Goal: Task Accomplishment & Management: Manage account settings

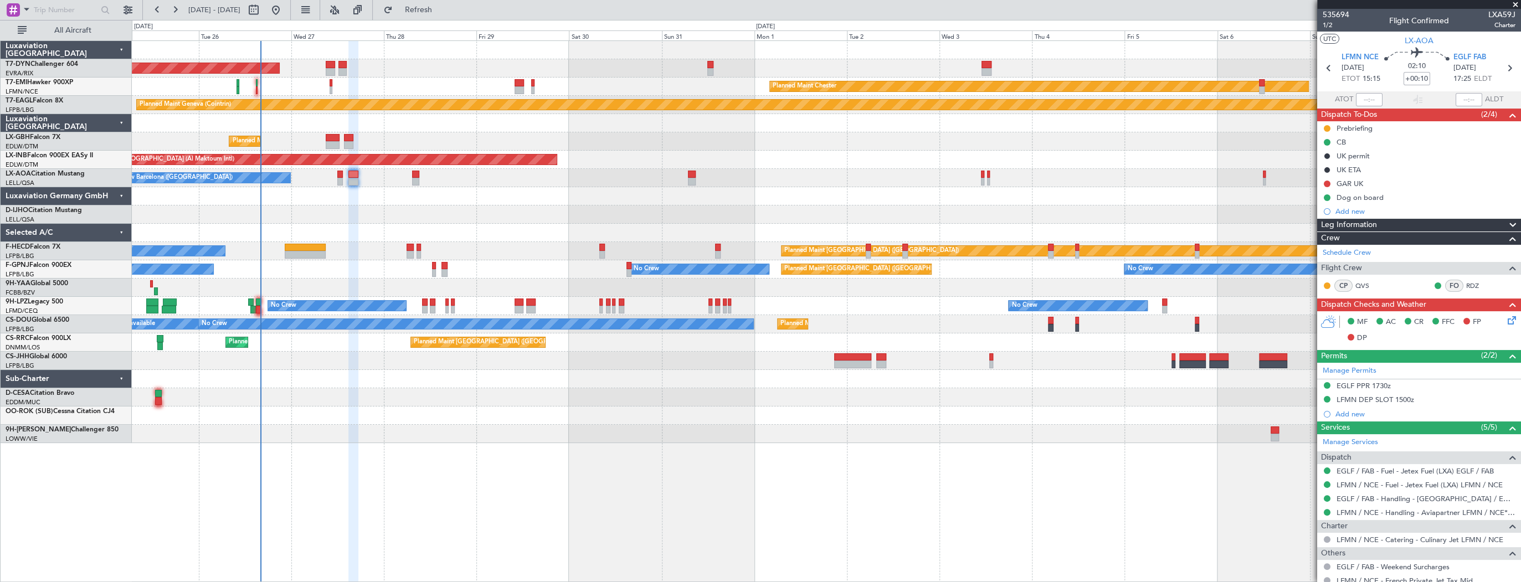
click at [377, 231] on div at bounding box center [826, 233] width 1389 height 18
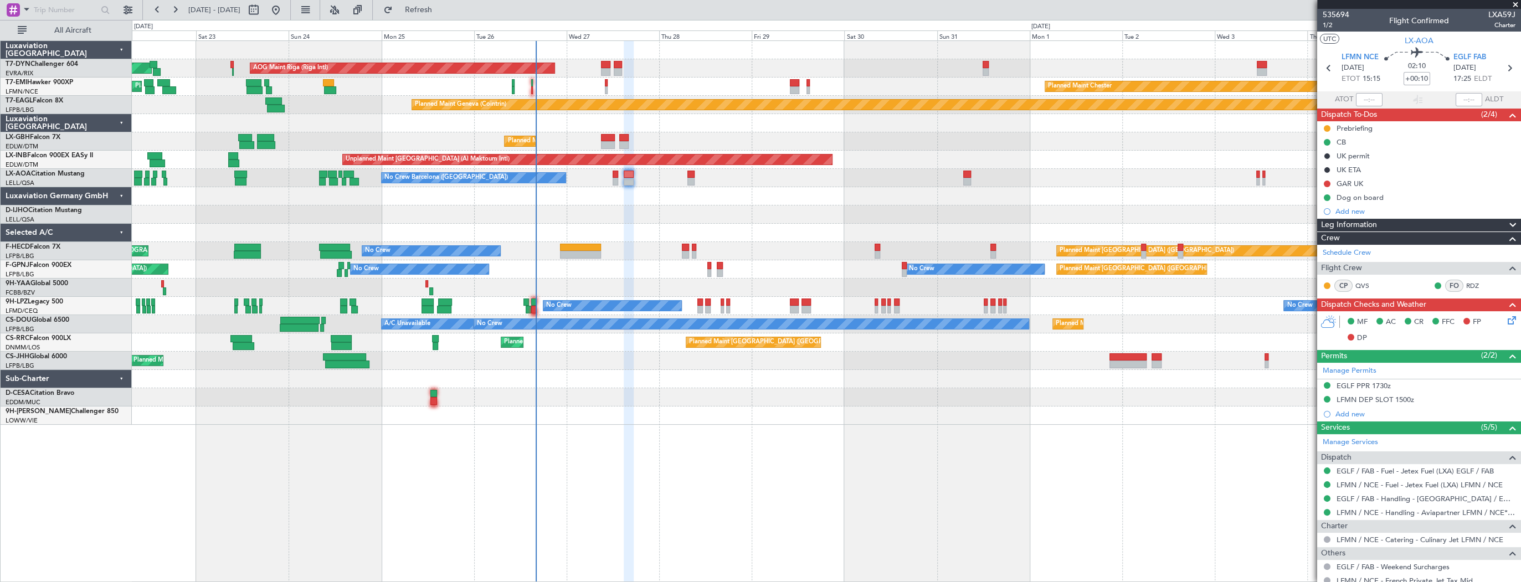
click at [702, 81] on div "Planned Maint [PERSON_NAME] Planned Maint [PERSON_NAME]" at bounding box center [826, 87] width 1389 height 18
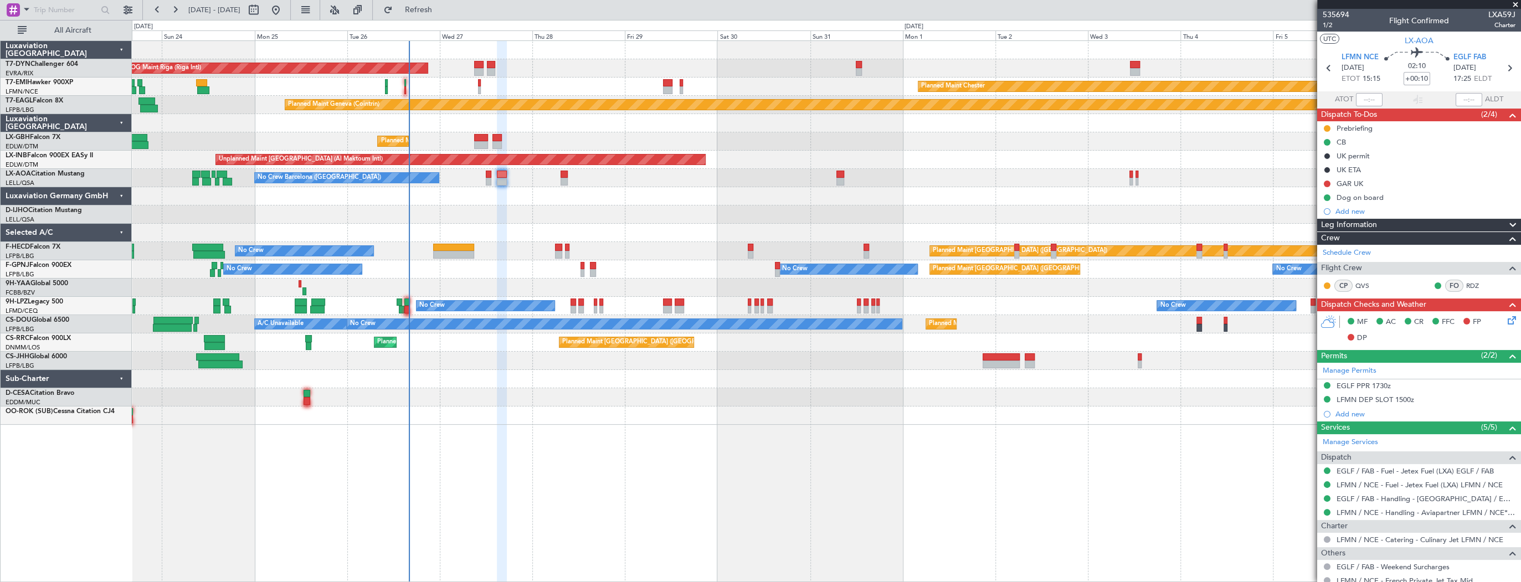
click at [526, 68] on div "AOG Maint Riga (Riga Intl) Planned Maint [GEOGRAPHIC_DATA]-[GEOGRAPHIC_DATA]" at bounding box center [826, 68] width 1389 height 18
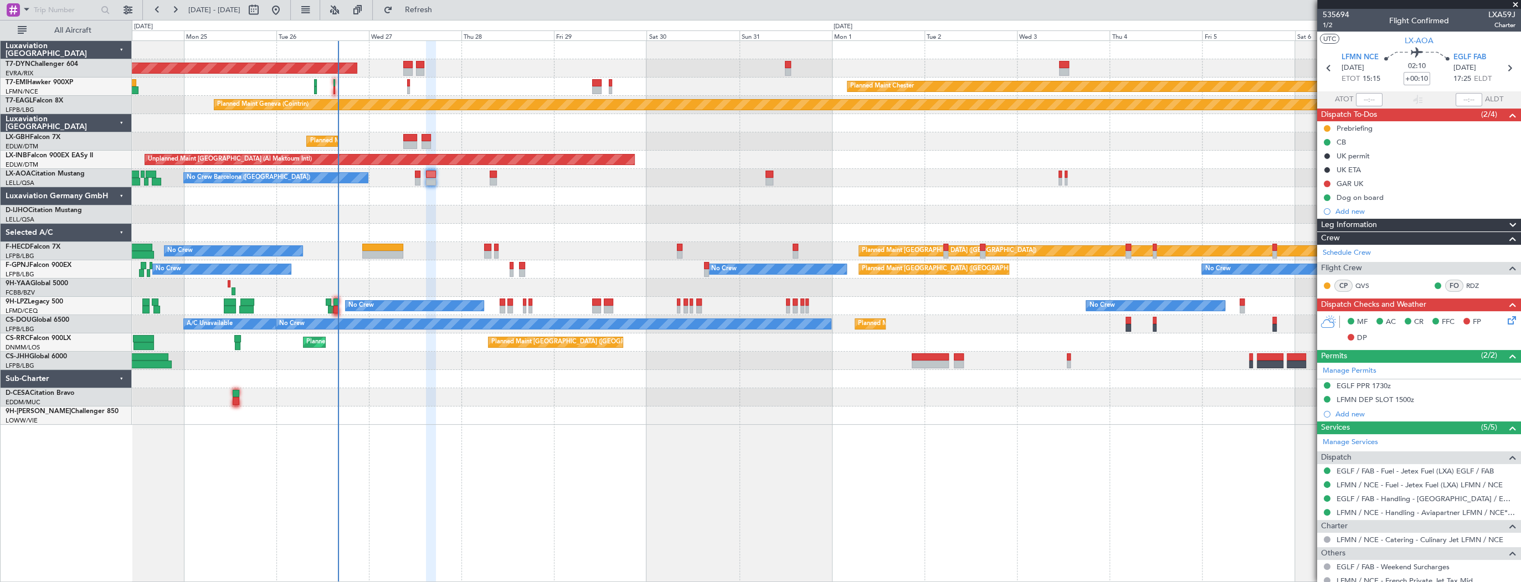
click at [458, 81] on div "AOG Maint Riga (Riga Intl) Planned Maint [GEOGRAPHIC_DATA]-[GEOGRAPHIC_DATA] Pl…" at bounding box center [826, 233] width 1389 height 384
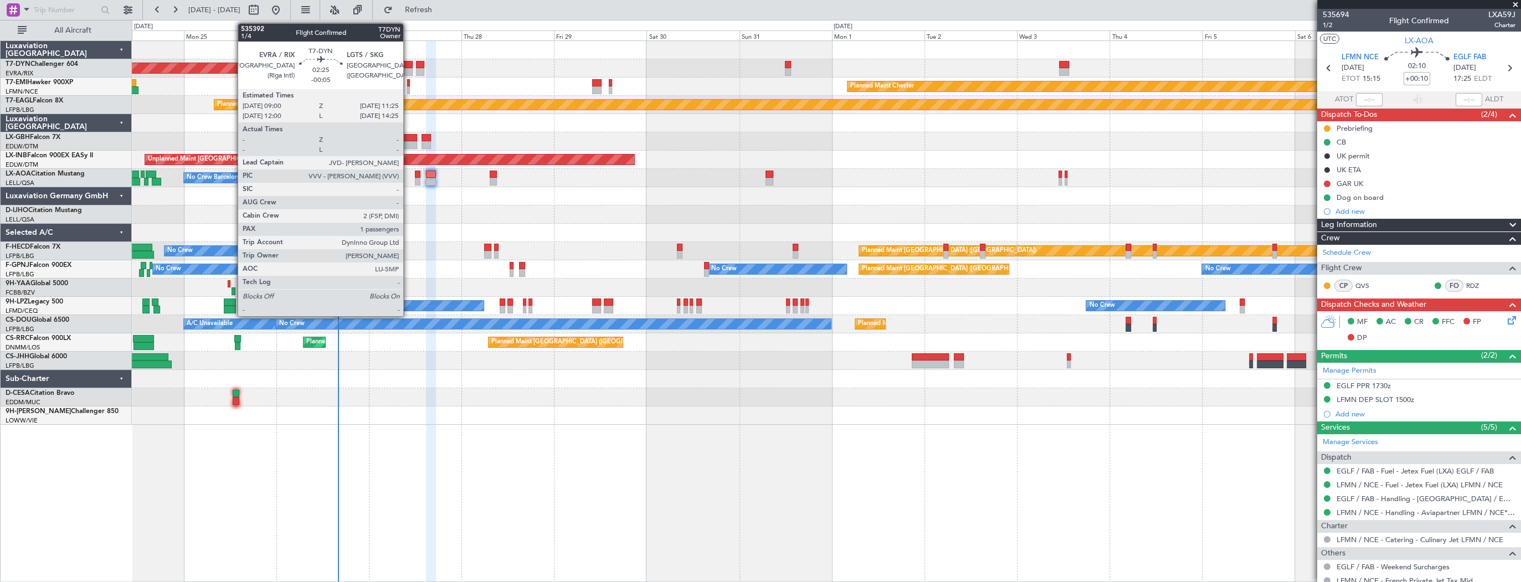
click at [408, 68] on div at bounding box center [407, 72] width 9 height 8
type input "-00:05"
type input "1"
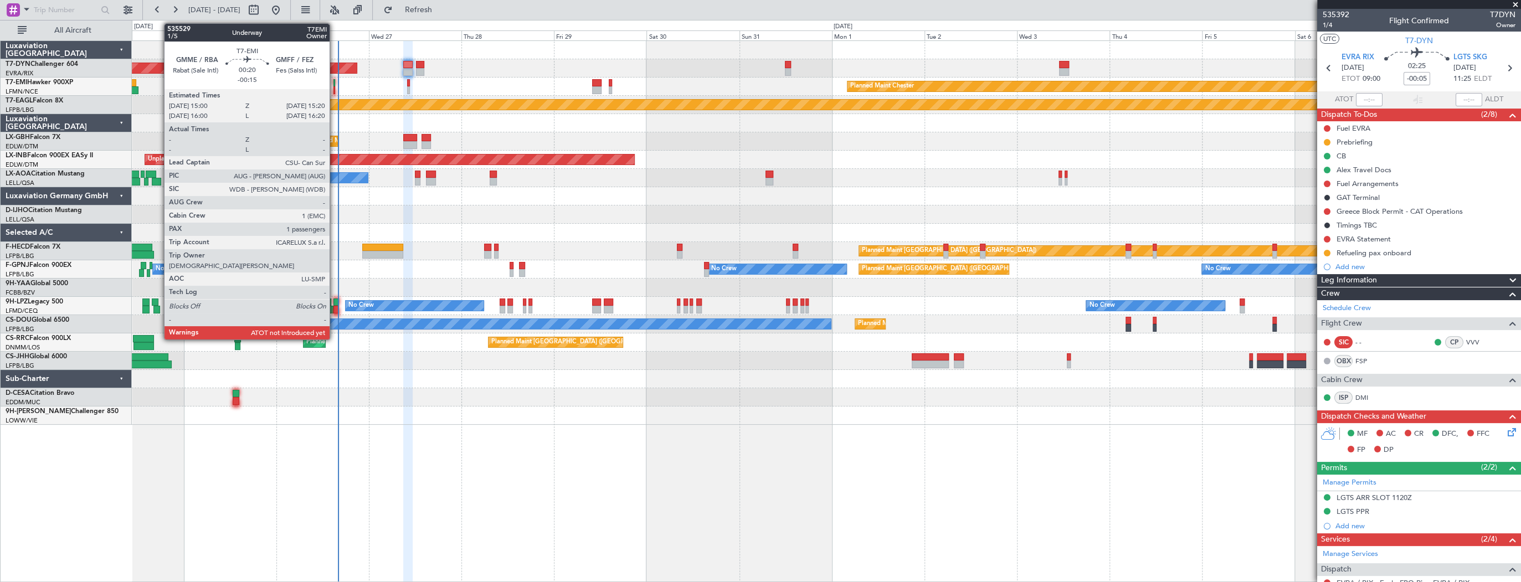
click at [335, 83] on div at bounding box center [334, 83] width 2 height 8
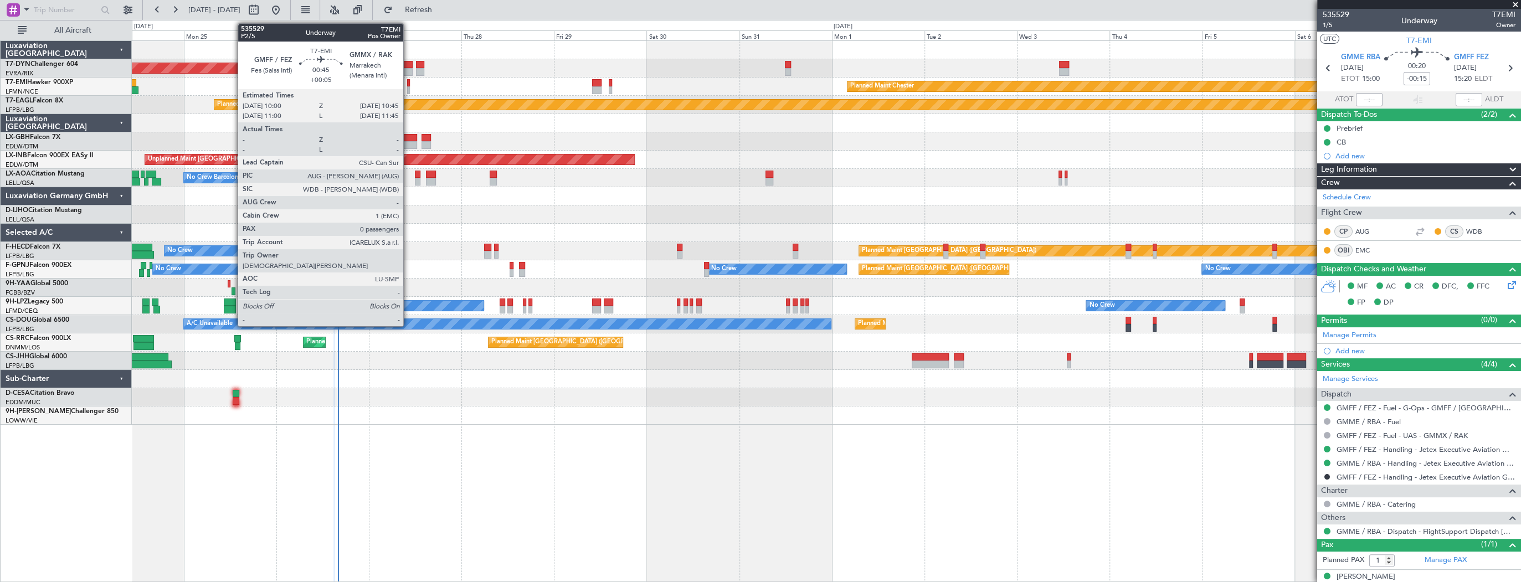
click at [408, 82] on div at bounding box center [408, 83] width 3 height 8
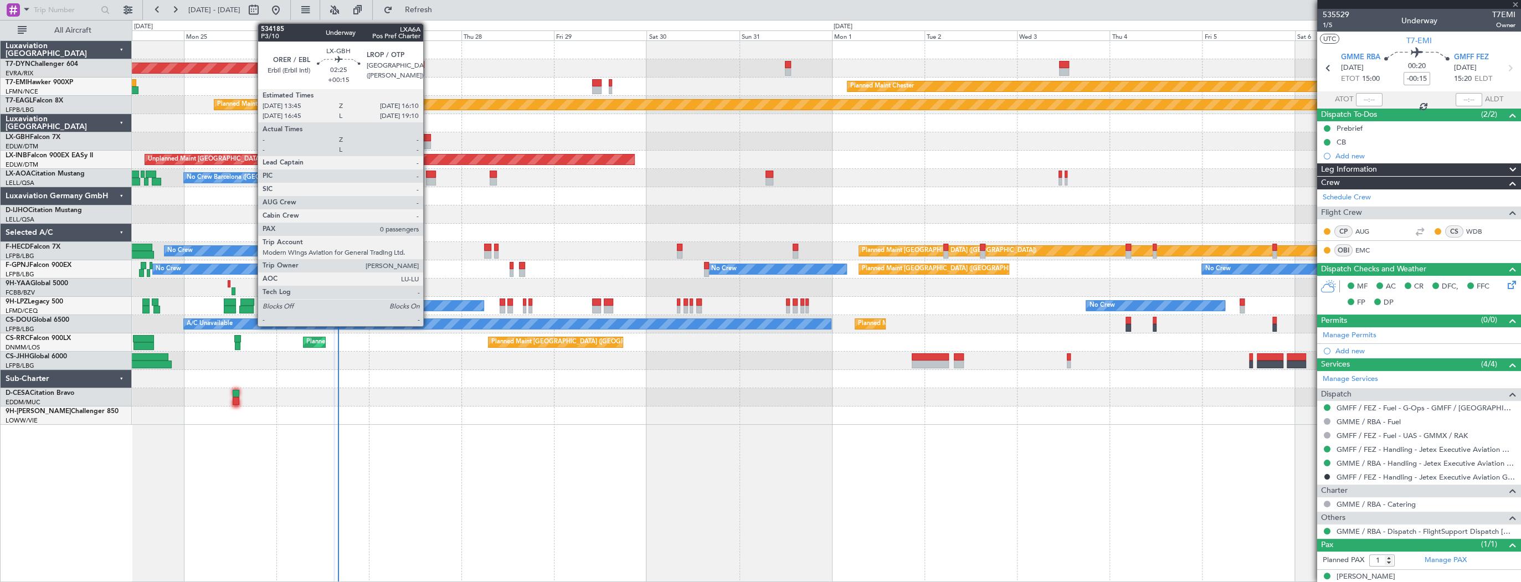
type input "+00:05"
type input "0"
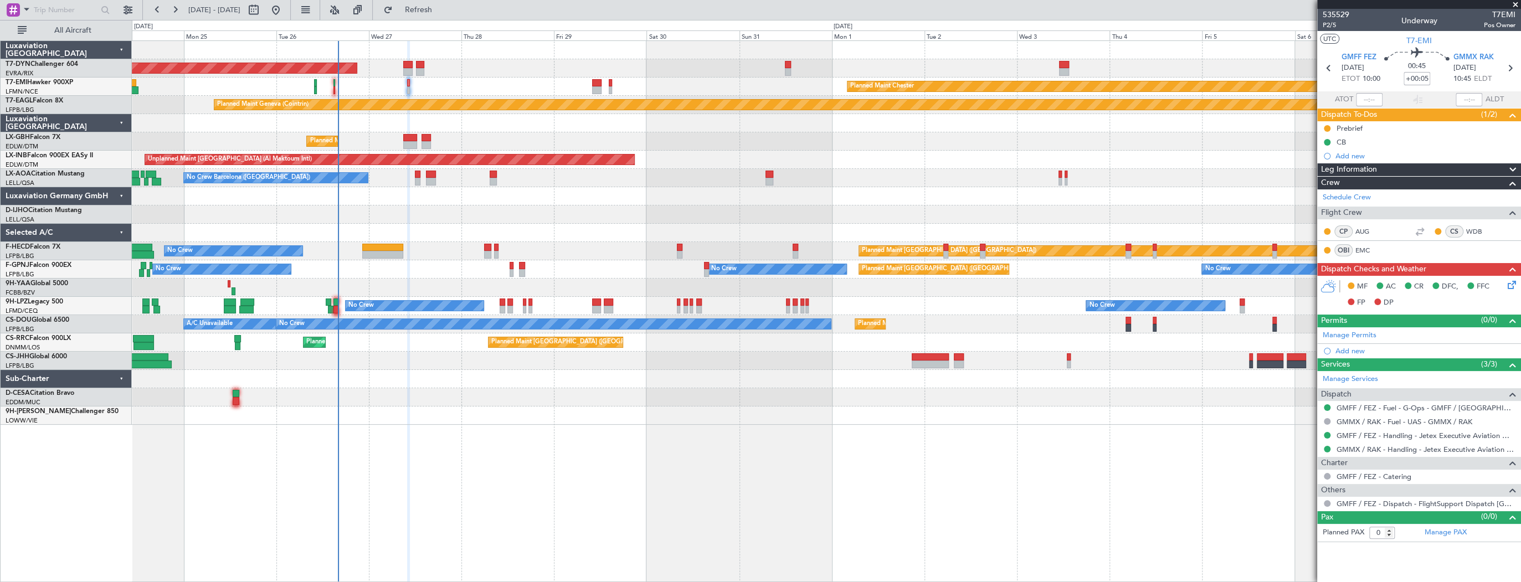
click at [1513, 283] on icon at bounding box center [1509, 283] width 9 height 9
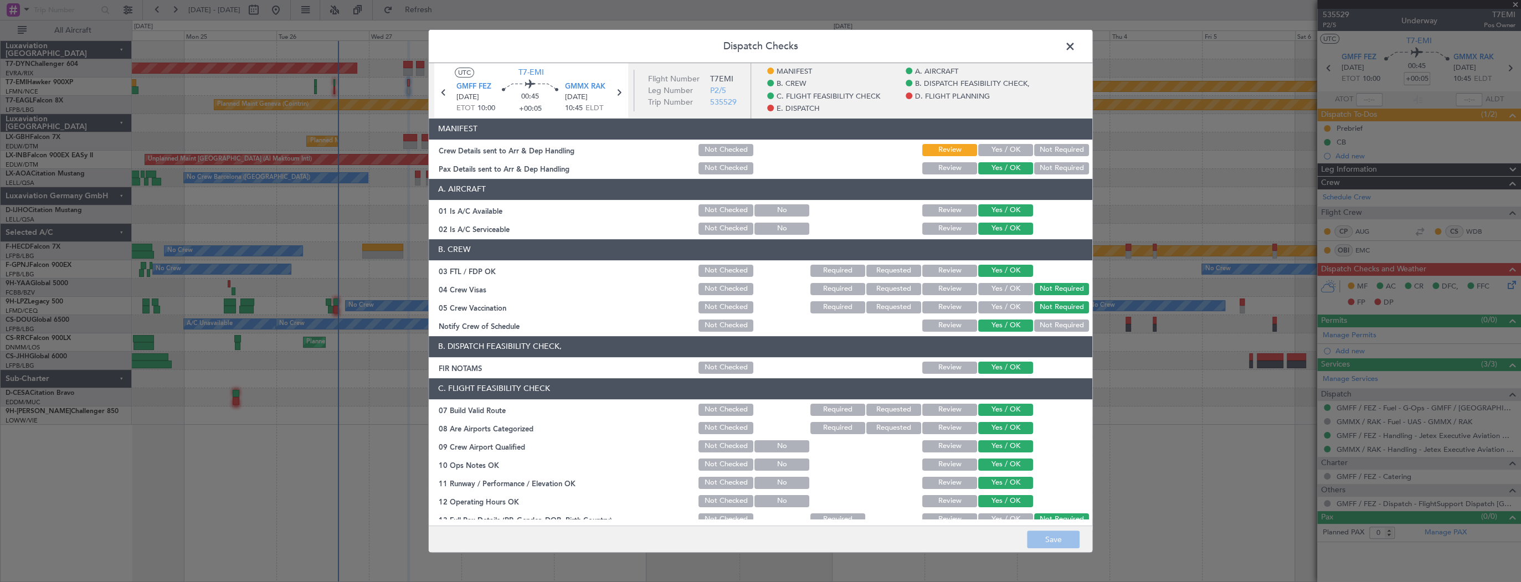
click at [1076, 47] on span at bounding box center [1076, 49] width 0 height 22
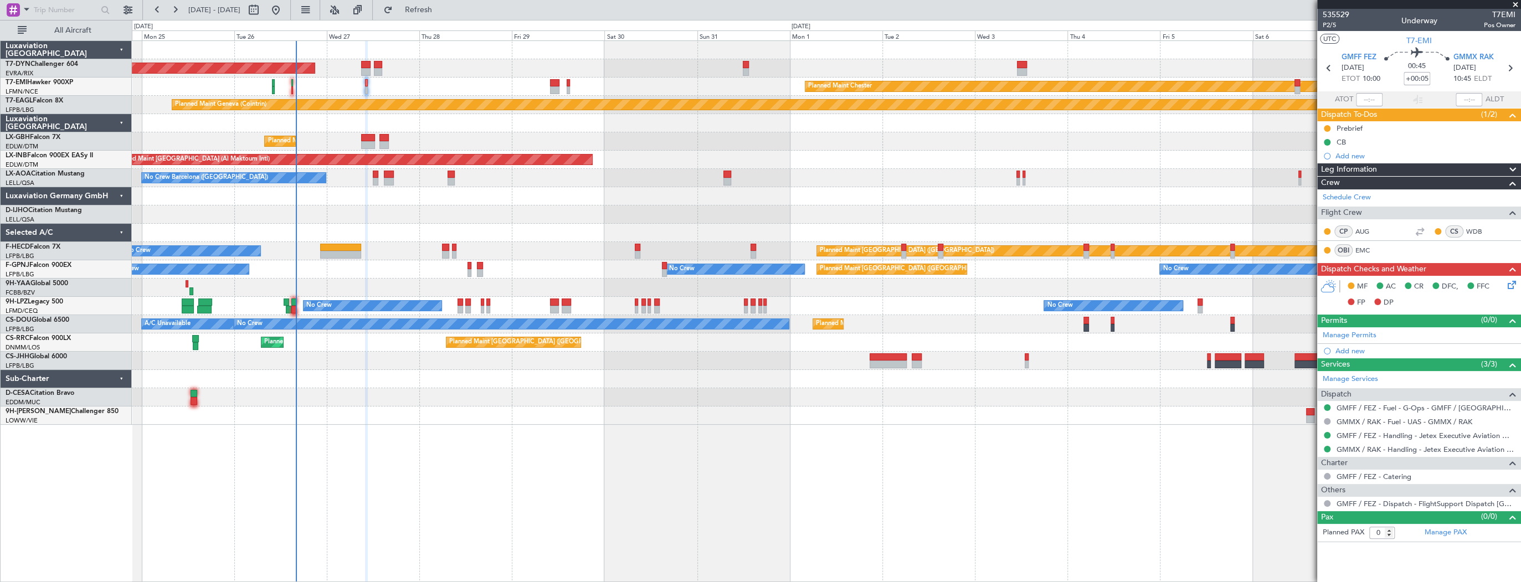
click at [439, 73] on div "AOG Maint Riga (Riga Intl) Planned Maint [GEOGRAPHIC_DATA]-[GEOGRAPHIC_DATA]" at bounding box center [826, 68] width 1389 height 18
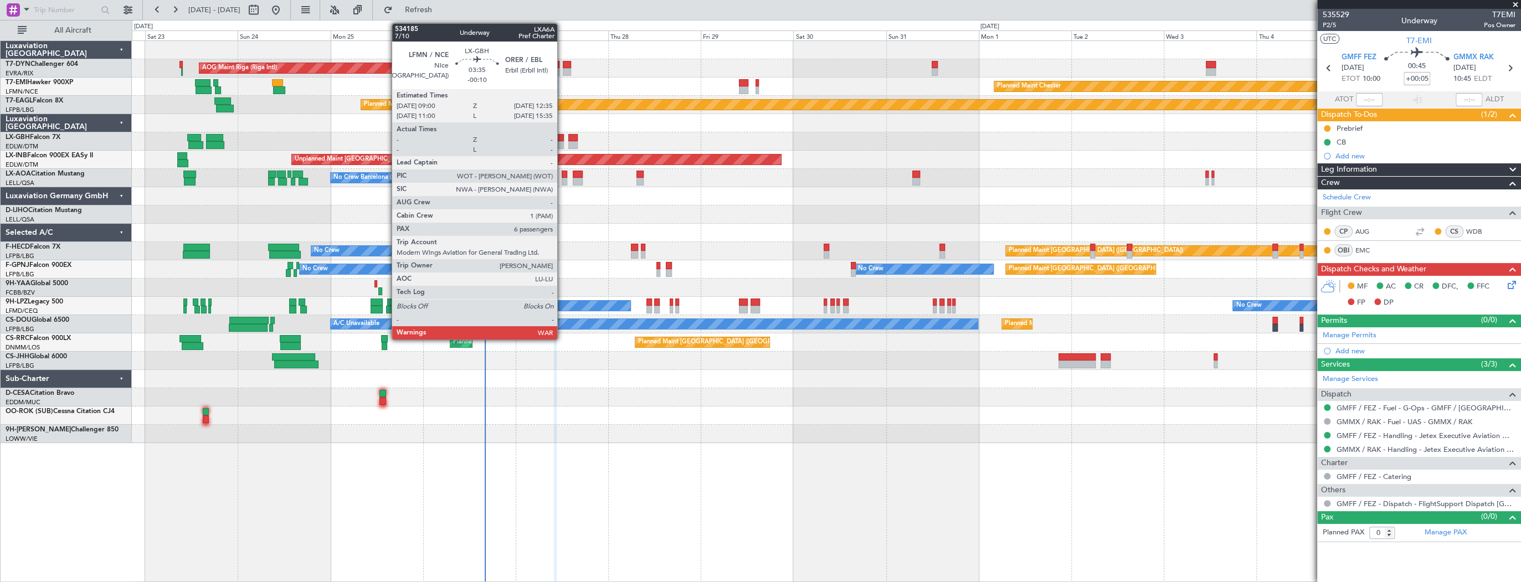
click at [562, 141] on div at bounding box center [557, 145] width 14 height 8
type input "-00:10"
type input "6"
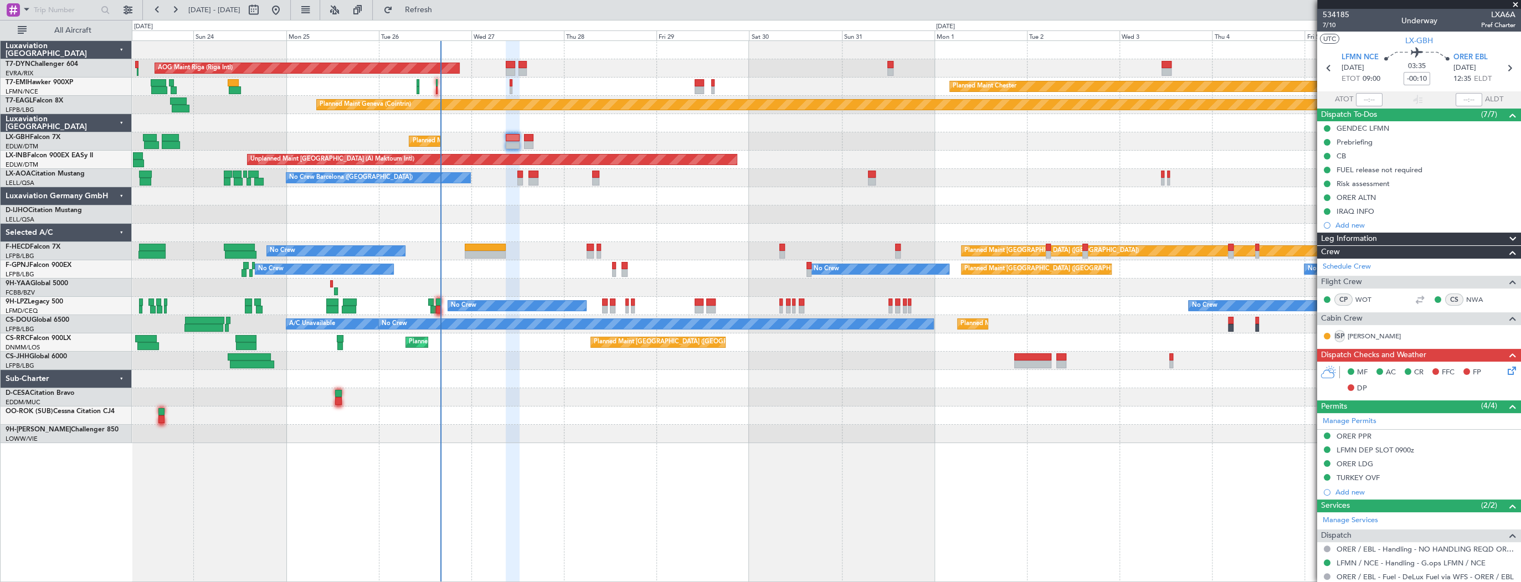
click at [811, 169] on div "AOG Maint Riga (Riga Intl) Planned Maint [GEOGRAPHIC_DATA]-[GEOGRAPHIC_DATA] Pl…" at bounding box center [826, 242] width 1389 height 402
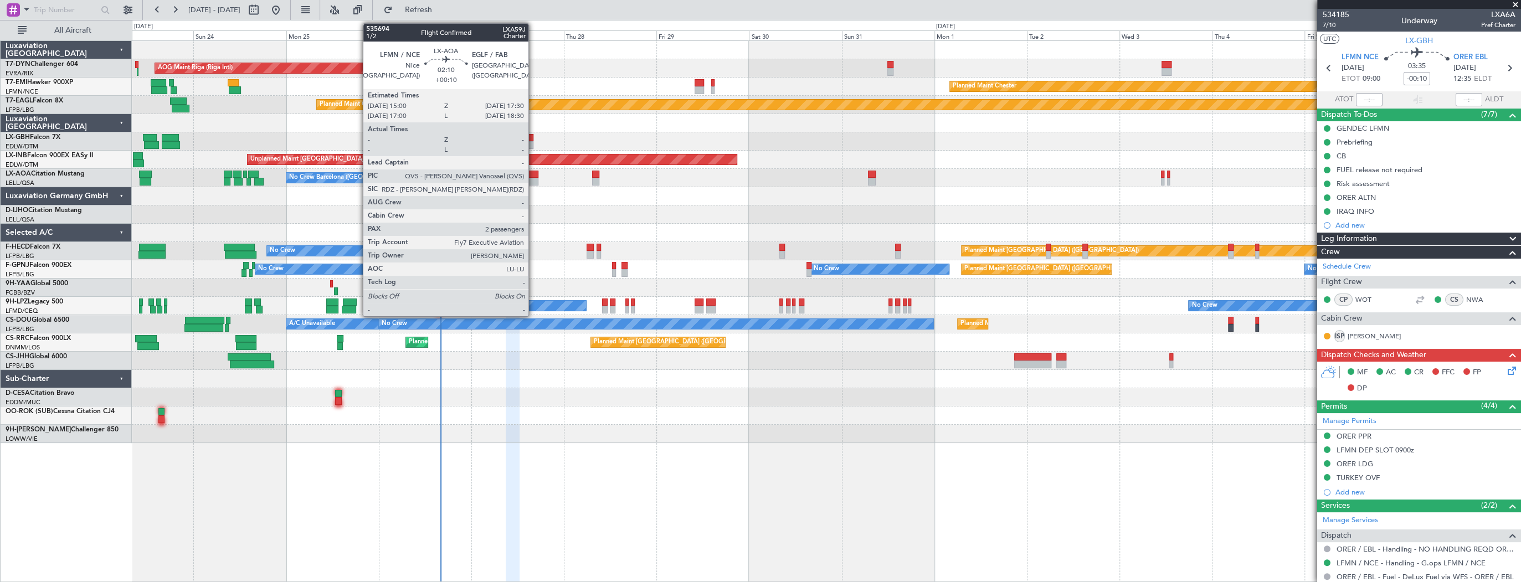
click at [533, 174] on div at bounding box center [533, 175] width 10 height 8
type input "+00:10"
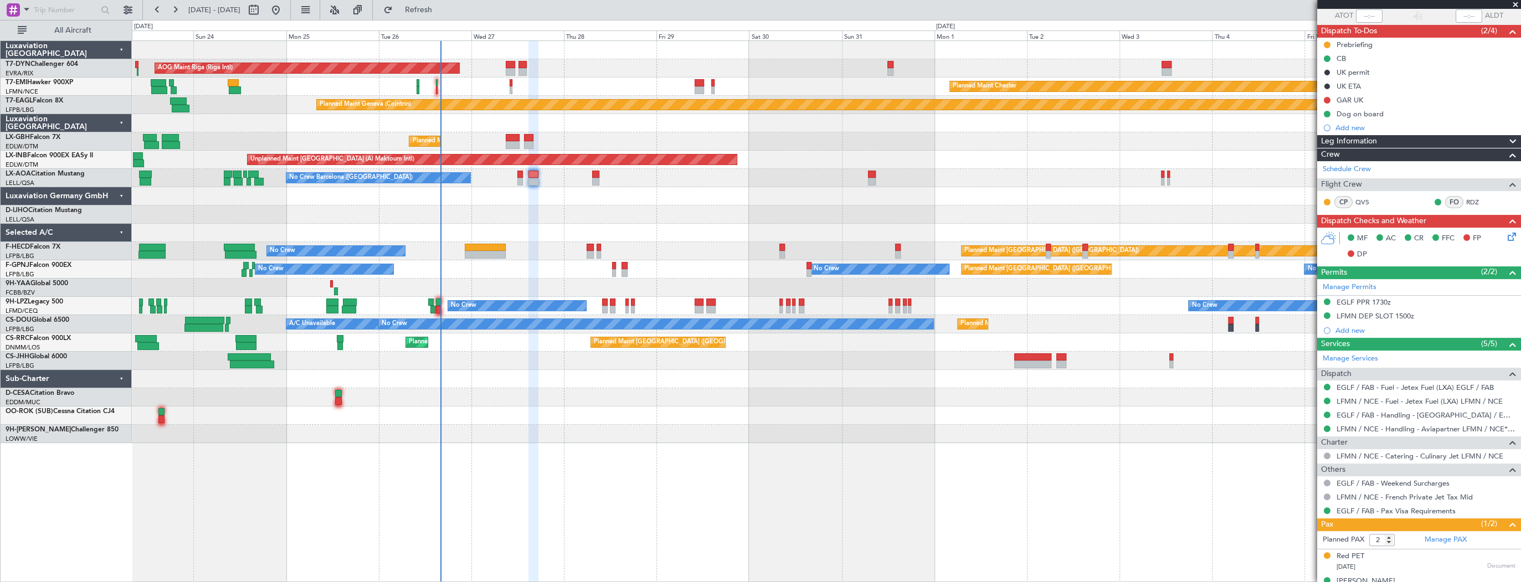
scroll to position [99, 0]
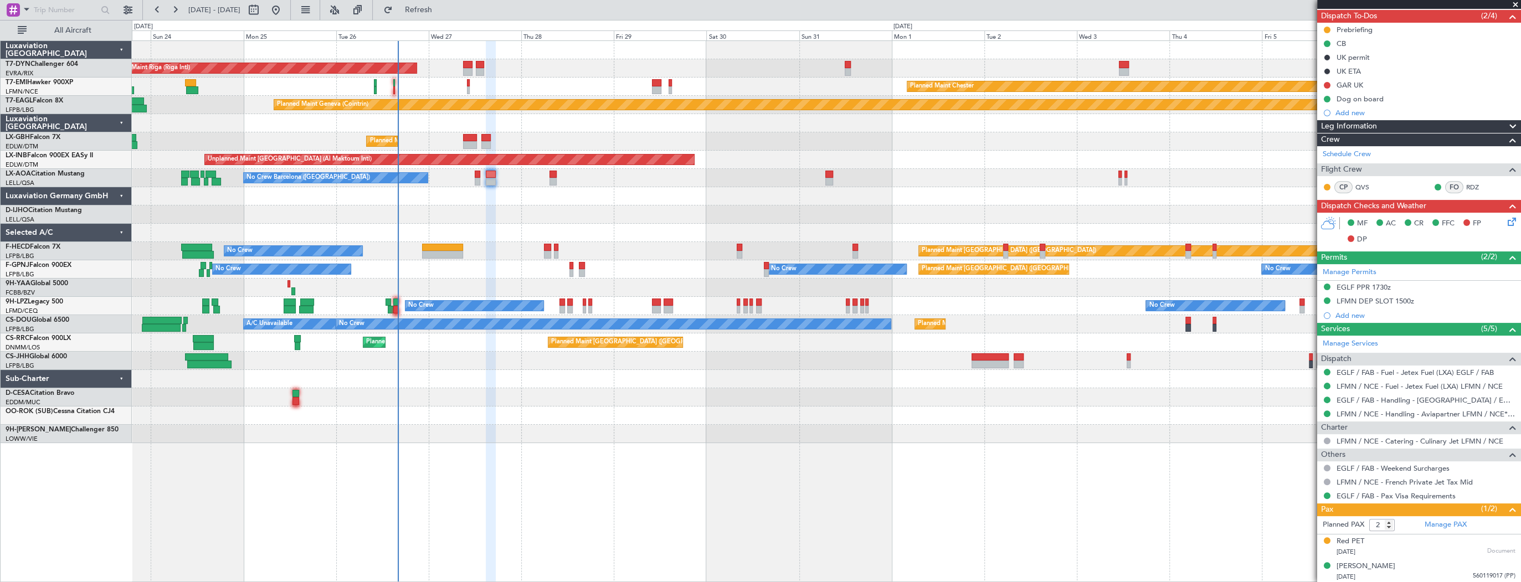
click at [568, 203] on div at bounding box center [826, 196] width 1389 height 18
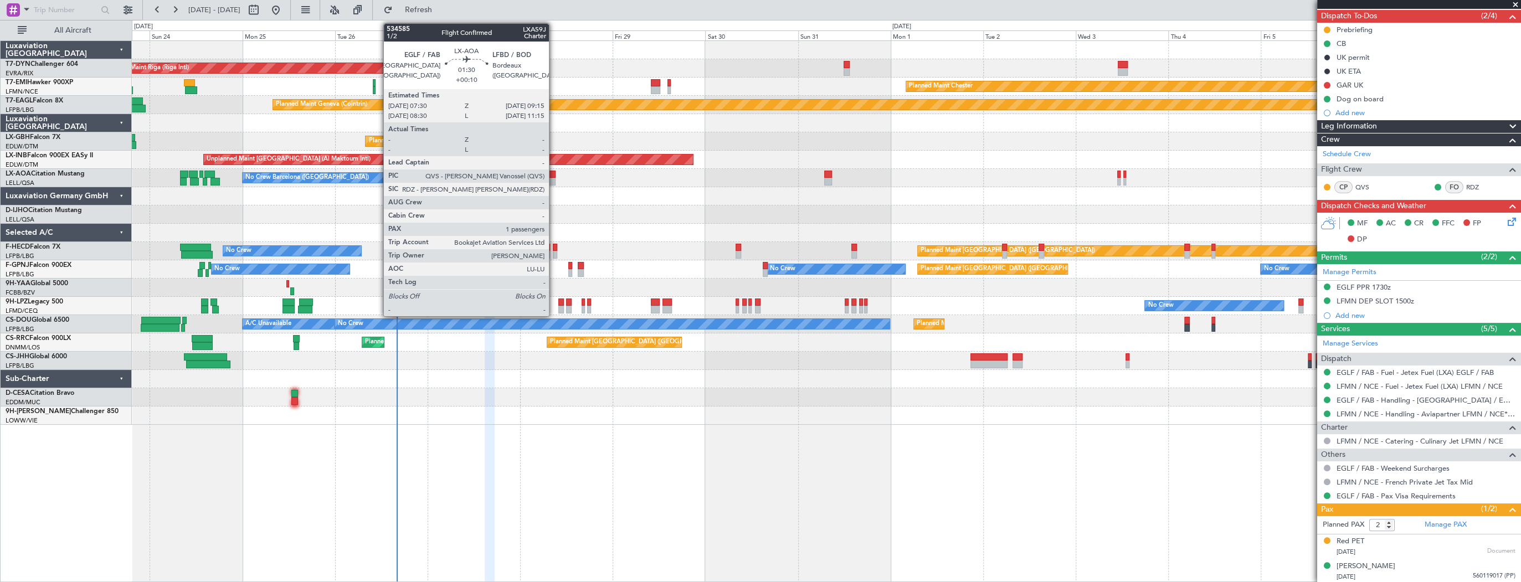
click at [554, 175] on div at bounding box center [551, 175] width 7 height 8
type input "1"
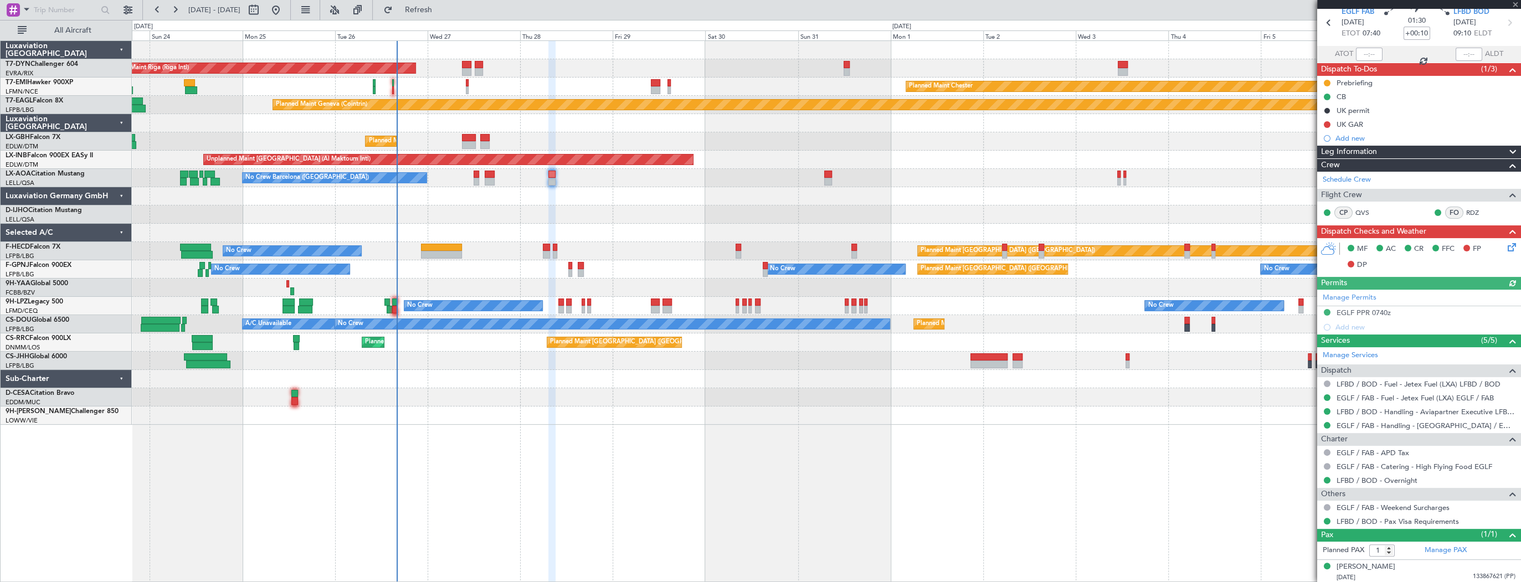
scroll to position [46, 0]
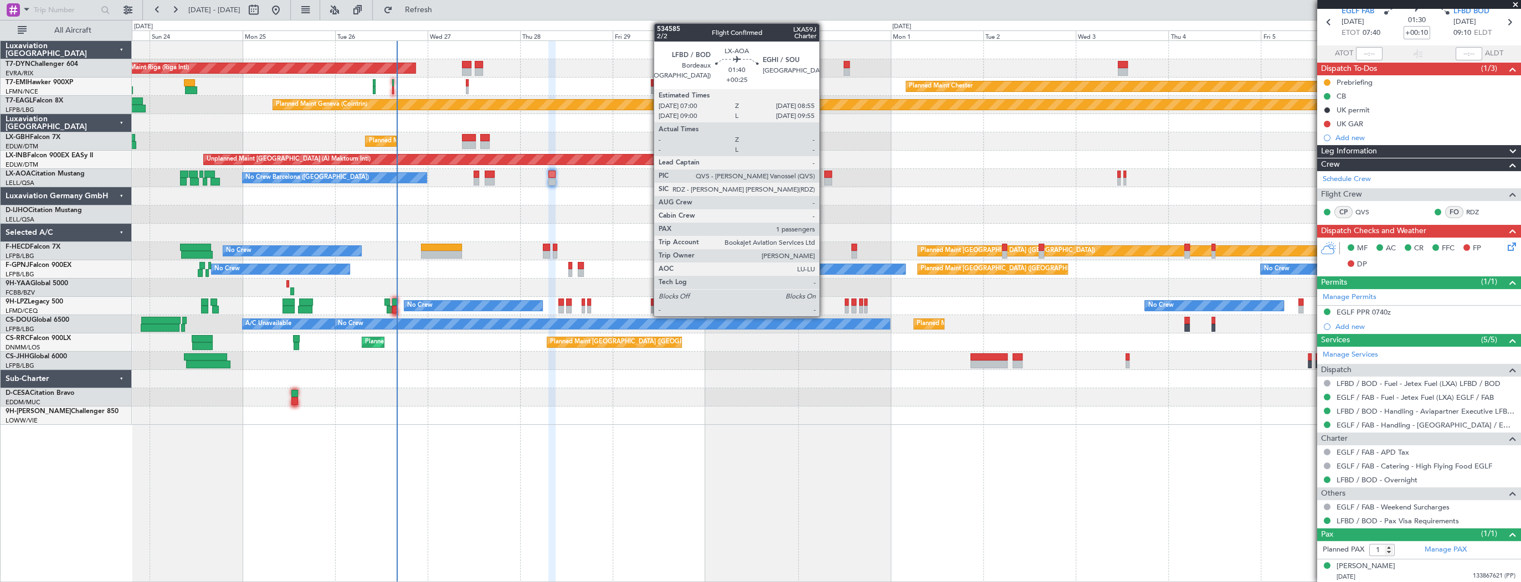
click at [824, 177] on div at bounding box center [828, 175] width 8 height 8
type input "+00:25"
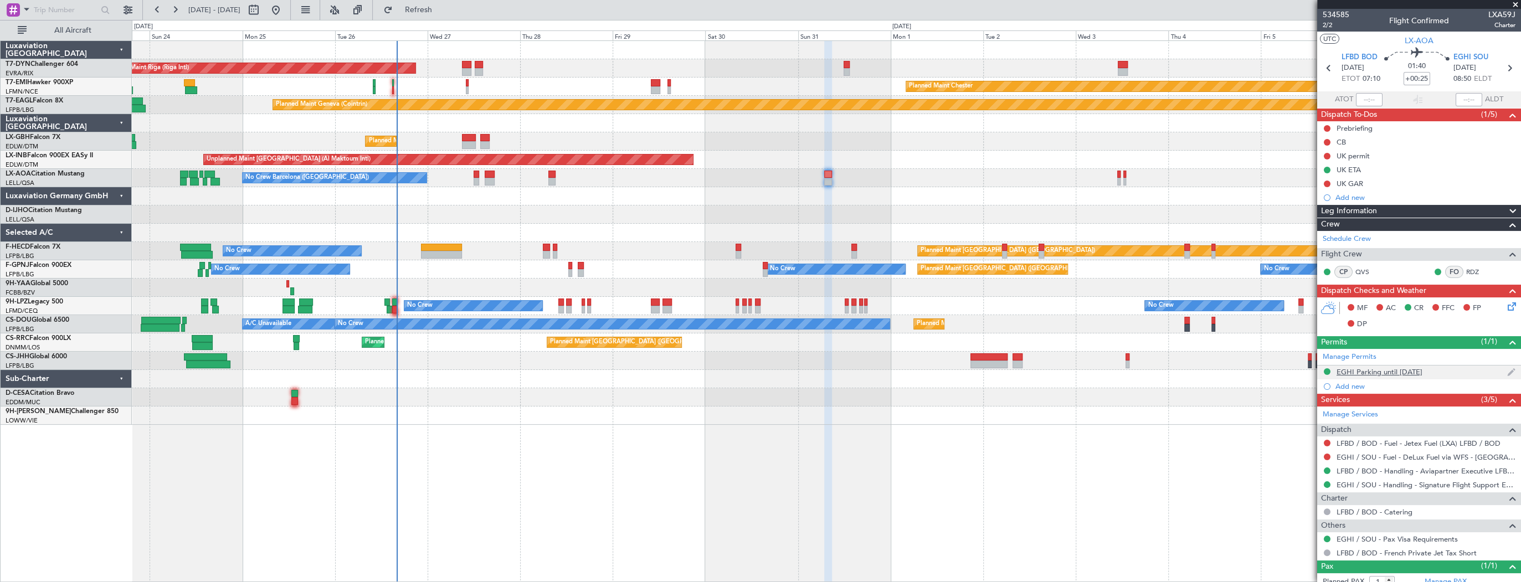
scroll to position [32, 0]
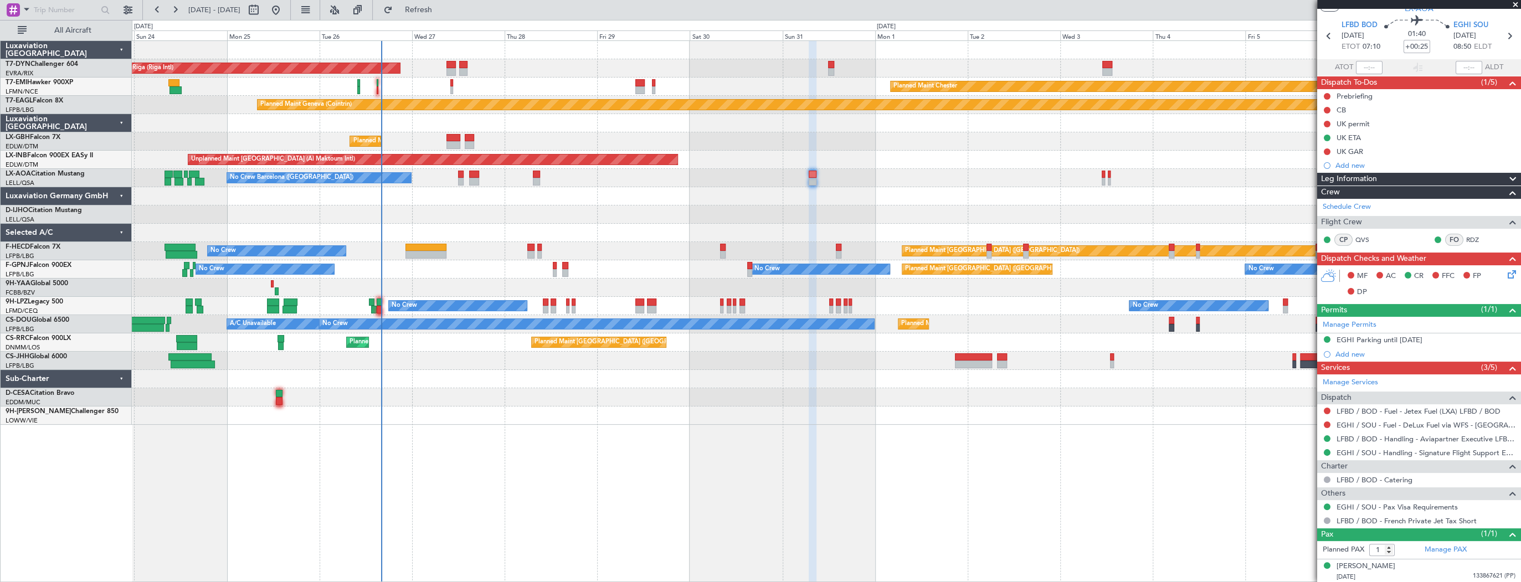
click at [500, 197] on div at bounding box center [826, 196] width 1389 height 18
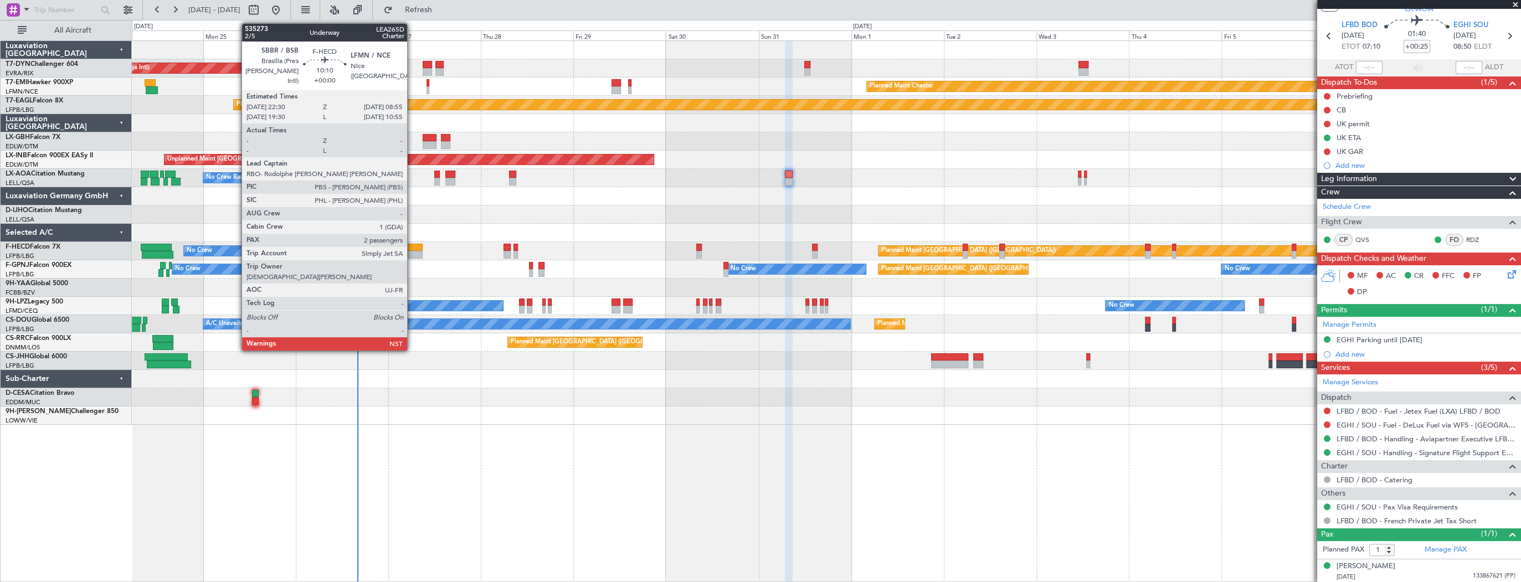
click at [412, 246] on div at bounding box center [402, 248] width 40 height 8
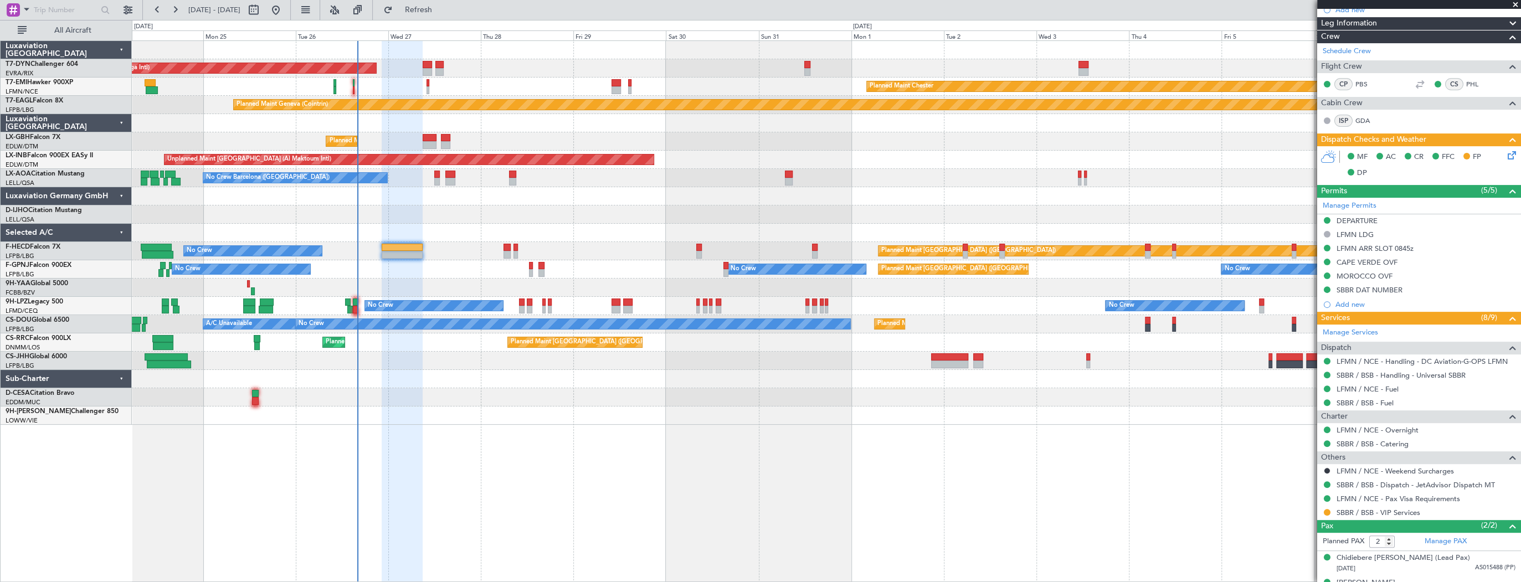
scroll to position [218, 0]
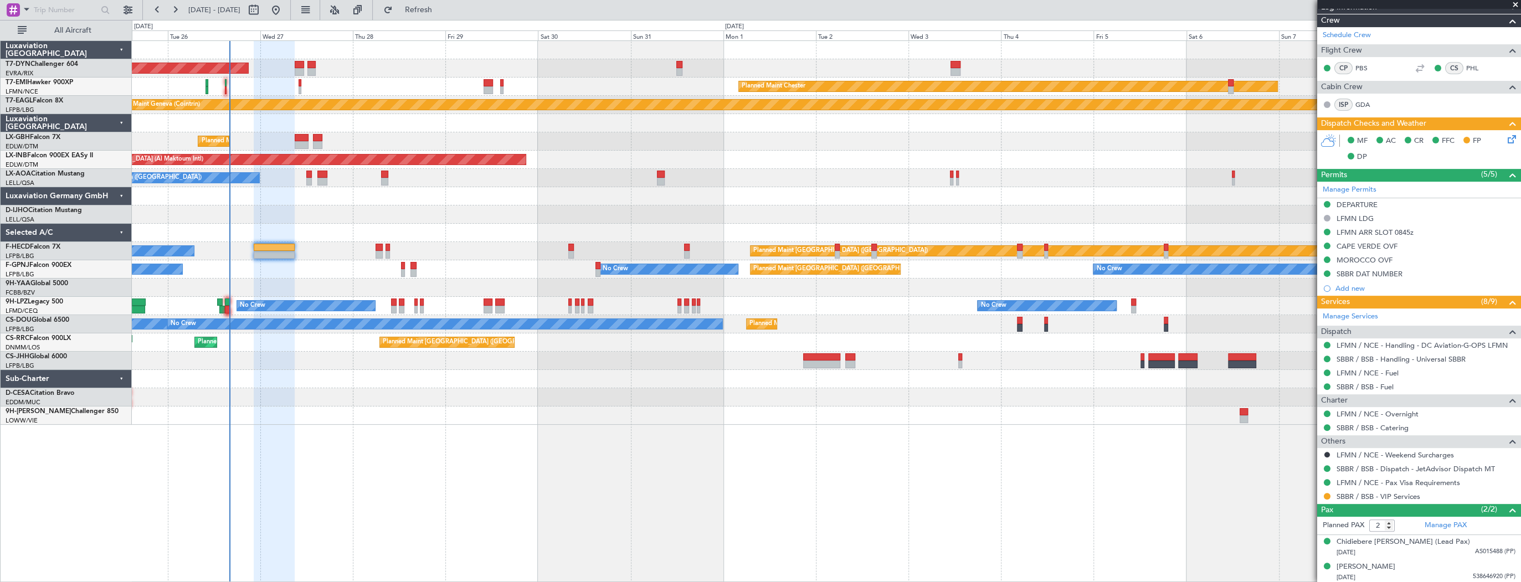
click at [360, 275] on div "No Crew Planned Maint [GEOGRAPHIC_DATA] ([GEOGRAPHIC_DATA]) No Crew No Crew No …" at bounding box center [826, 269] width 1389 height 18
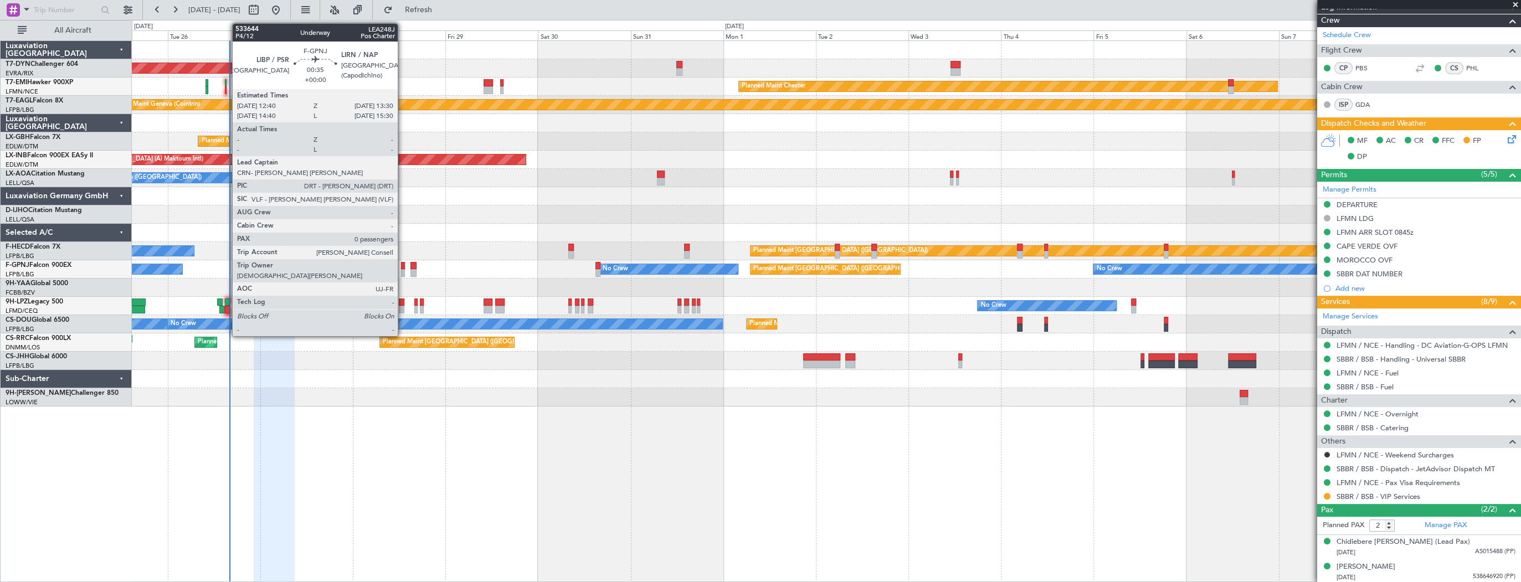
click at [403, 268] on div at bounding box center [402, 266] width 3 height 8
type input "0"
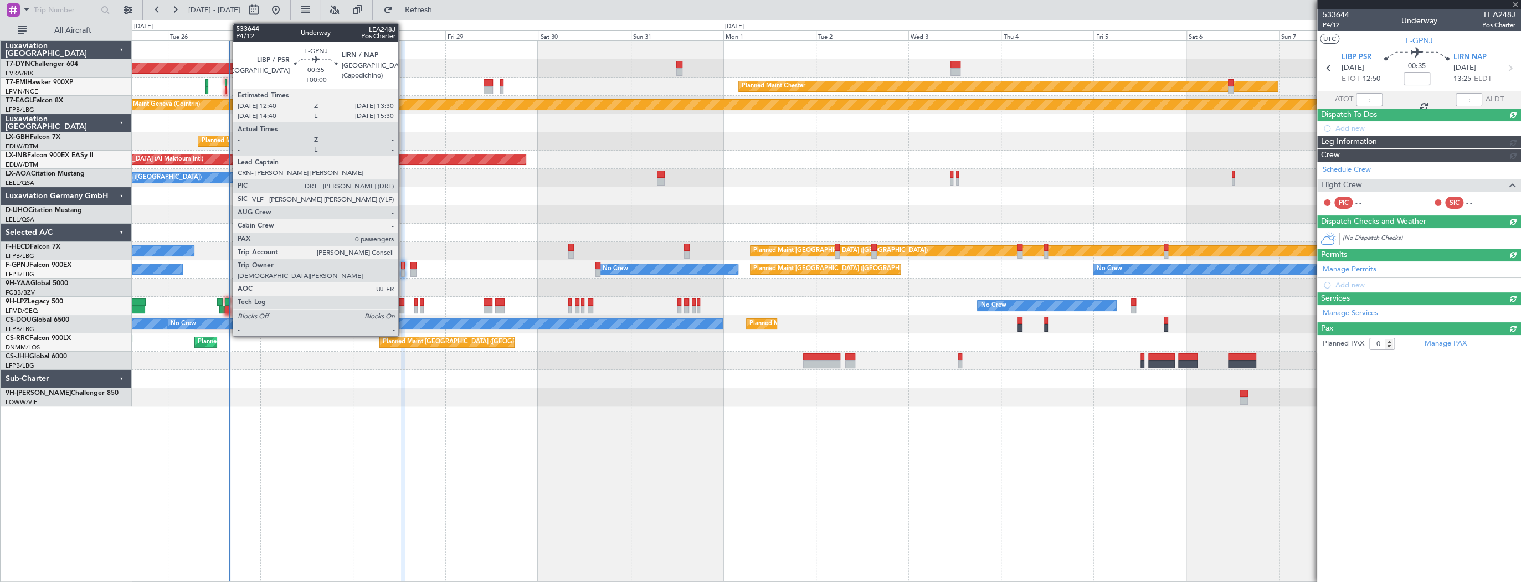
scroll to position [0, 0]
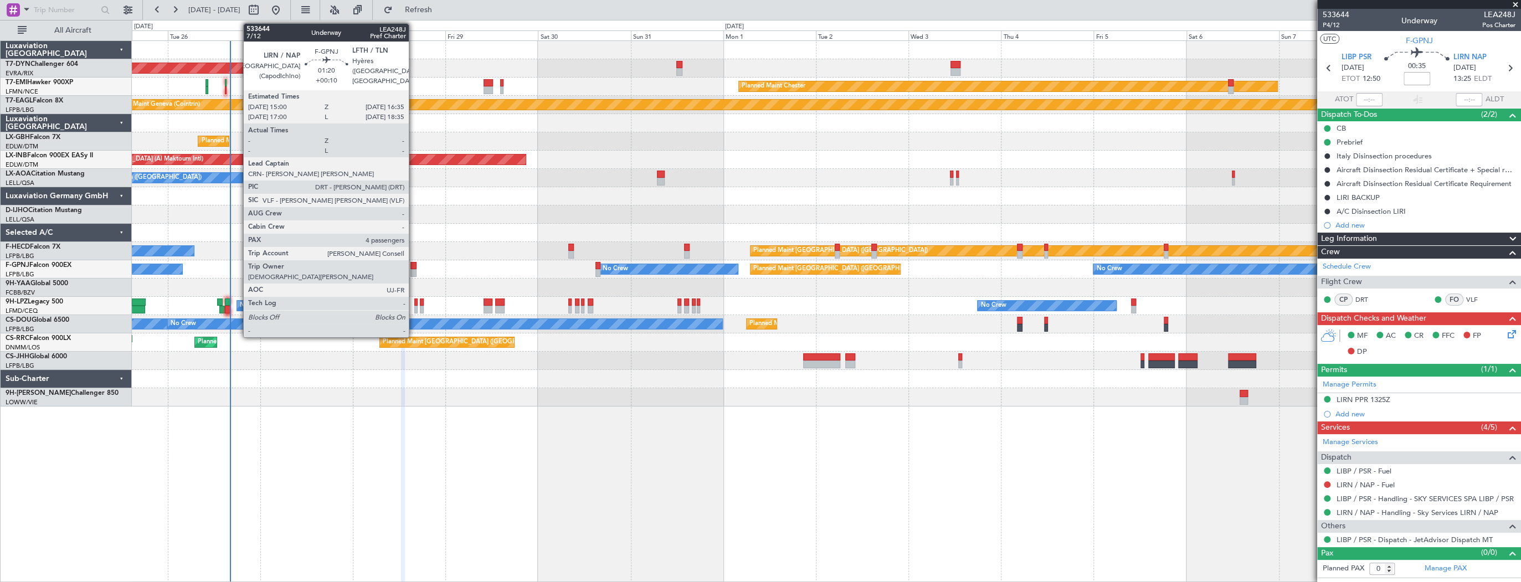
click at [414, 268] on div at bounding box center [413, 266] width 7 height 8
type input "+00:10"
type input "4"
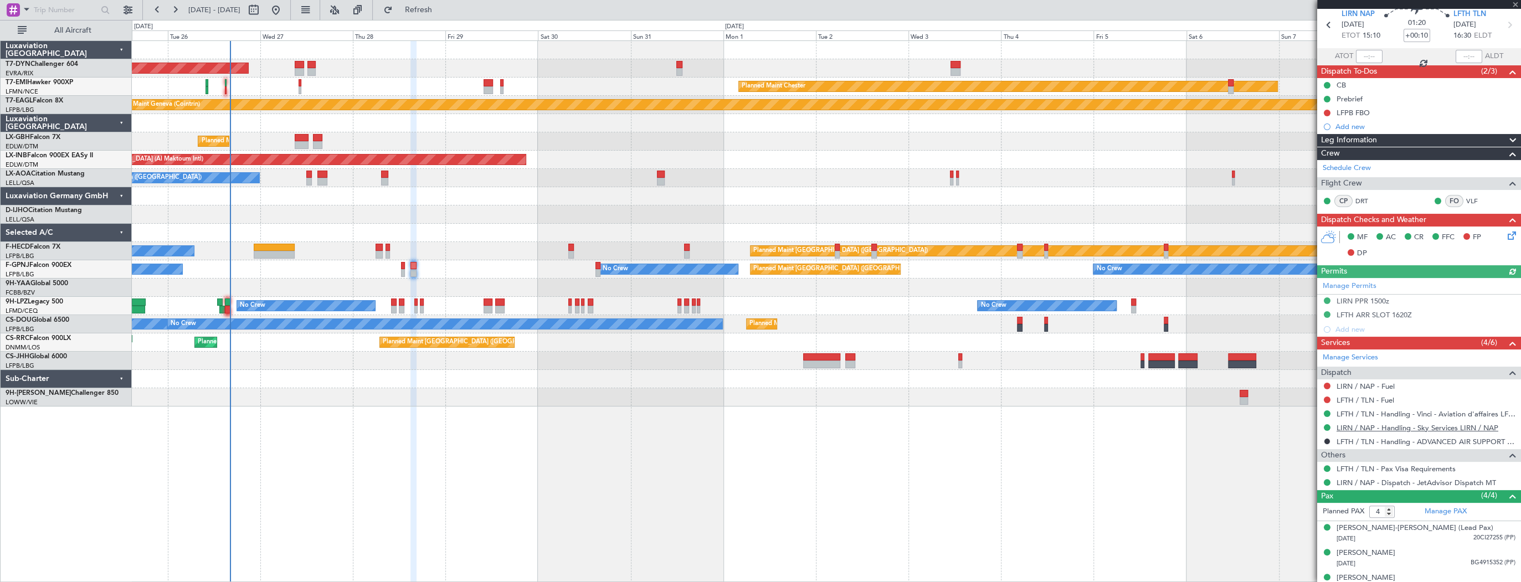
scroll to position [80, 0]
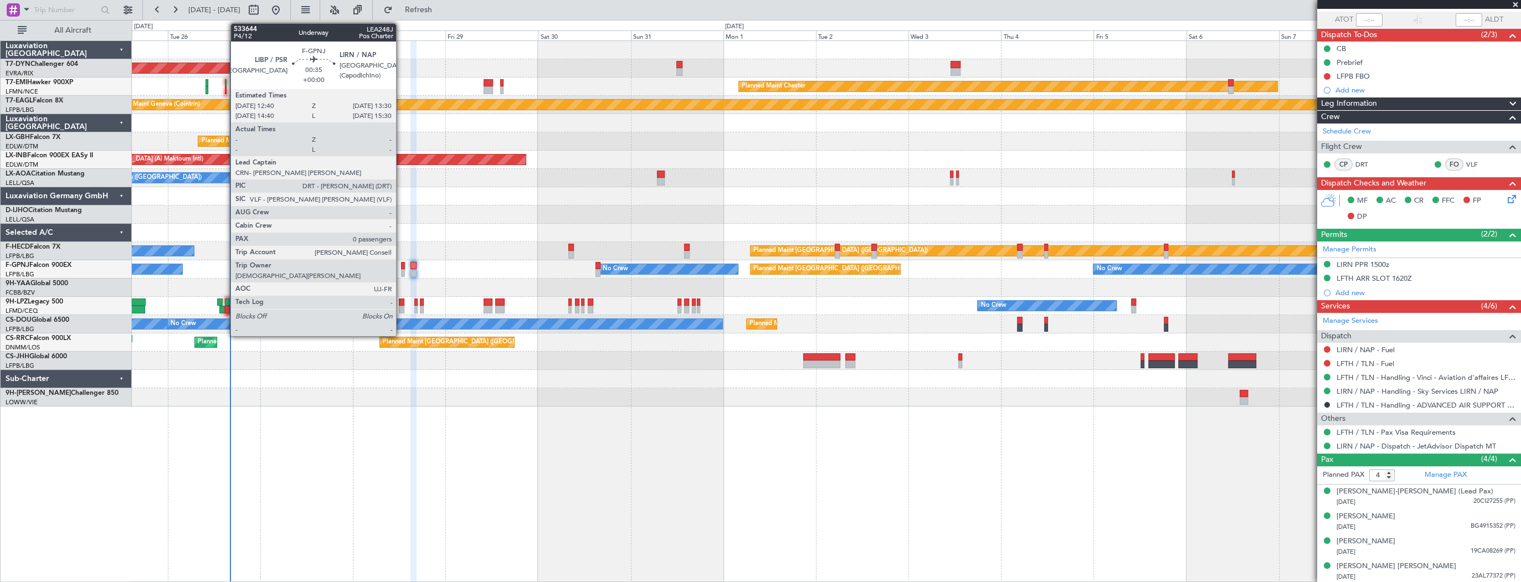
click at [401, 265] on div at bounding box center [402, 266] width 3 height 8
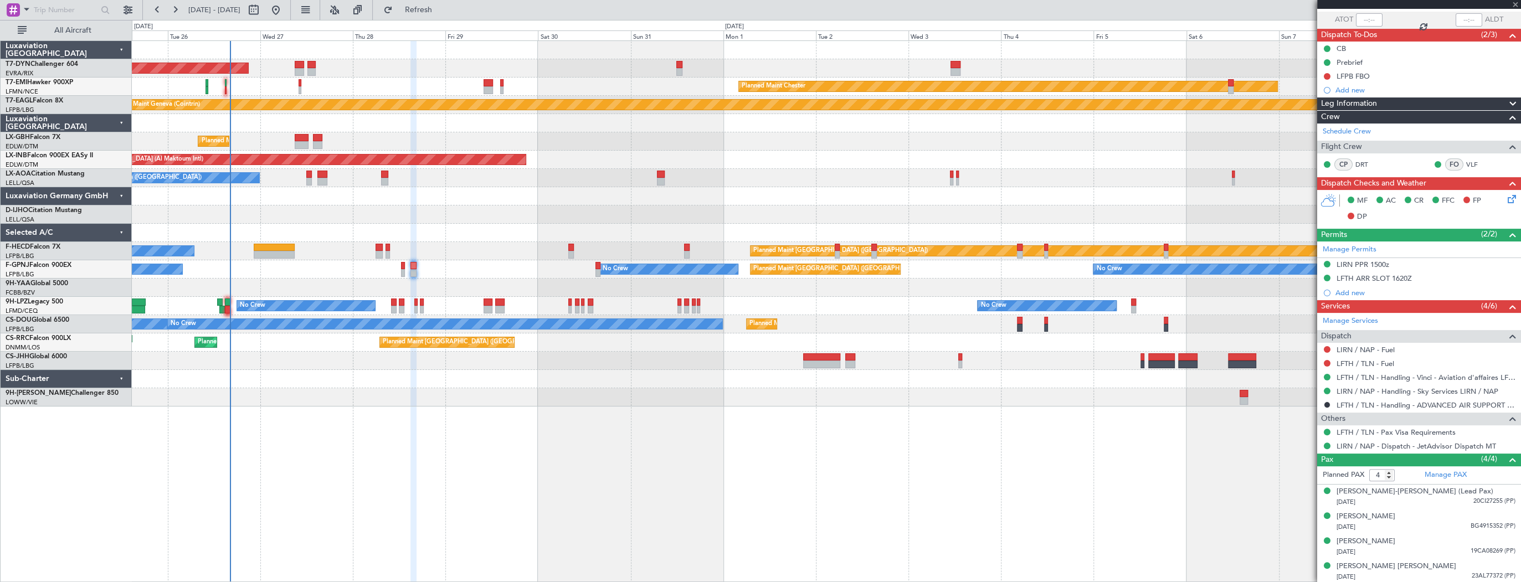
type input "0"
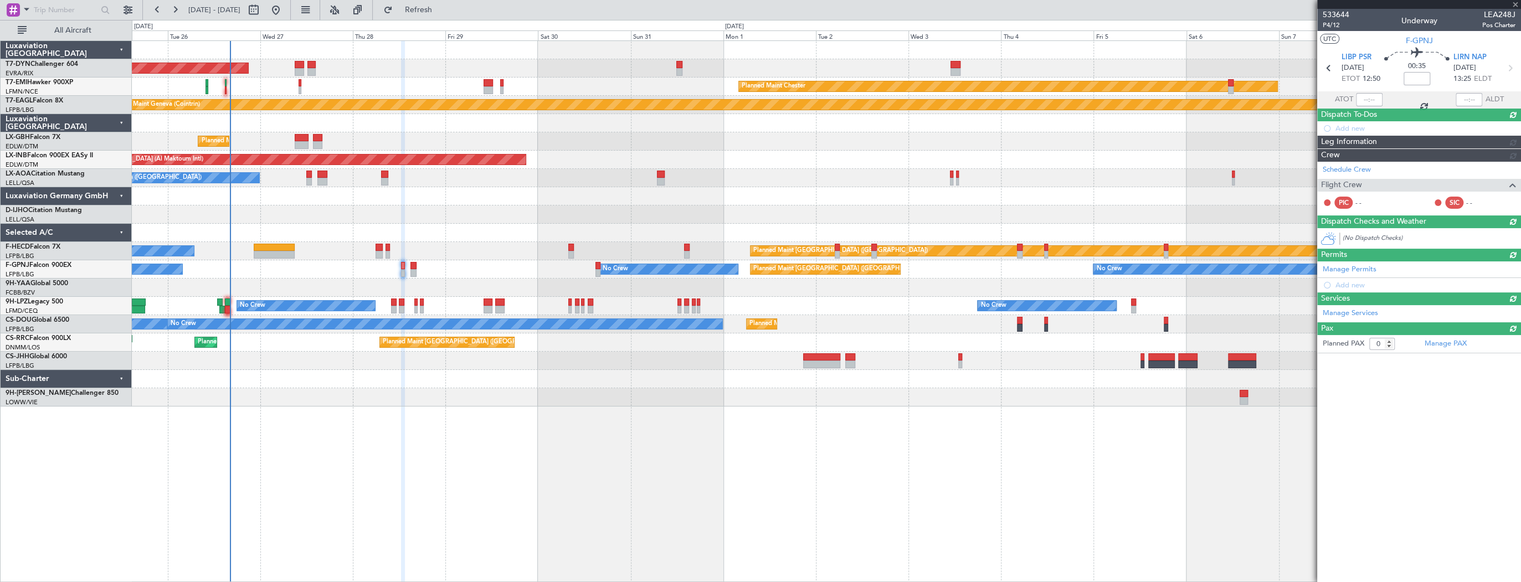
scroll to position [0, 0]
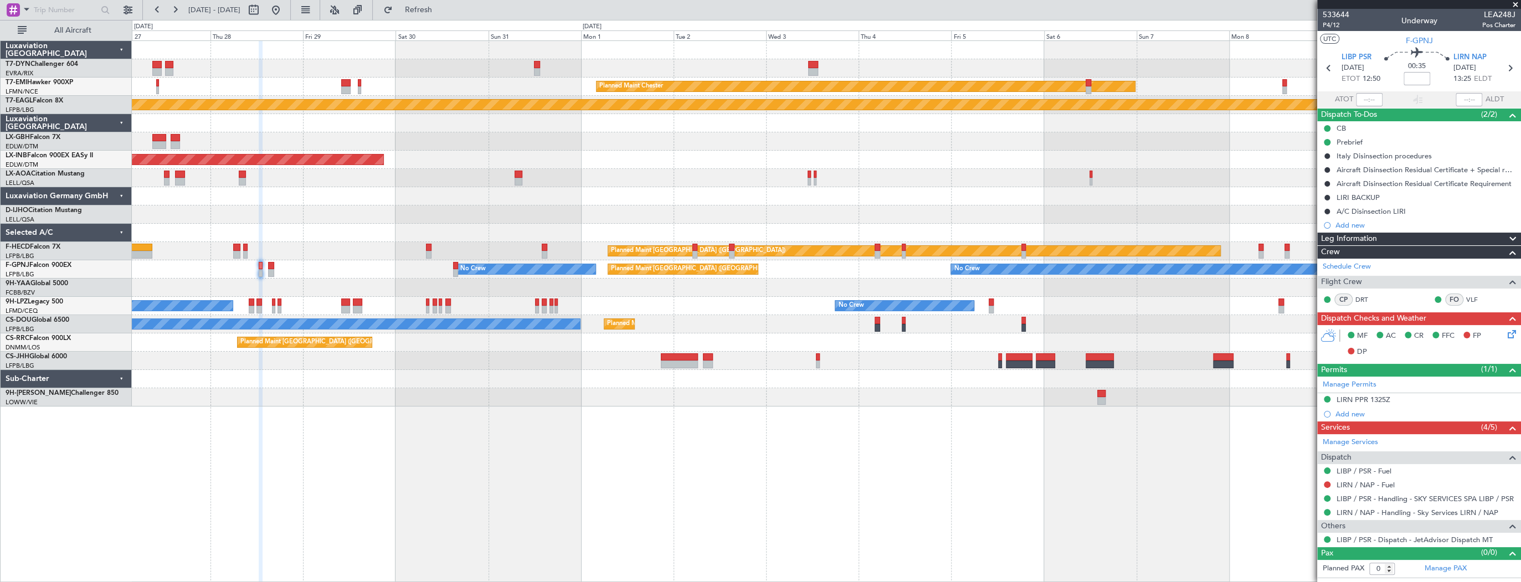
click at [132, 266] on div "AOG Maint Riga (Riga Intl) Planned Maint [PERSON_NAME] Planned Maint Geneva ([G…" at bounding box center [826, 224] width 1389 height 366
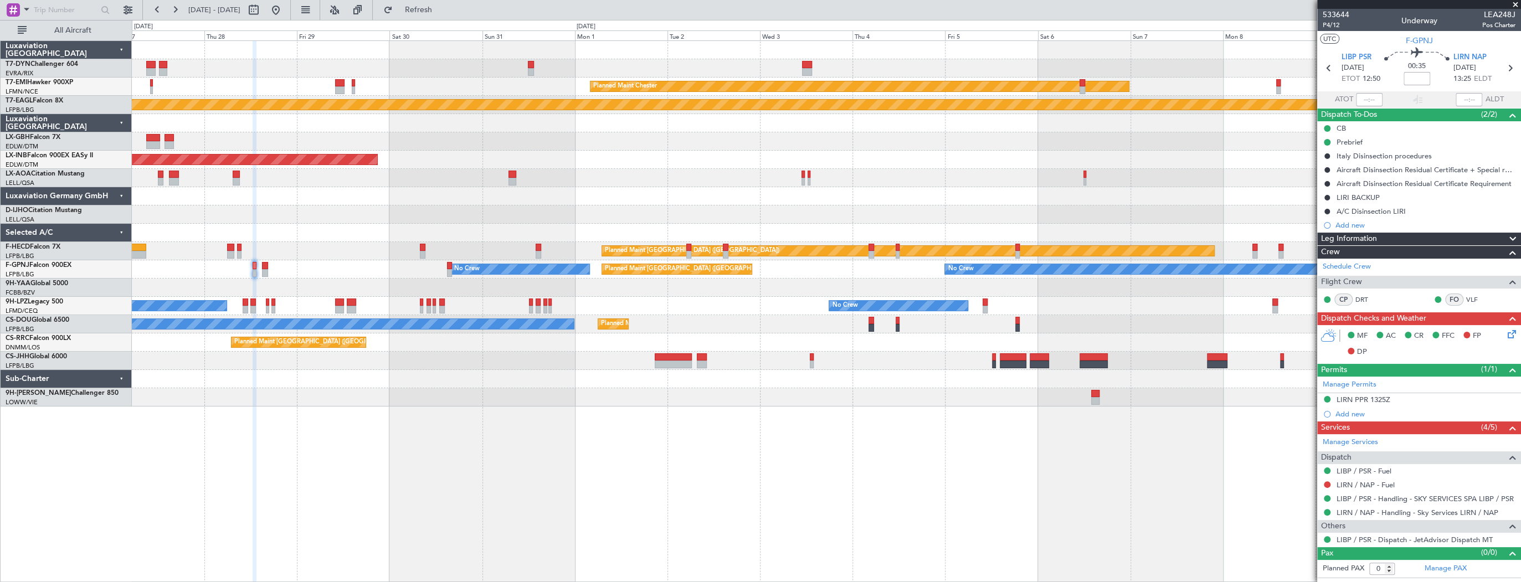
click at [305, 279] on div at bounding box center [826, 288] width 1389 height 18
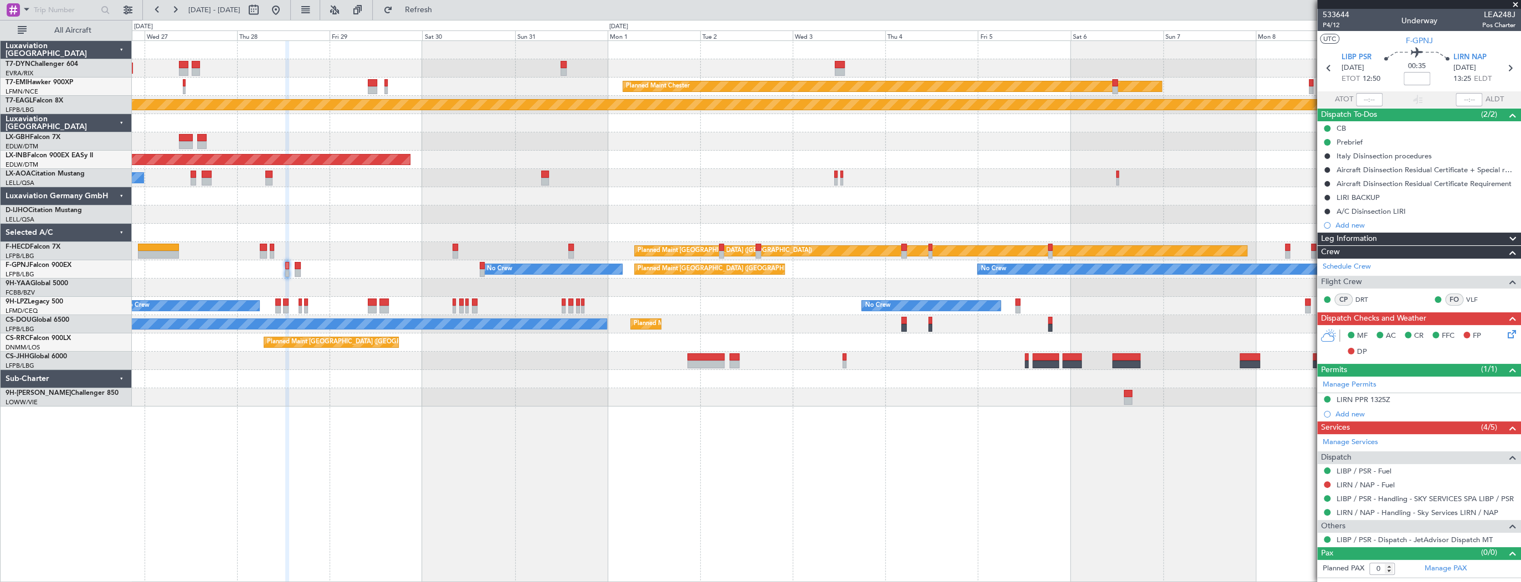
click at [186, 265] on div "AOG Maint Riga (Riga Intl) Planned Maint [PERSON_NAME] Planned Maint Geneva ([G…" at bounding box center [826, 224] width 1389 height 366
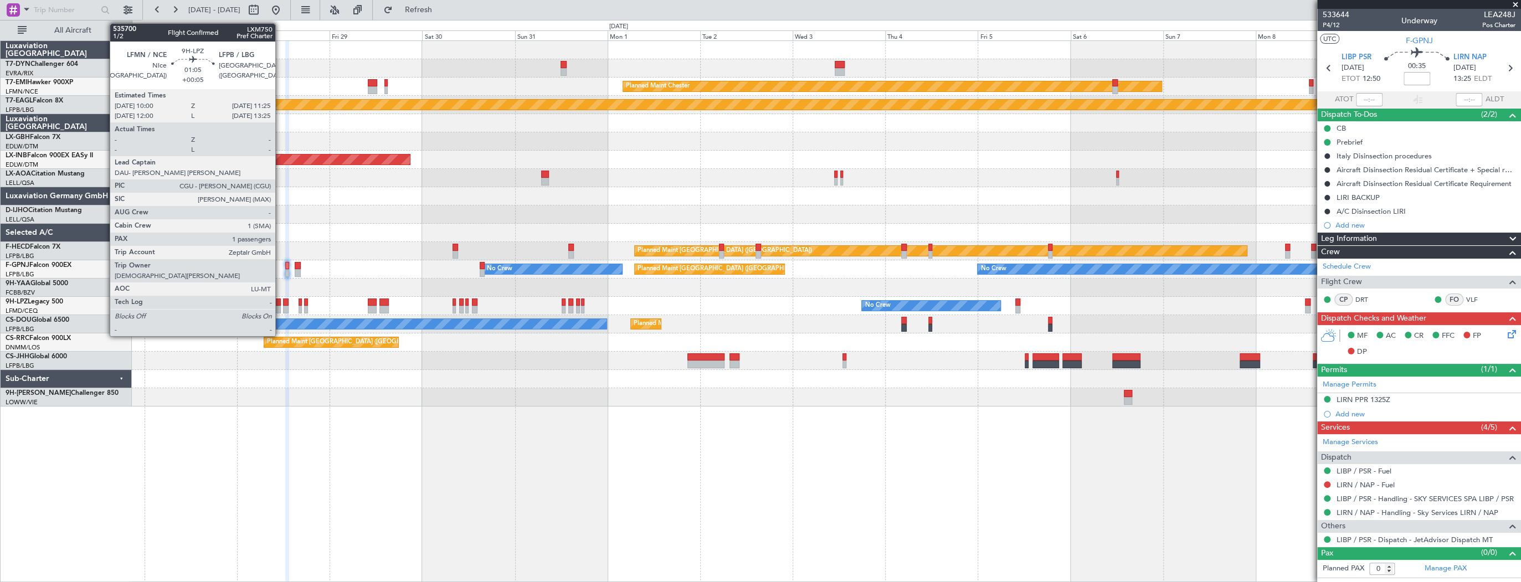
click at [280, 309] on div at bounding box center [278, 310] width 6 height 8
type input "+00:05"
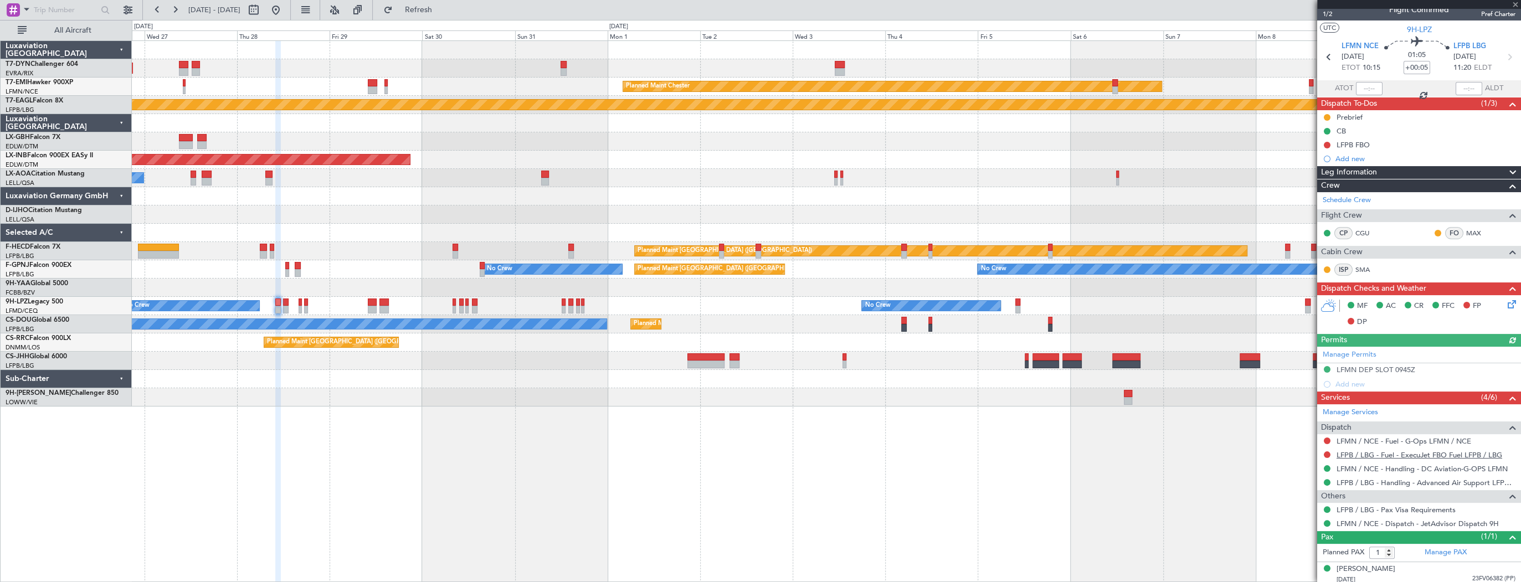
scroll to position [13, 0]
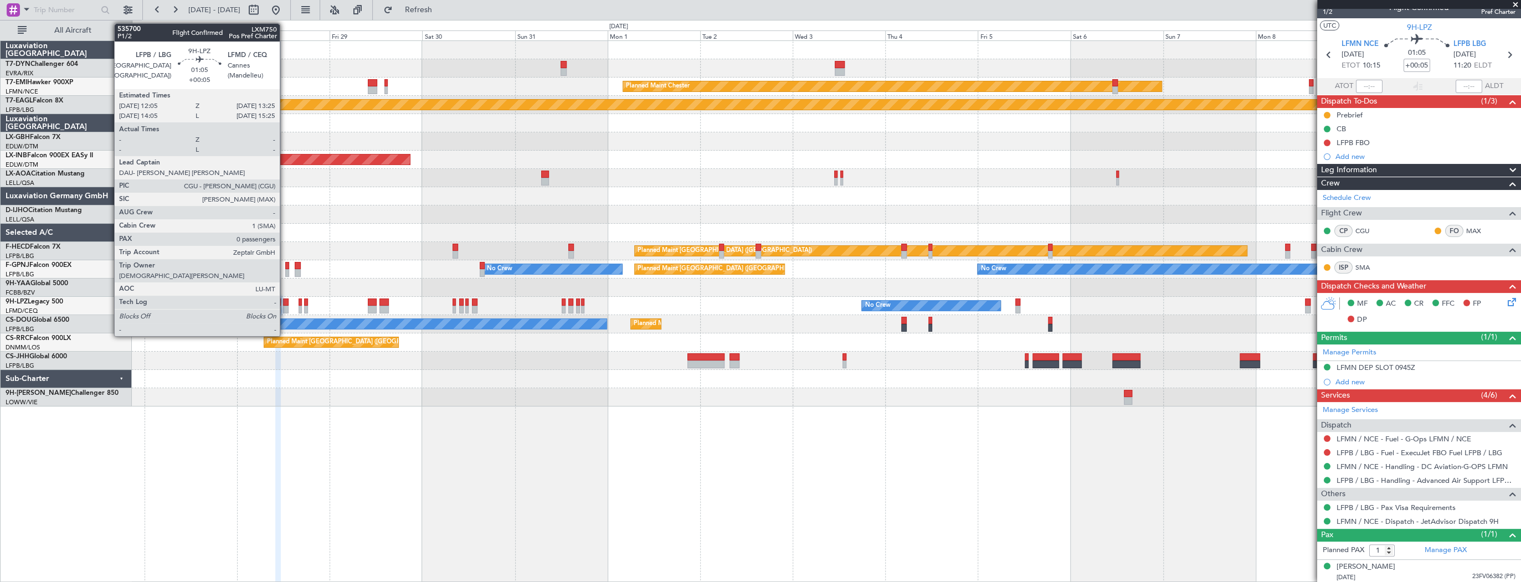
click at [285, 300] on div at bounding box center [286, 303] width 6 height 8
type input "0"
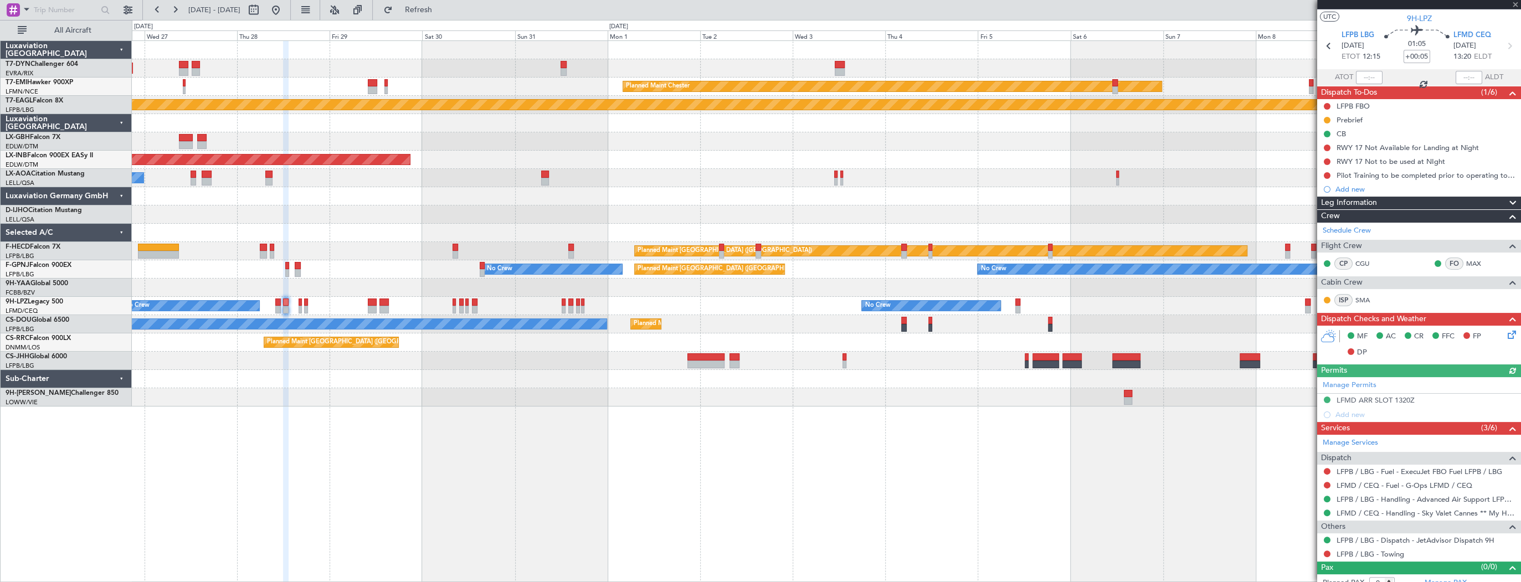
scroll to position [30, 0]
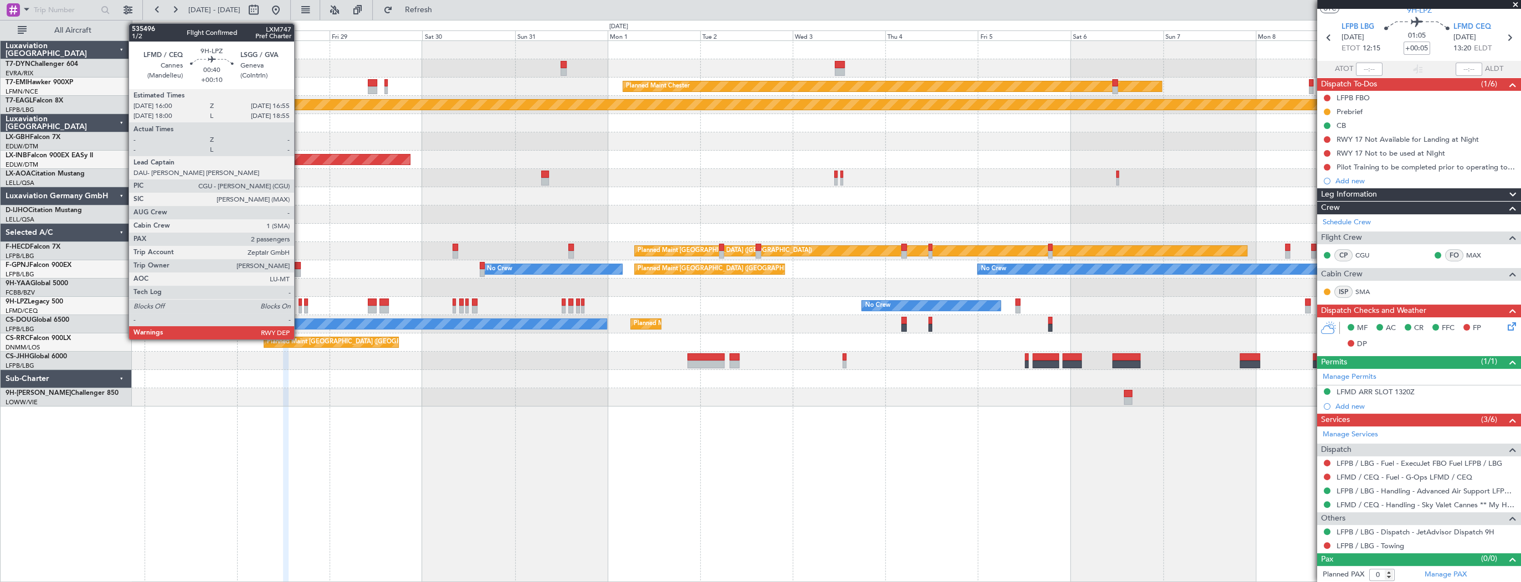
click at [299, 304] on div at bounding box center [301, 303] width 4 height 8
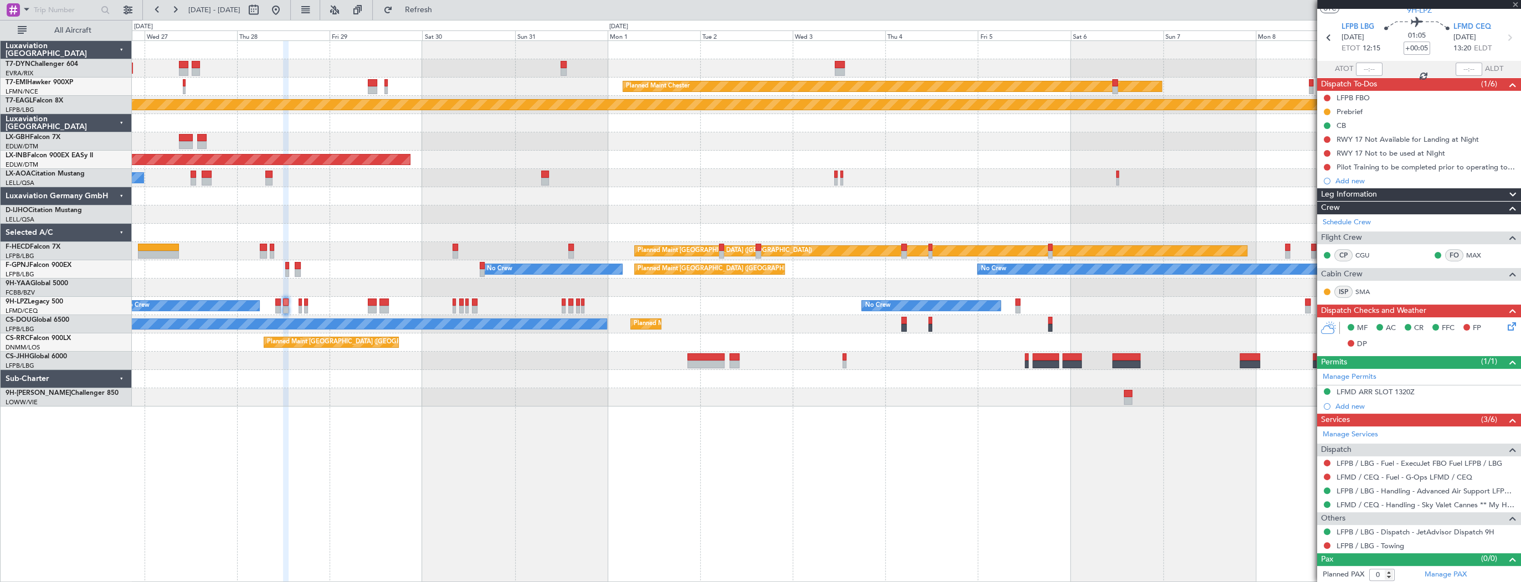
type input "+00:10"
type input "2"
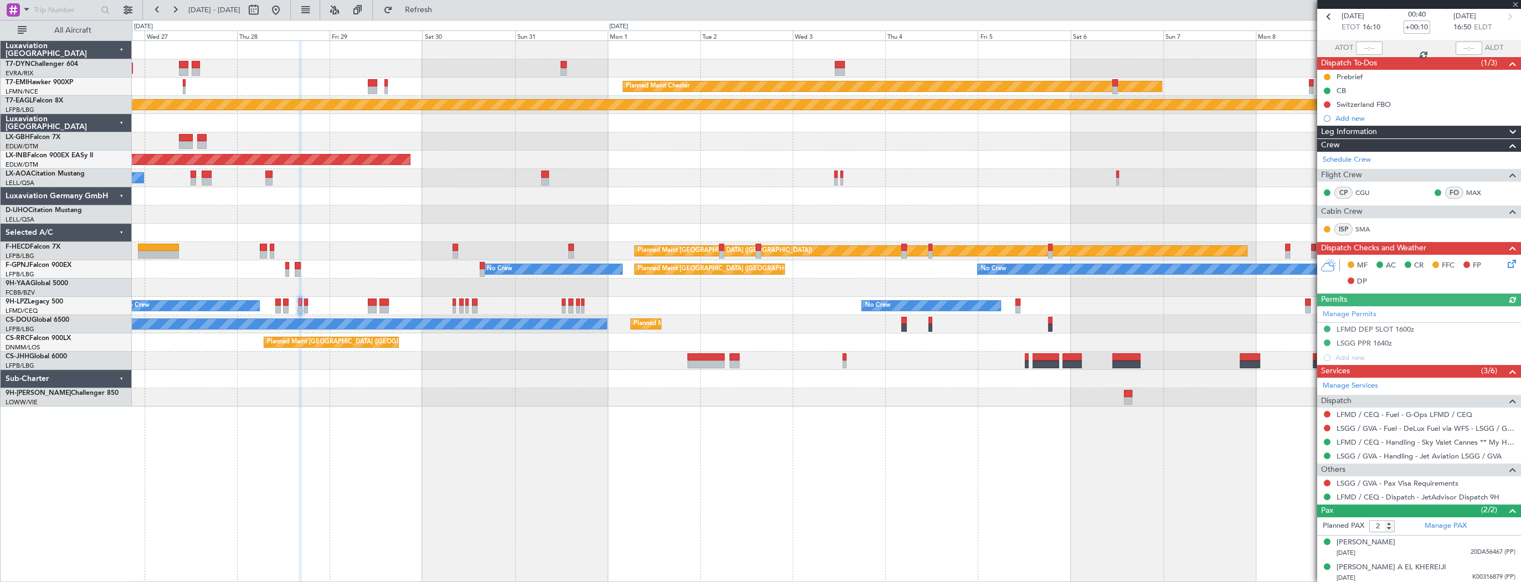
scroll to position [53, 0]
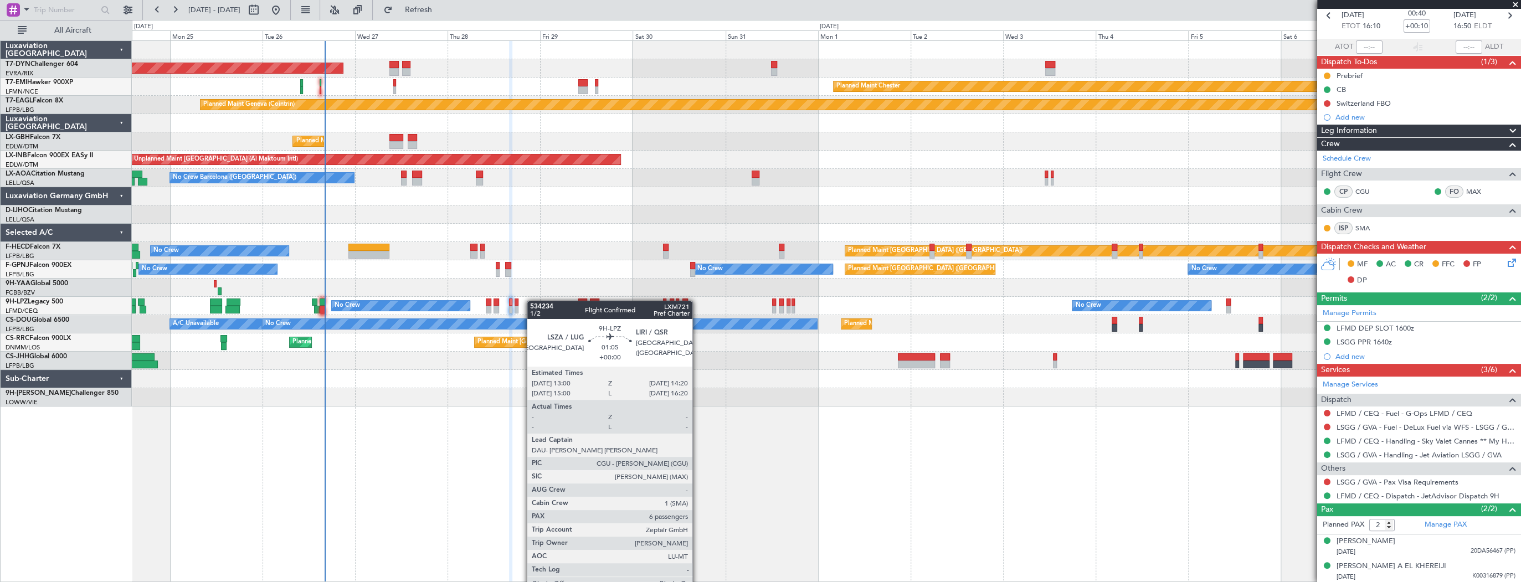
click at [577, 299] on div "AOG Maint Riga (Riga Intl) Planned Maint [GEOGRAPHIC_DATA]-[GEOGRAPHIC_DATA] Pl…" at bounding box center [826, 224] width 1389 height 366
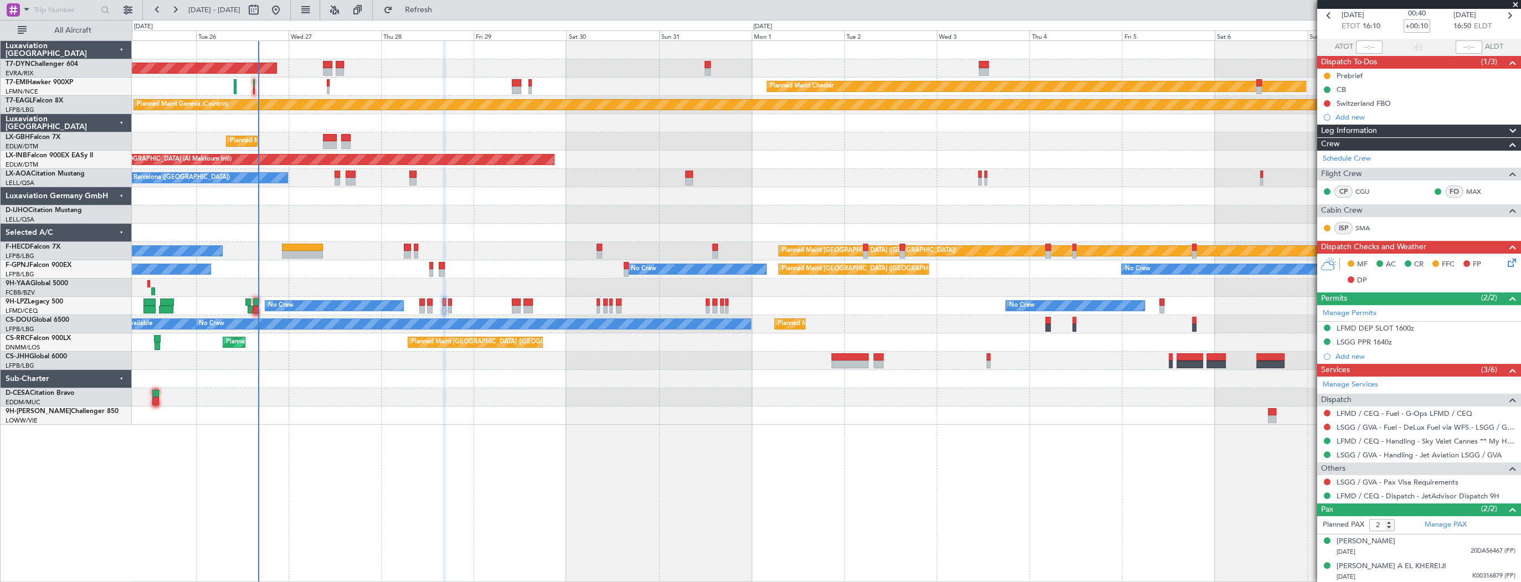
click at [590, 404] on div at bounding box center [826, 397] width 1389 height 18
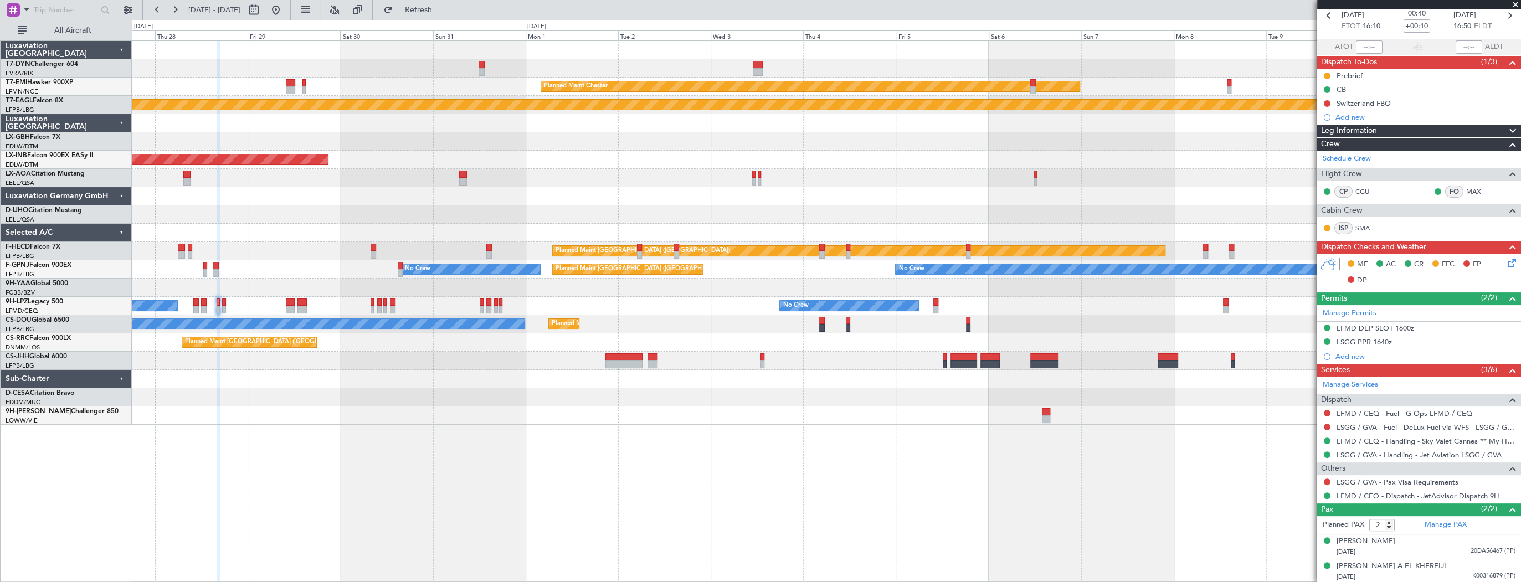
click at [465, 426] on div "AOG Maint Riga (Riga Intl) Planned Maint [PERSON_NAME] Planned Maint Geneva ([G…" at bounding box center [826, 311] width 1389 height 542
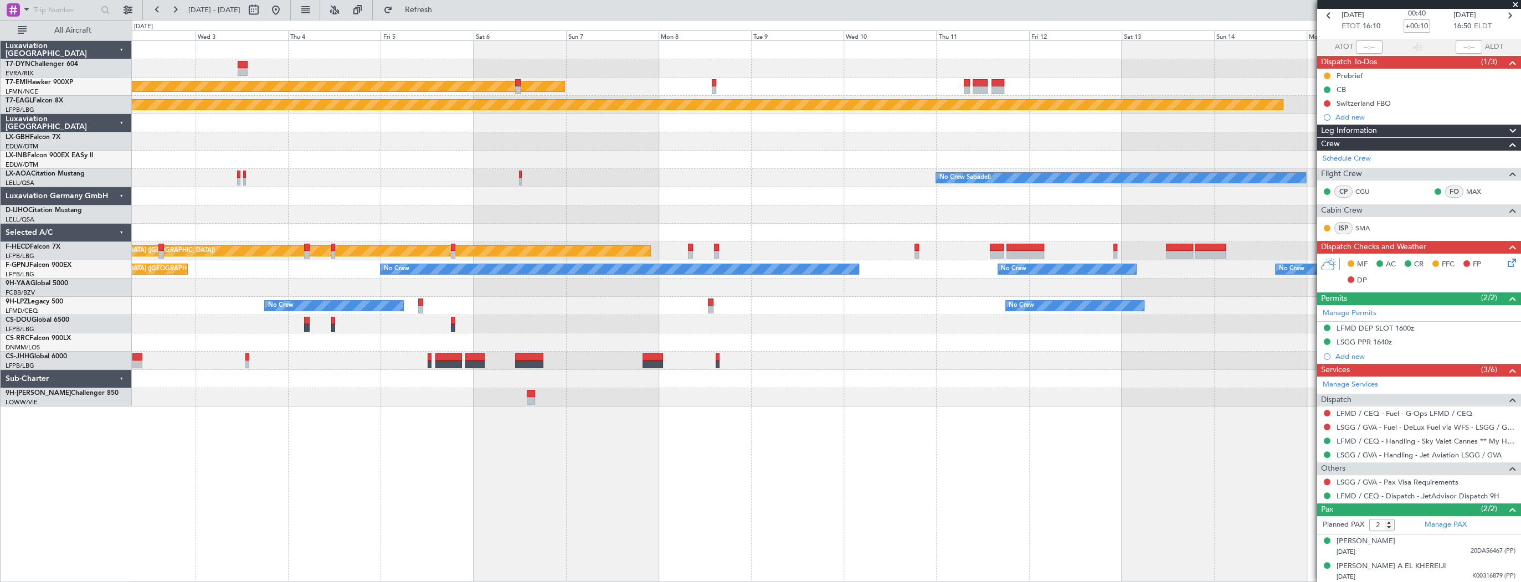
click at [352, 424] on div "Planned Maint [PERSON_NAME] Planned Maint Geneva ([GEOGRAPHIC_DATA]) Planned Ma…" at bounding box center [826, 311] width 1389 height 542
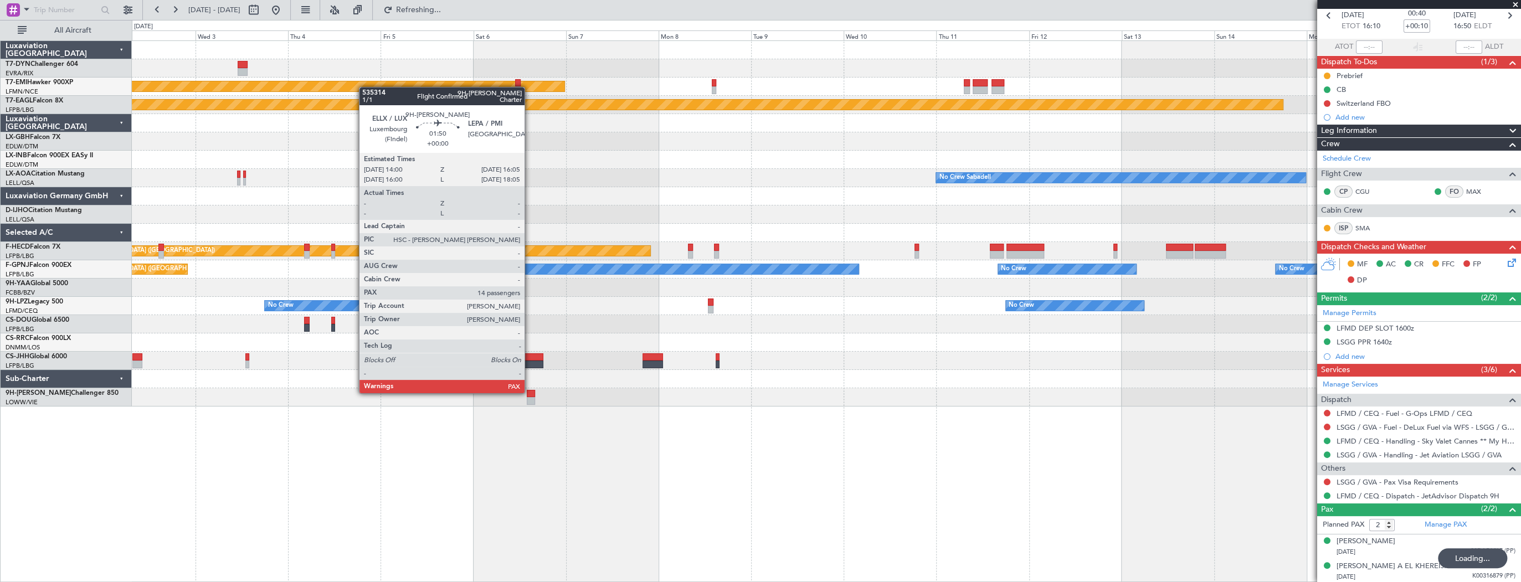
click at [530, 392] on div at bounding box center [531, 394] width 8 height 8
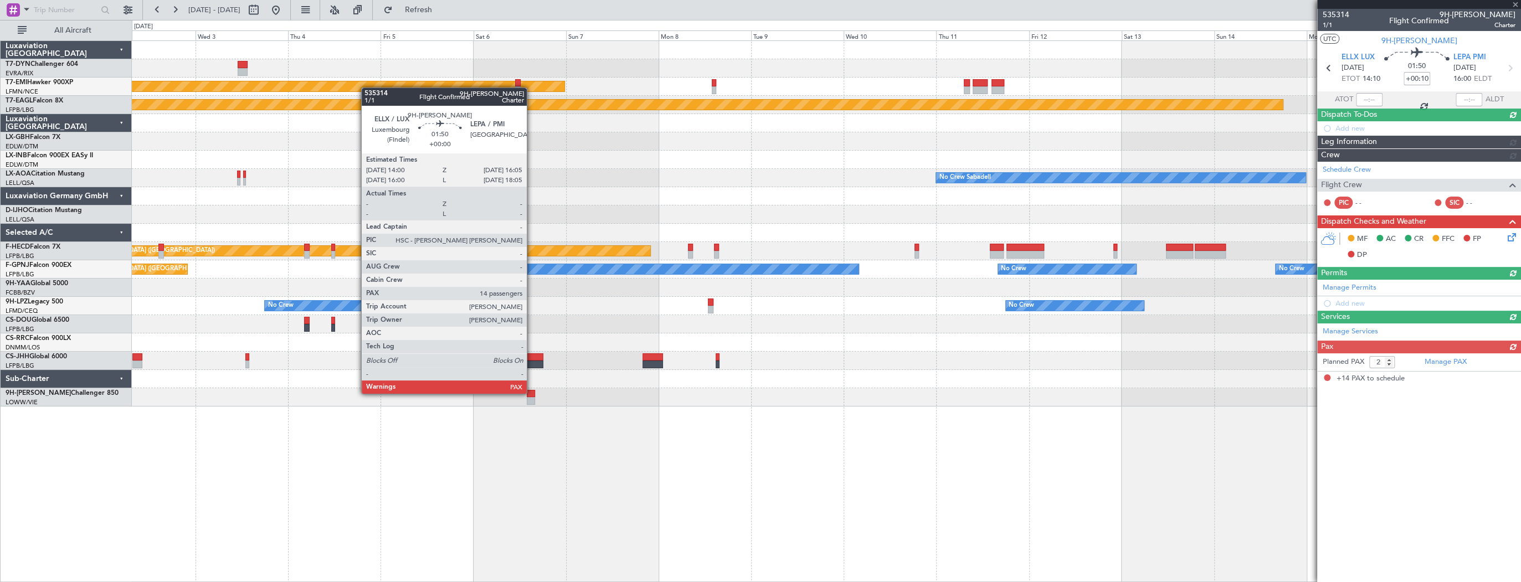
type input "14"
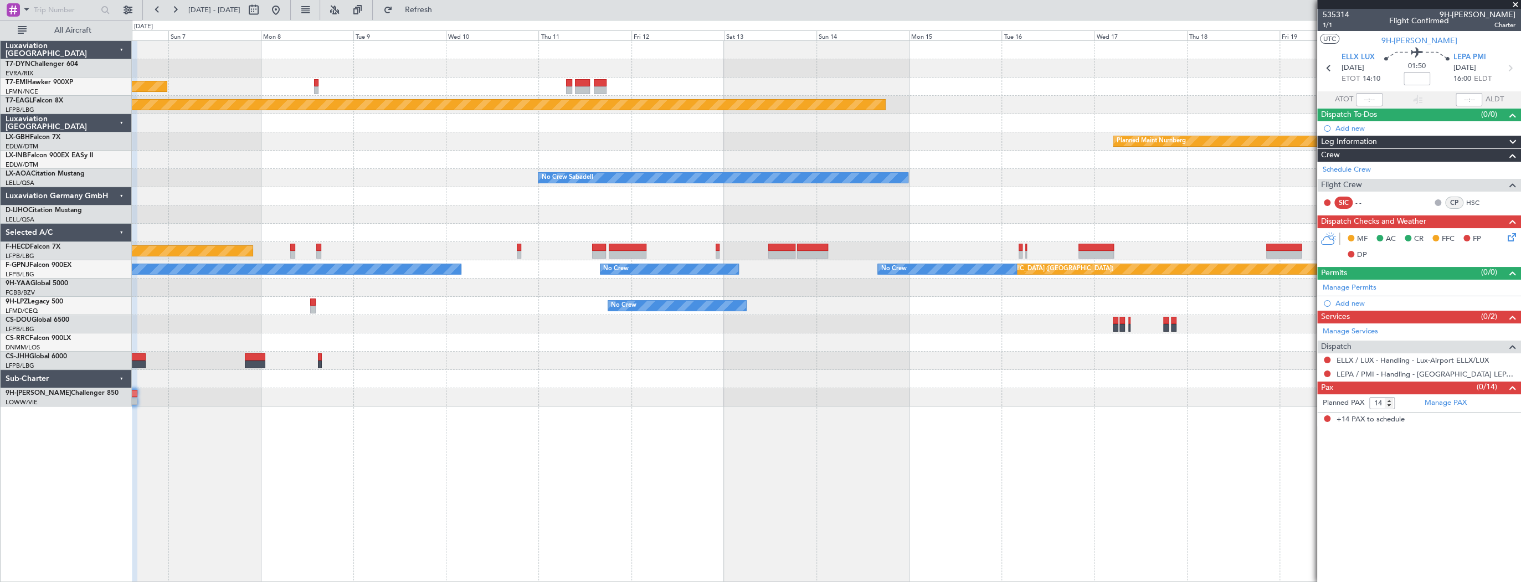
click at [490, 440] on div "Planned Maint [PERSON_NAME] Planned Maint Geneva ([GEOGRAPHIC_DATA]) Planned Ma…" at bounding box center [826, 311] width 1389 height 542
click at [496, 397] on div "Planned Maint [PERSON_NAME] Planned Maint Geneva ([GEOGRAPHIC_DATA]) Planned Ma…" at bounding box center [826, 311] width 1389 height 542
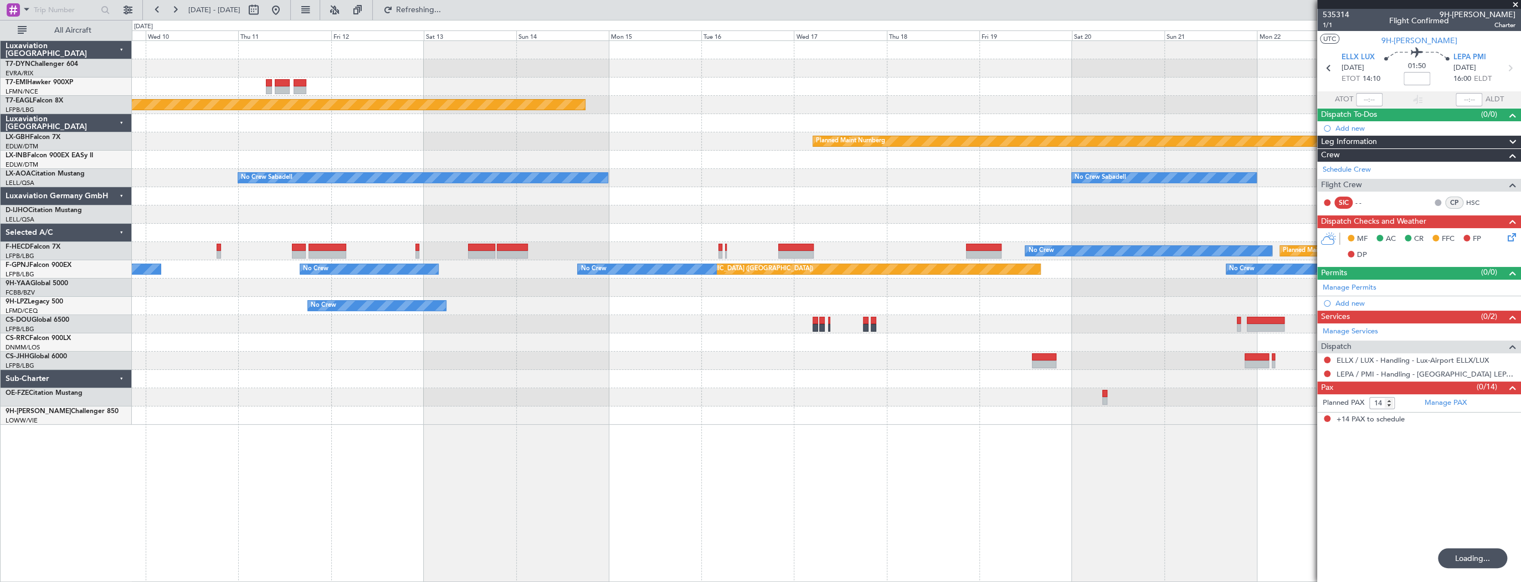
click at [551, 420] on div "Planned Maint [PERSON_NAME] Planned Maint Geneva ([GEOGRAPHIC_DATA]) Planned Ma…" at bounding box center [826, 311] width 1389 height 542
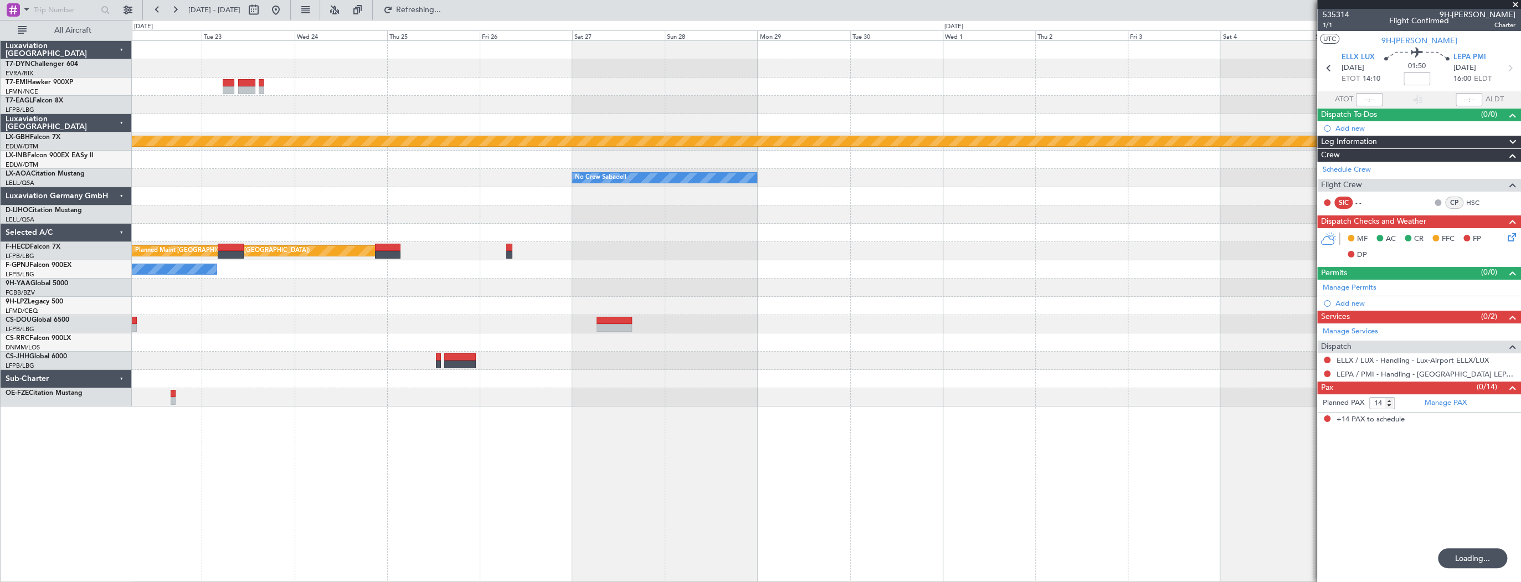
click at [270, 382] on div "Planned Maint Nurnberg No Crew Sabadell No Crew Sabadell Planned Maint [GEOGRAP…" at bounding box center [826, 311] width 1389 height 542
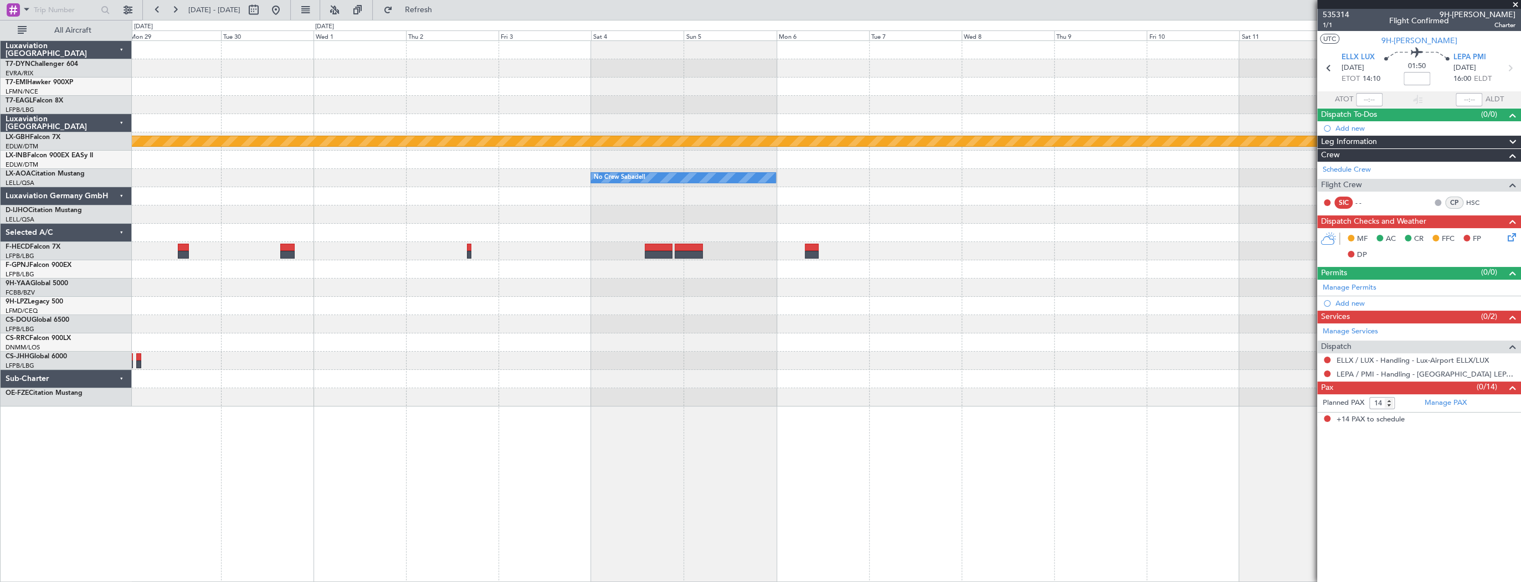
click at [420, 429] on div "Planned Maint Nurnberg No Crew Sabadell No Crew Sabadell" at bounding box center [826, 311] width 1389 height 542
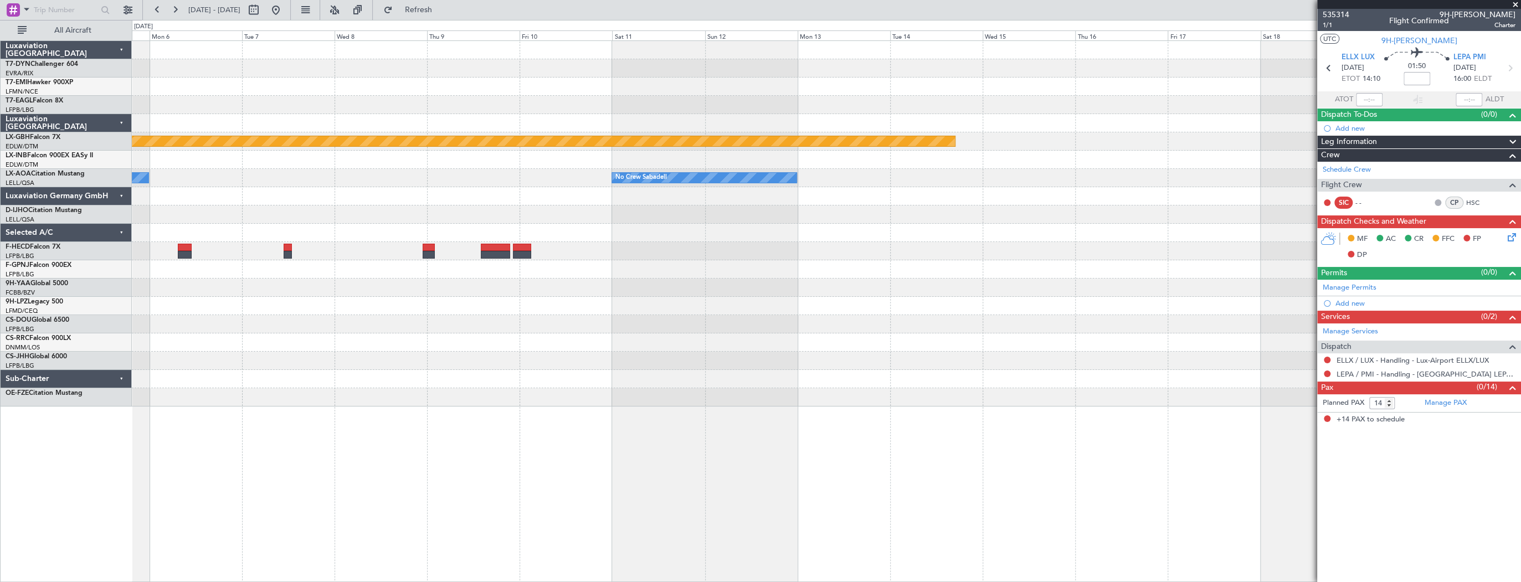
click at [279, 383] on div "Planned Maint Nurnberg No Crew Sabadell No Crew Sabadell" at bounding box center [826, 311] width 1389 height 542
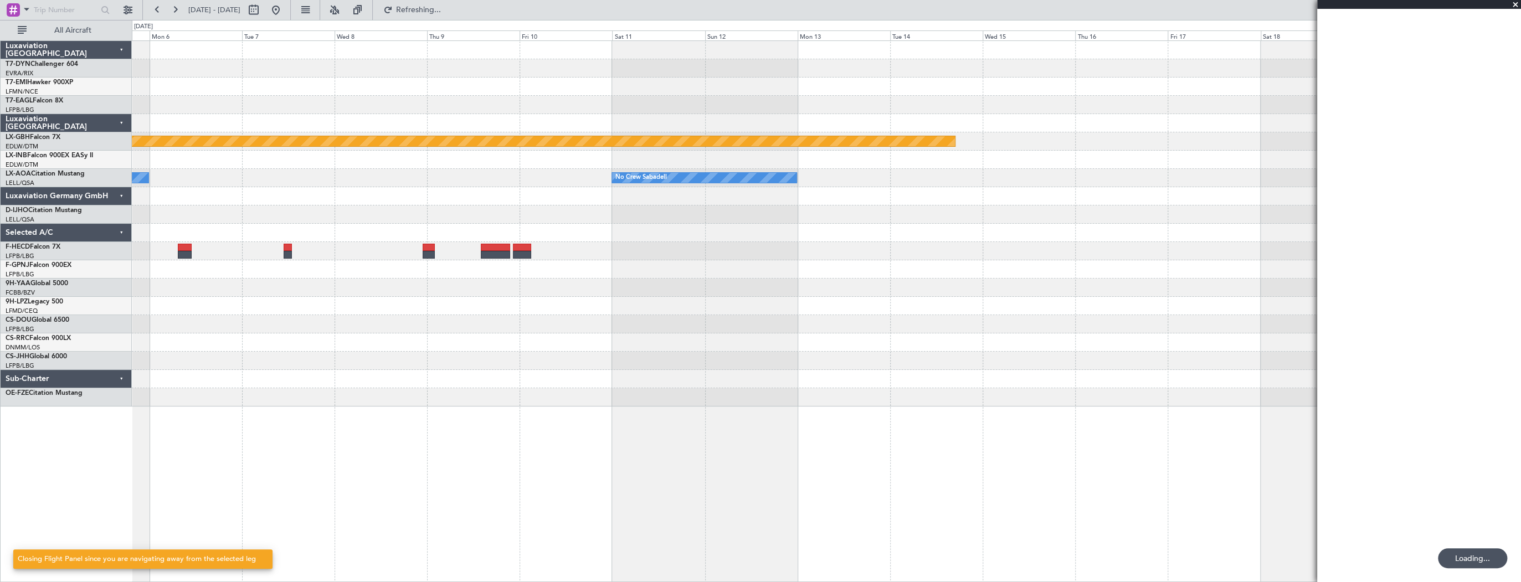
click at [455, 456] on div "Planned Maint Nurnberg No Crew Sabadell No Crew Sabadell" at bounding box center [826, 311] width 1389 height 542
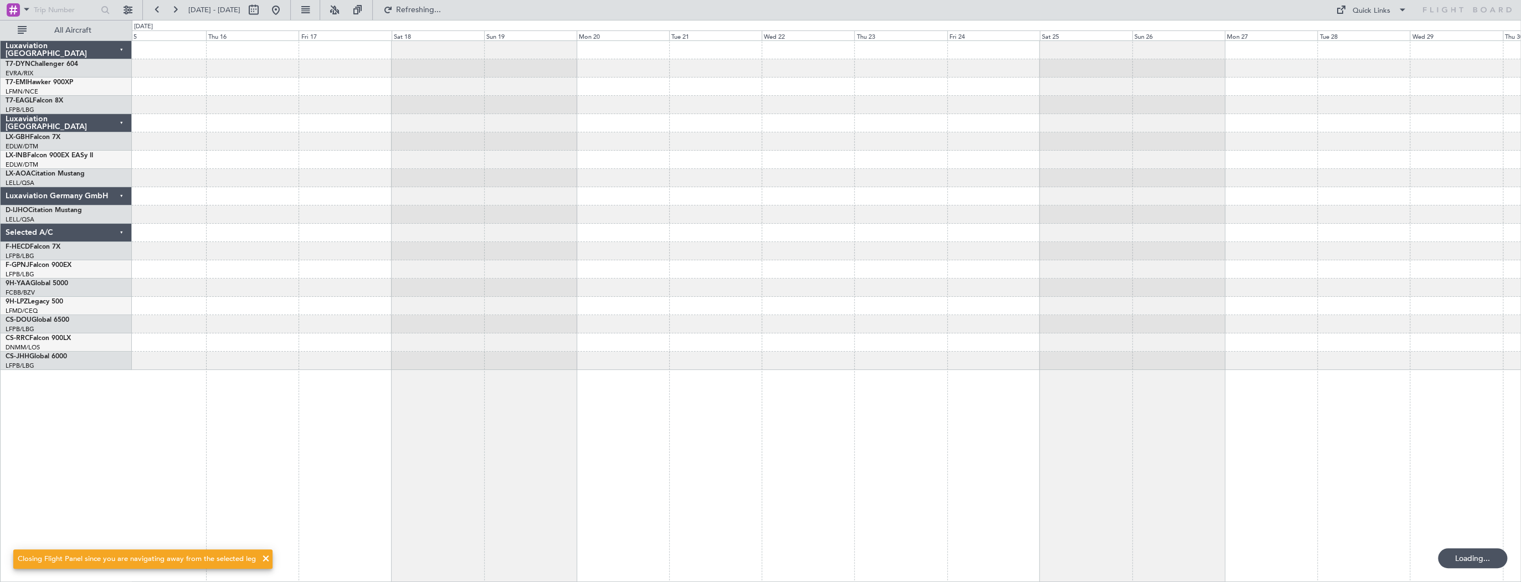
click at [447, 399] on div "Planned Maint Nurnberg No Crew Sabadell" at bounding box center [826, 311] width 1389 height 542
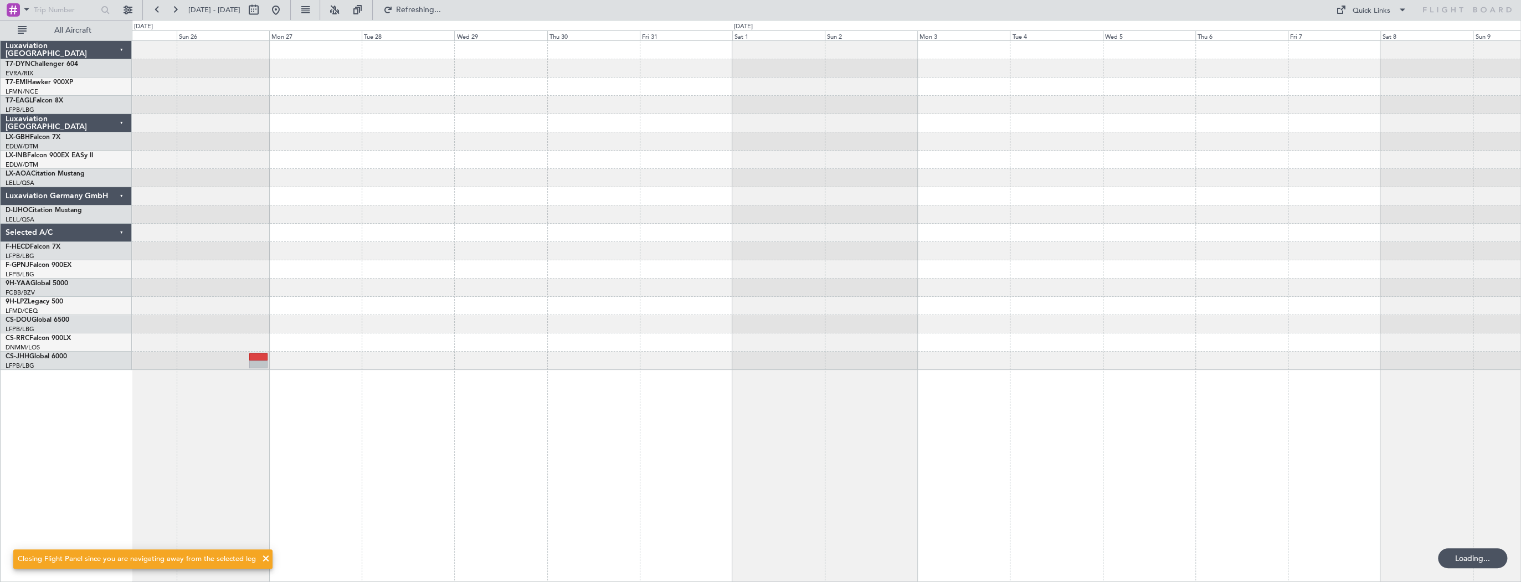
click at [210, 393] on div "Planned Maint [GEOGRAPHIC_DATA]" at bounding box center [826, 311] width 1389 height 542
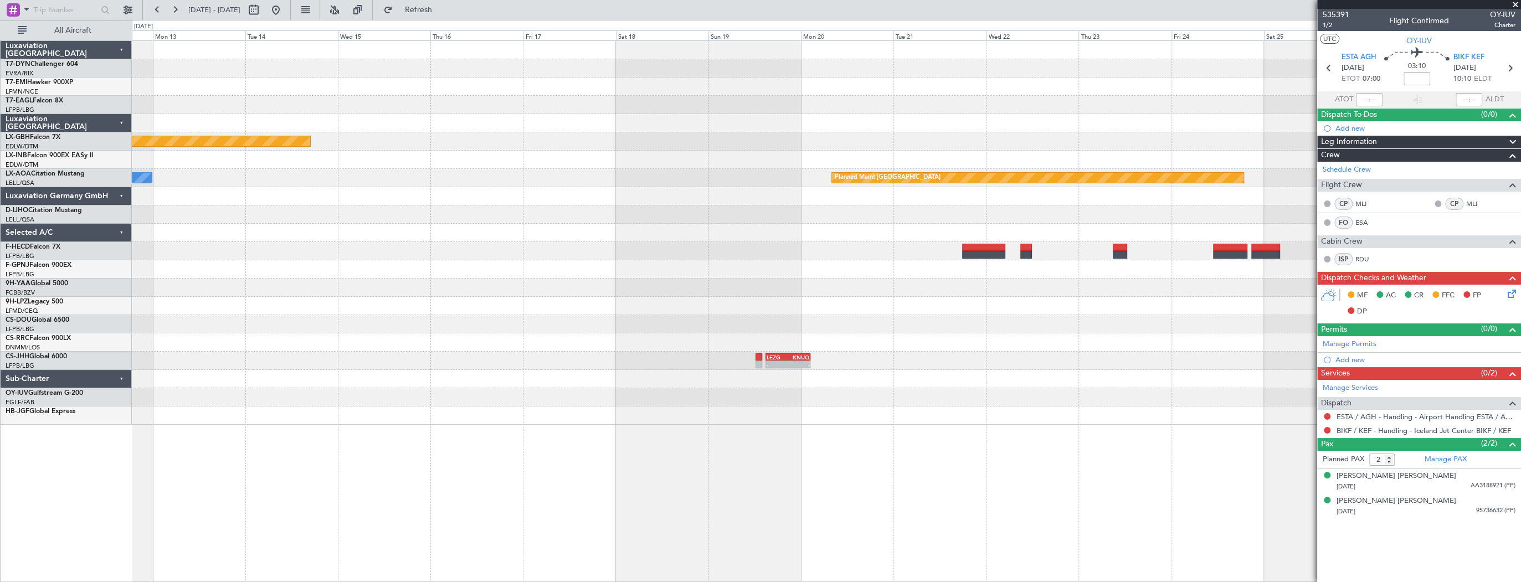
click at [950, 341] on div "Planned Maint Nurnberg Planned Maint [GEOGRAPHIC_DATA] No Crew Sabadell LEZG 15…" at bounding box center [826, 233] width 1389 height 384
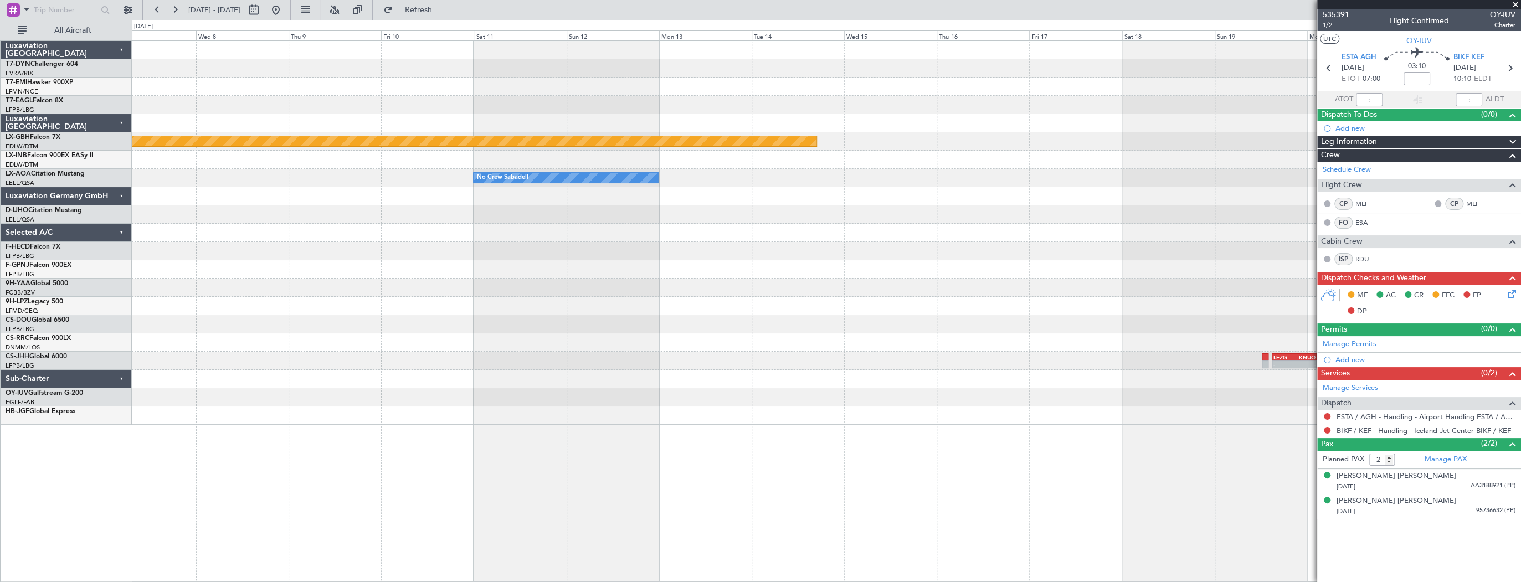
click at [967, 346] on div "Planned Maint Nurnberg Planned Maint [GEOGRAPHIC_DATA] No Crew Sabadell LEZG 15…" at bounding box center [826, 233] width 1389 height 384
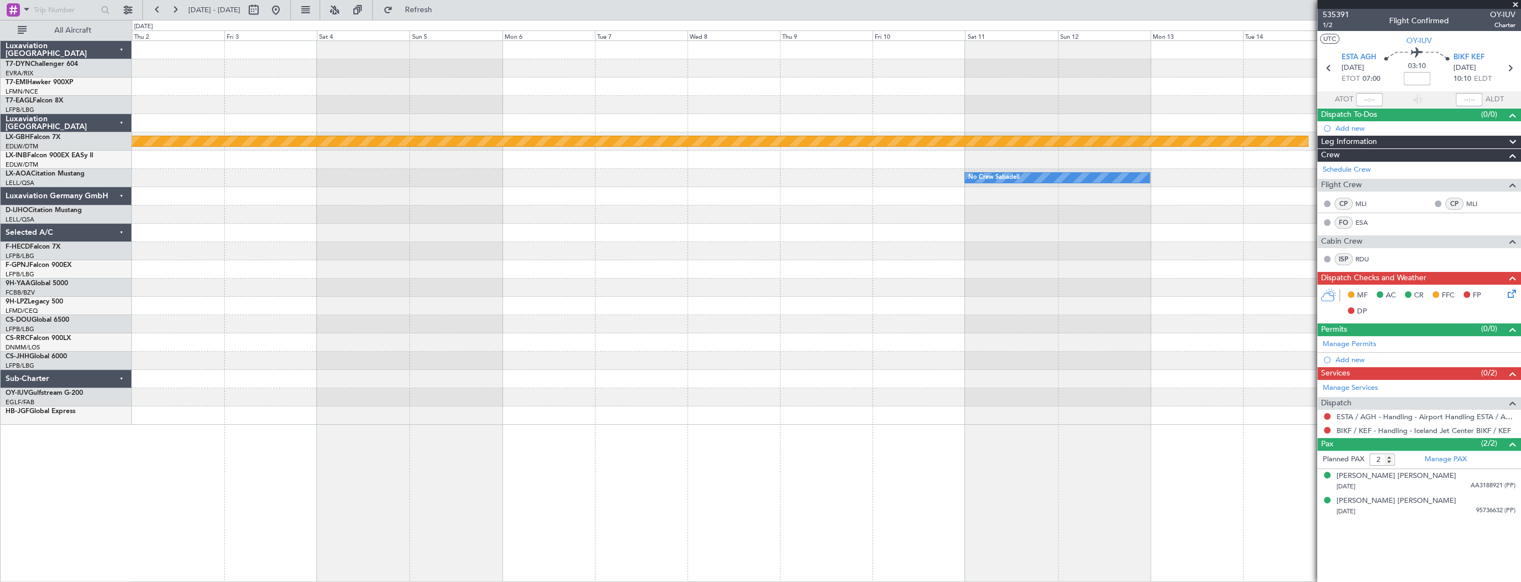
click at [1053, 362] on div "Planned Maint Nurnberg No Crew Sabadell Planned Maint [GEOGRAPHIC_DATA] No Crew…" at bounding box center [826, 233] width 1389 height 384
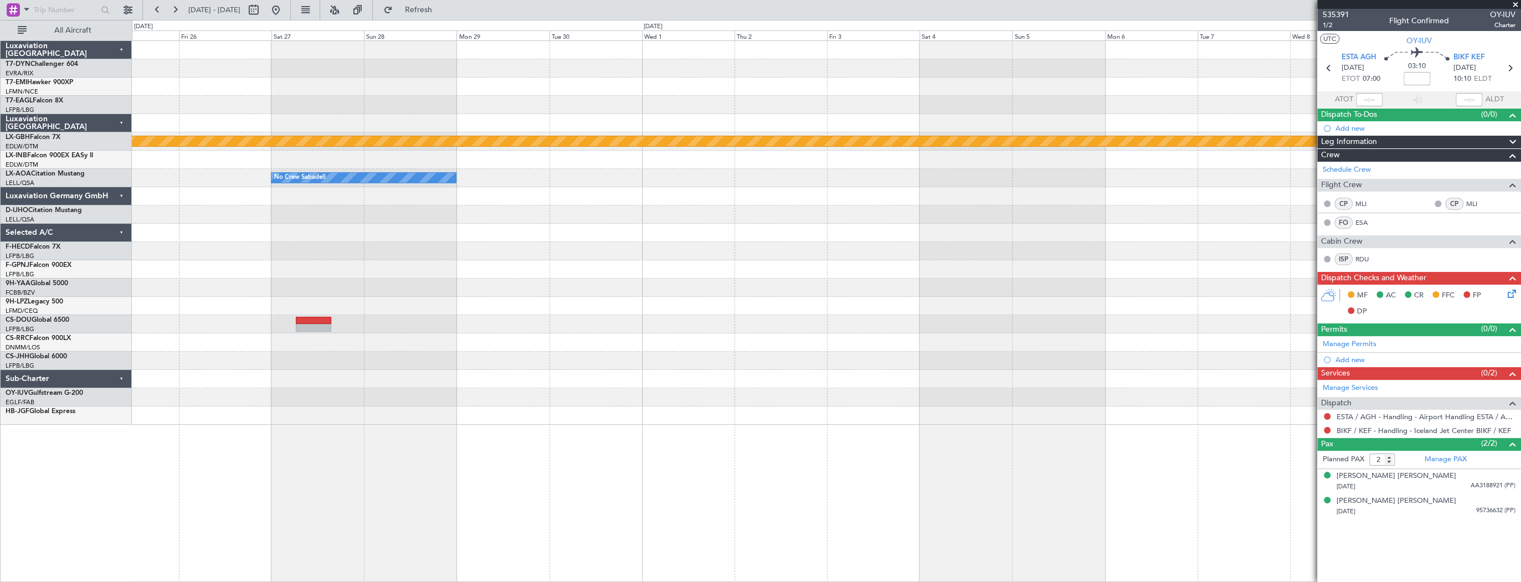
click at [1035, 371] on div "Planned Maint Nurnberg No Crew Sabadell No Crew Sabadell Planned Maint [GEOGRAP…" at bounding box center [826, 233] width 1389 height 384
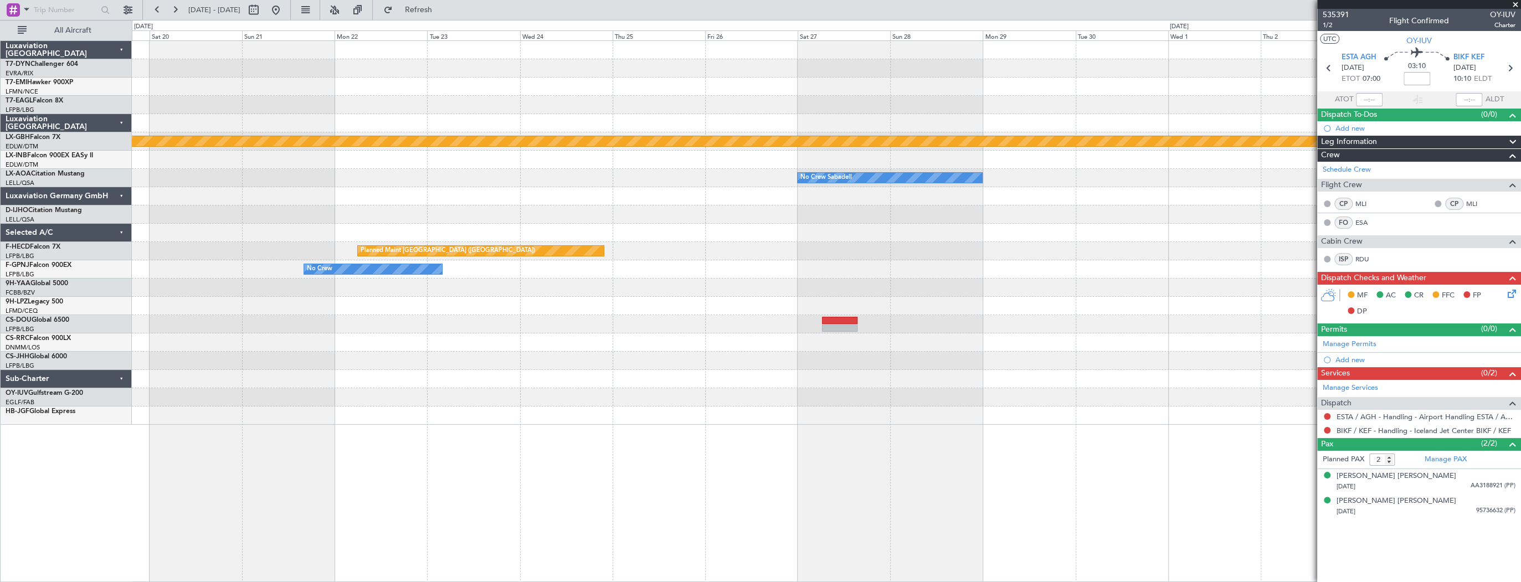
click at [902, 389] on div "Planned Maint Nurnberg No Crew Sabadell Planned Maint [GEOGRAPHIC_DATA] ([GEOGR…" at bounding box center [826, 233] width 1389 height 384
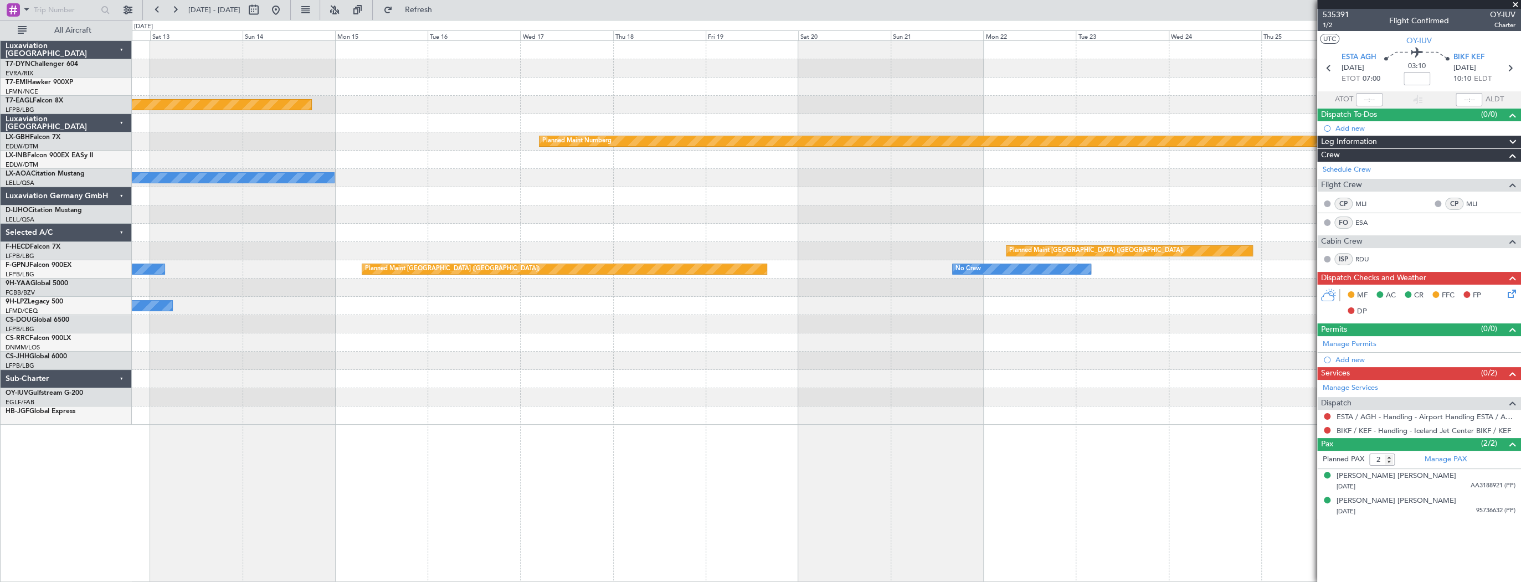
click at [1041, 397] on div "Planned Maint Geneva (Cointrin) Planned Maint Nurnberg No Crew Sabadell No Crew…" at bounding box center [826, 233] width 1389 height 384
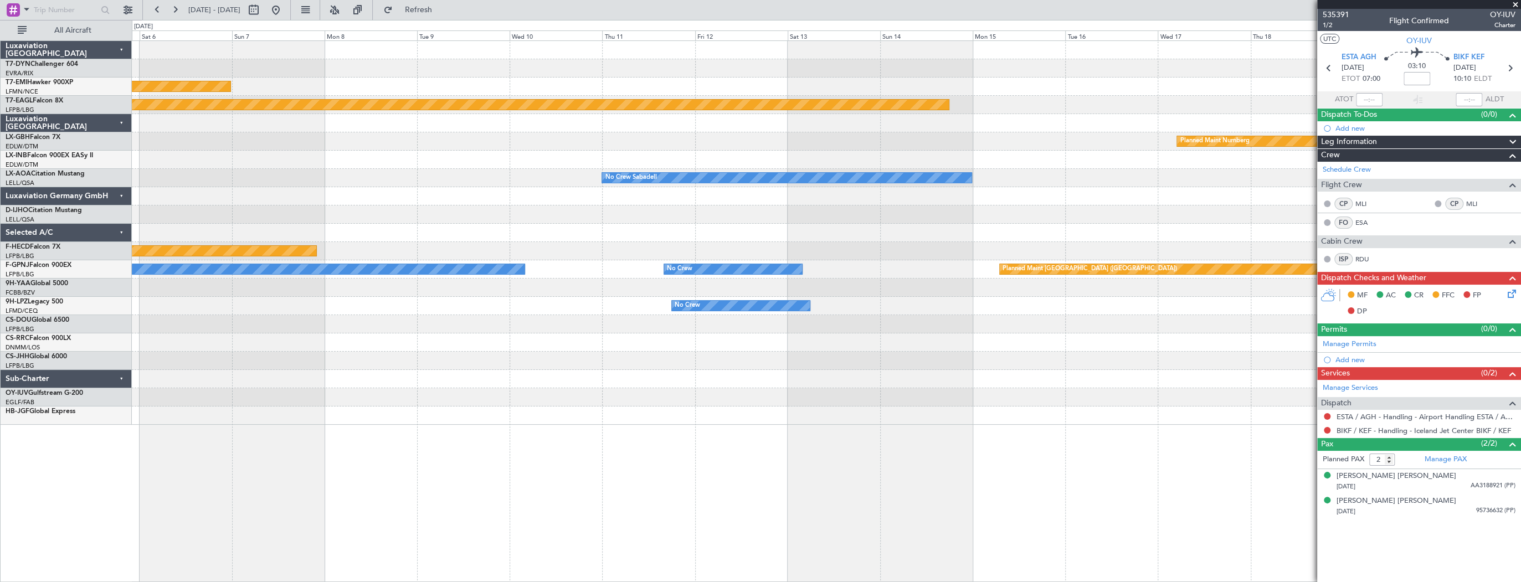
click at [902, 405] on div "Planned Maint [PERSON_NAME] Planned Maint Geneva ([GEOGRAPHIC_DATA]) Planned Ma…" at bounding box center [826, 233] width 1389 height 384
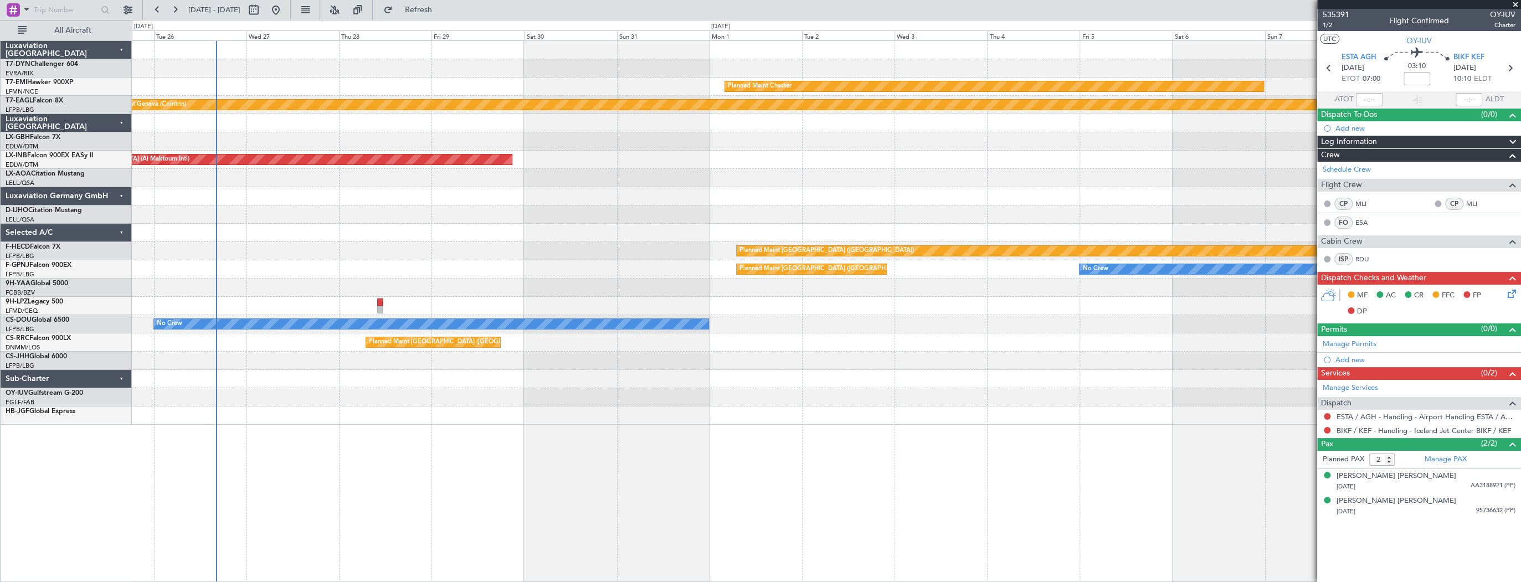
click at [1111, 397] on div "Planned Maint [GEOGRAPHIC_DATA]-[GEOGRAPHIC_DATA] Planned Maint [PERSON_NAME] P…" at bounding box center [826, 233] width 1389 height 384
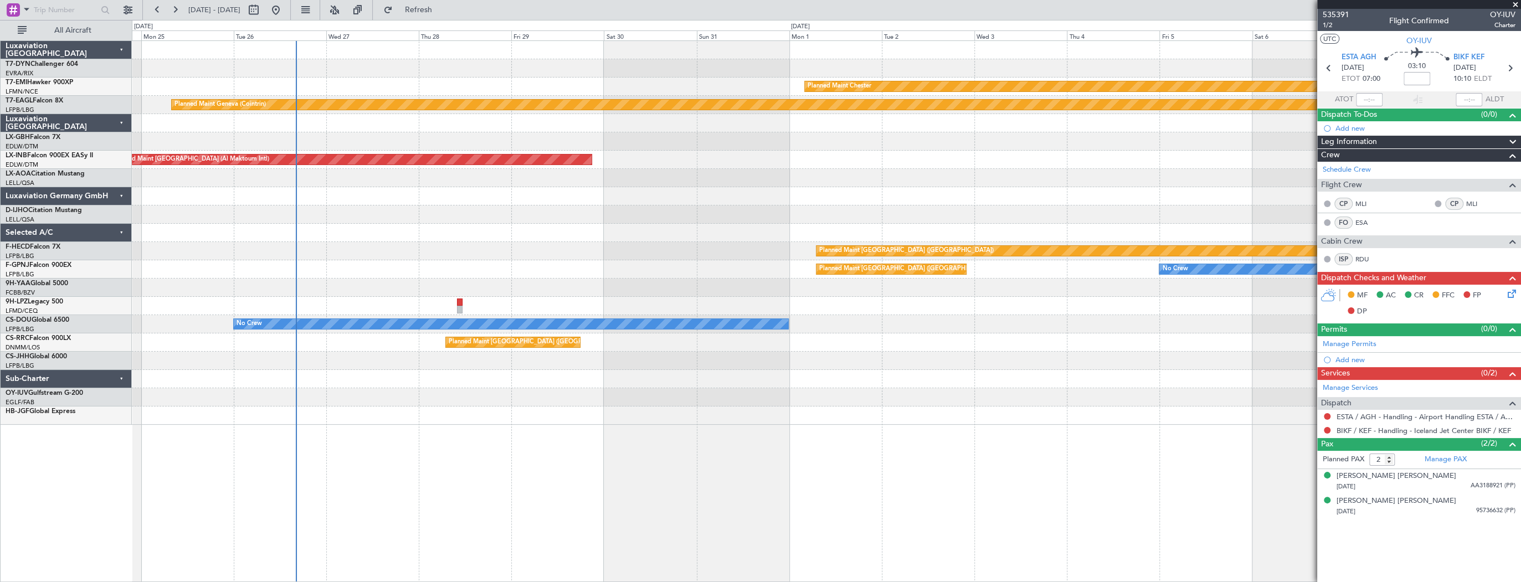
click at [588, 398] on div at bounding box center [826, 397] width 1389 height 18
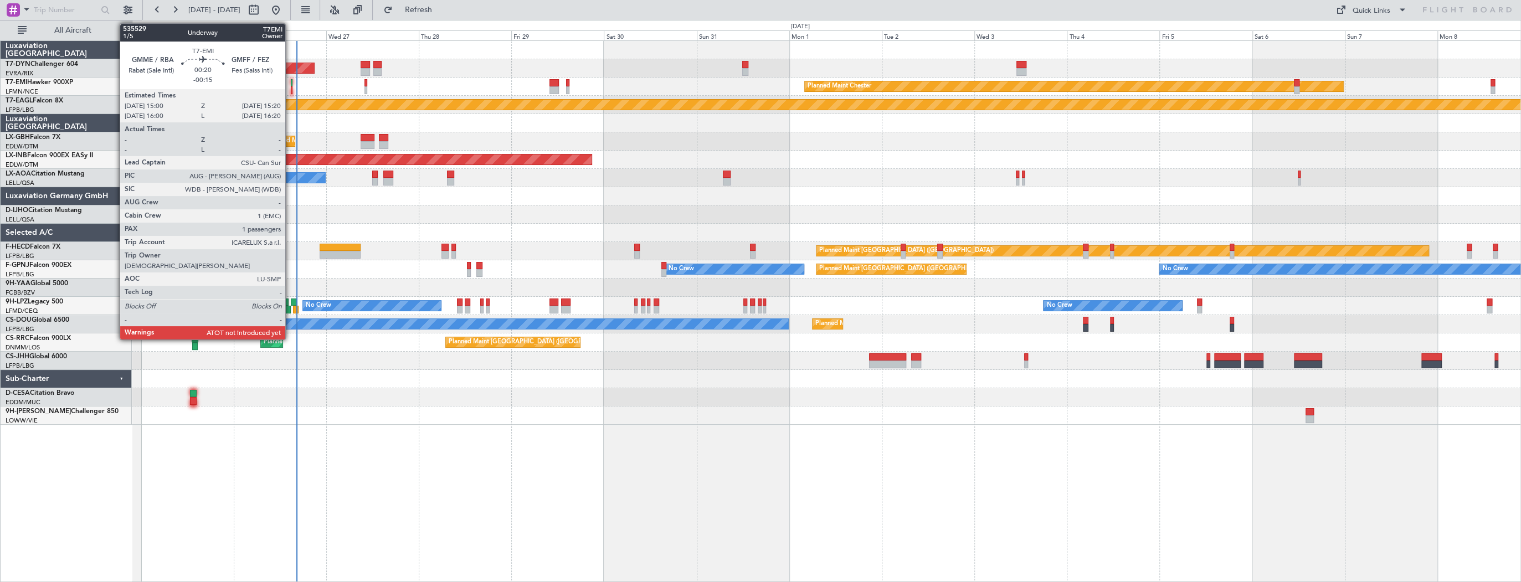
click at [291, 79] on div at bounding box center [292, 83] width 2 height 8
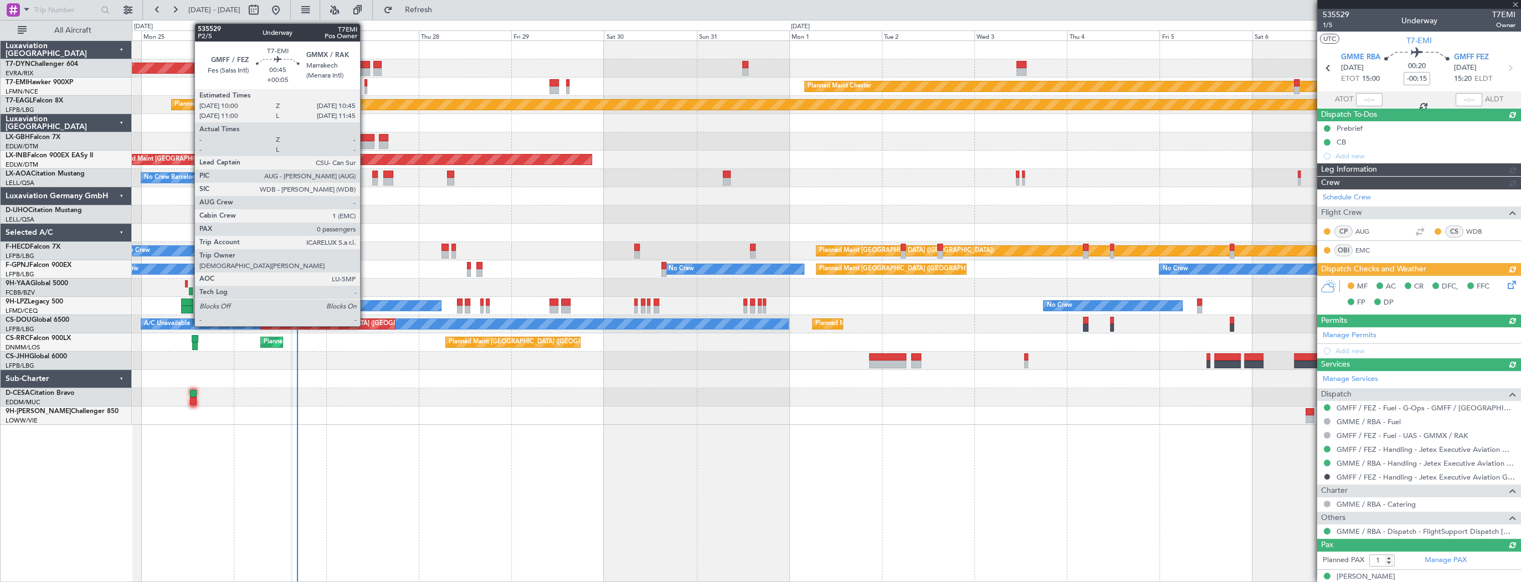
type input "15:13"
type input "15:42"
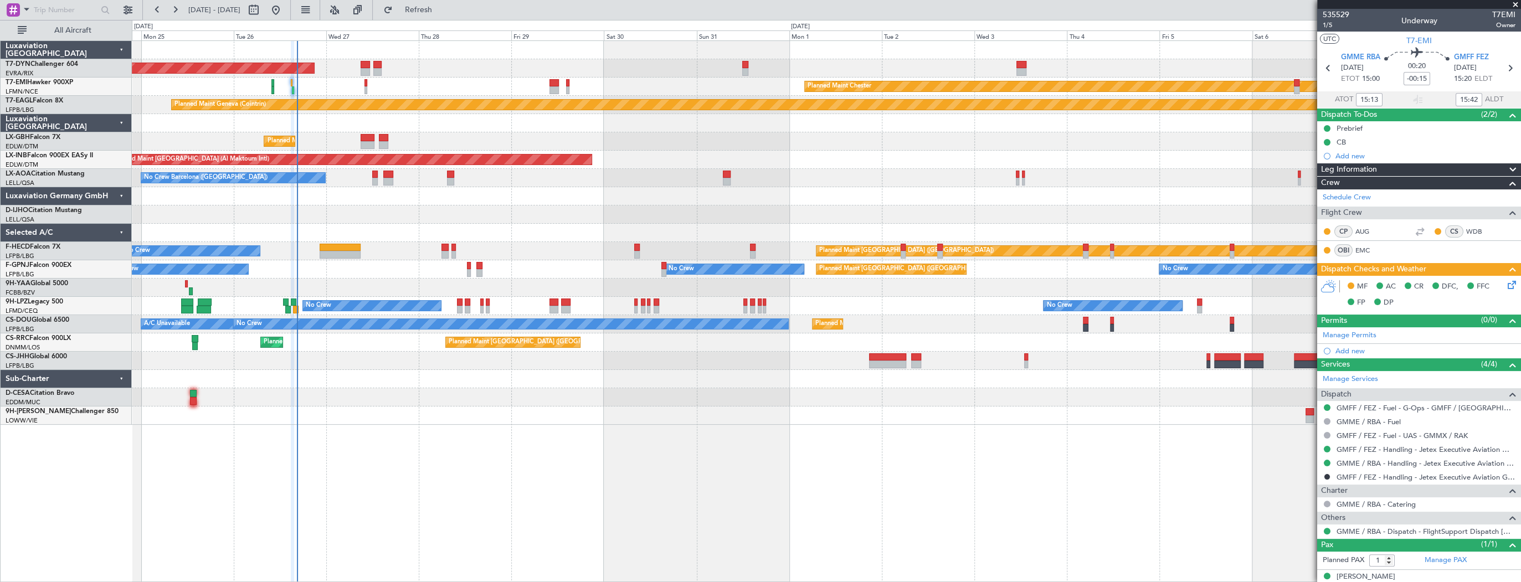
click at [367, 81] on div "Planned Maint [PERSON_NAME] Planned Maint [PERSON_NAME]" at bounding box center [826, 87] width 1389 height 18
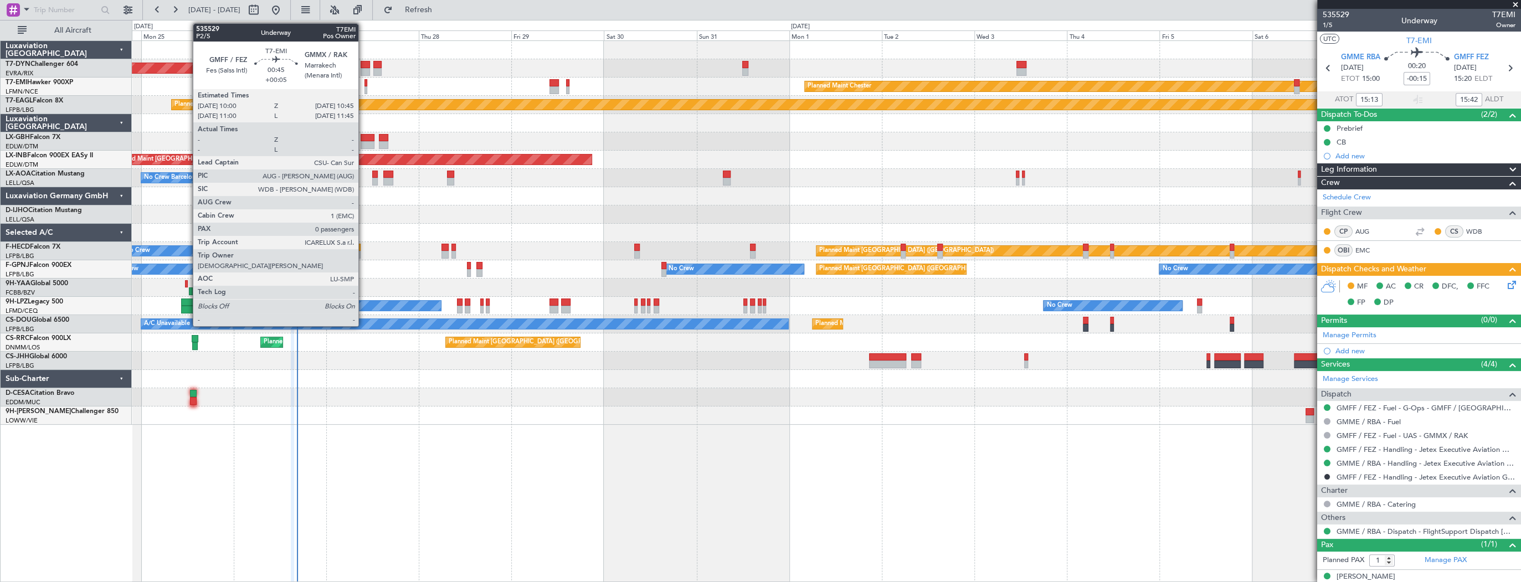
click at [364, 82] on div at bounding box center [365, 83] width 3 height 8
type input "+00:05"
type input "0"
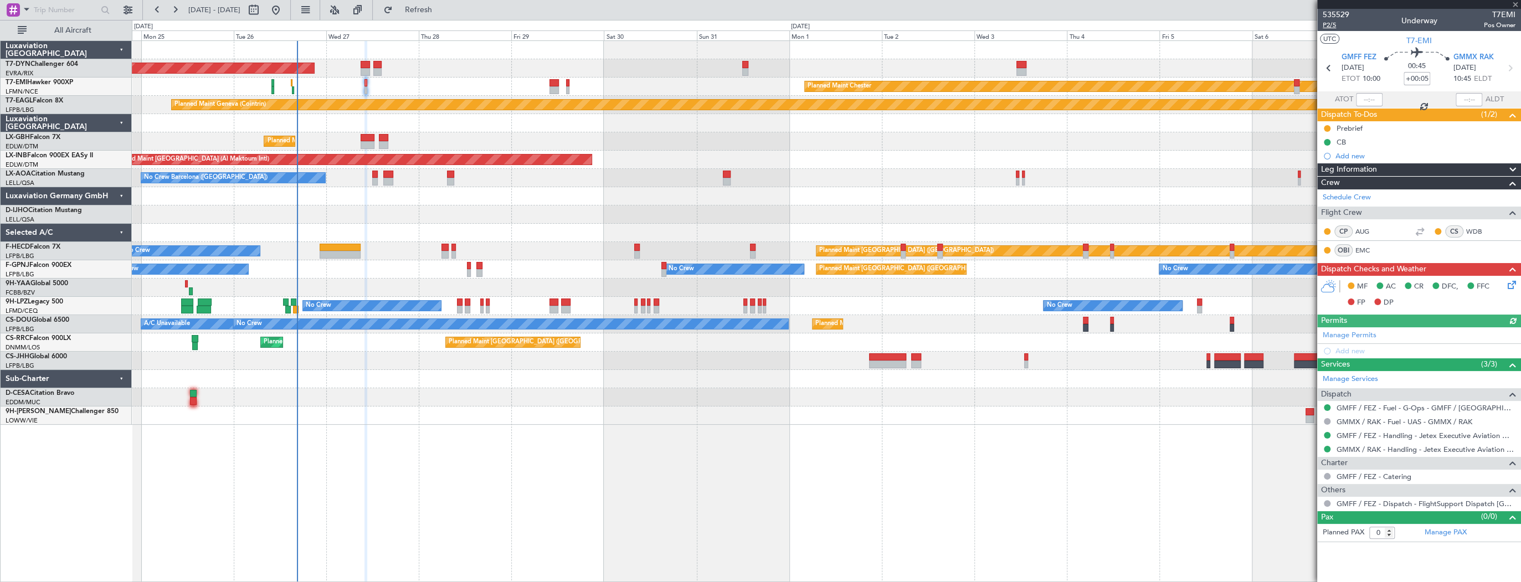
click at [1330, 25] on span "P2/5" at bounding box center [1336, 24] width 27 height 9
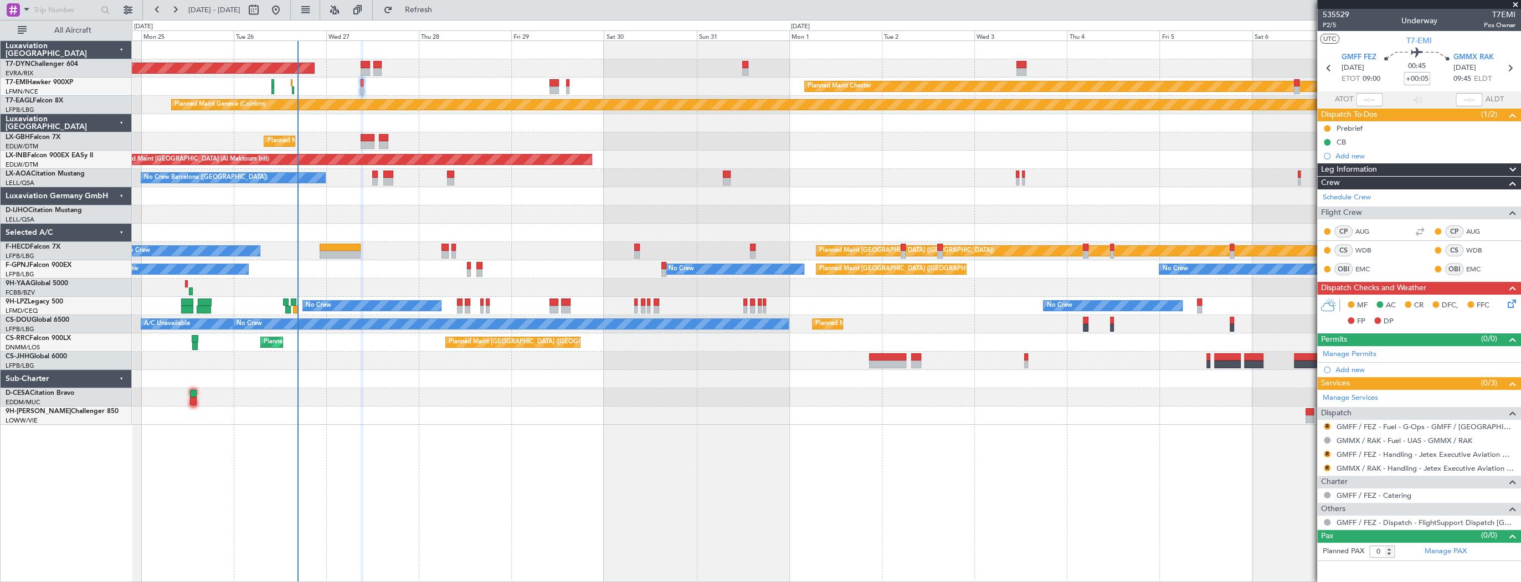
click at [381, 85] on div "Planned Maint [PERSON_NAME] Planned Maint [PERSON_NAME]" at bounding box center [826, 87] width 1389 height 18
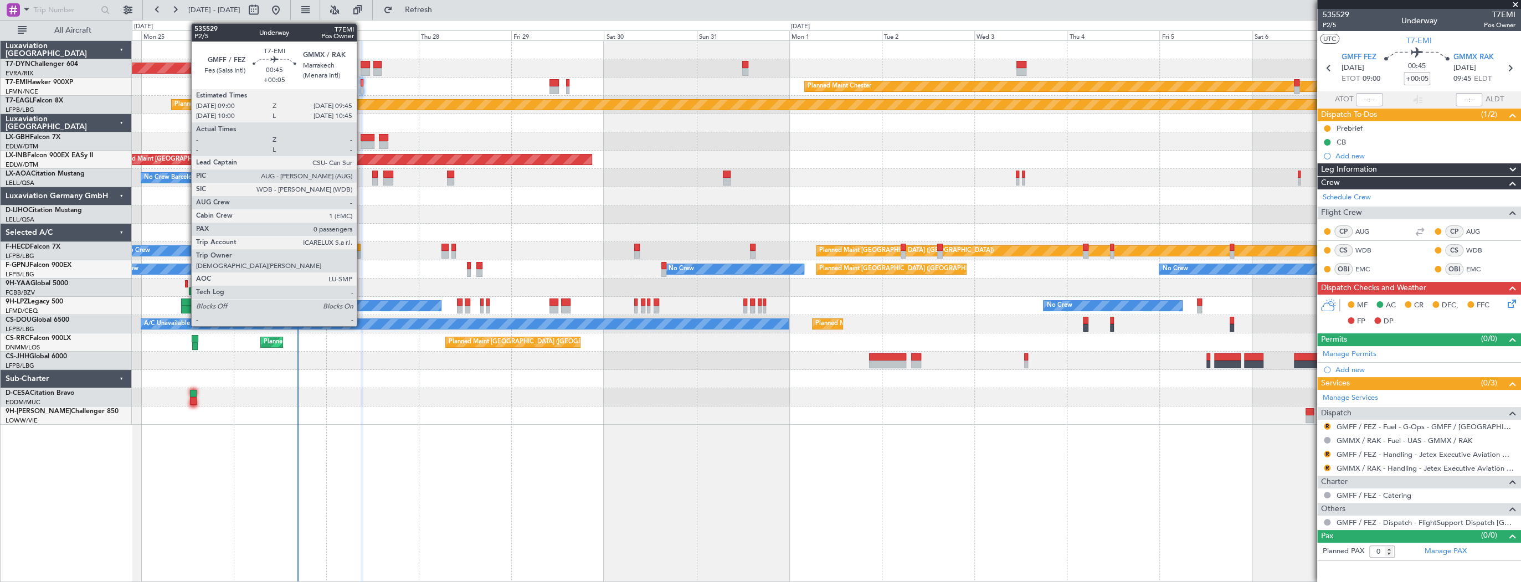
click at [361, 84] on div at bounding box center [362, 83] width 3 height 8
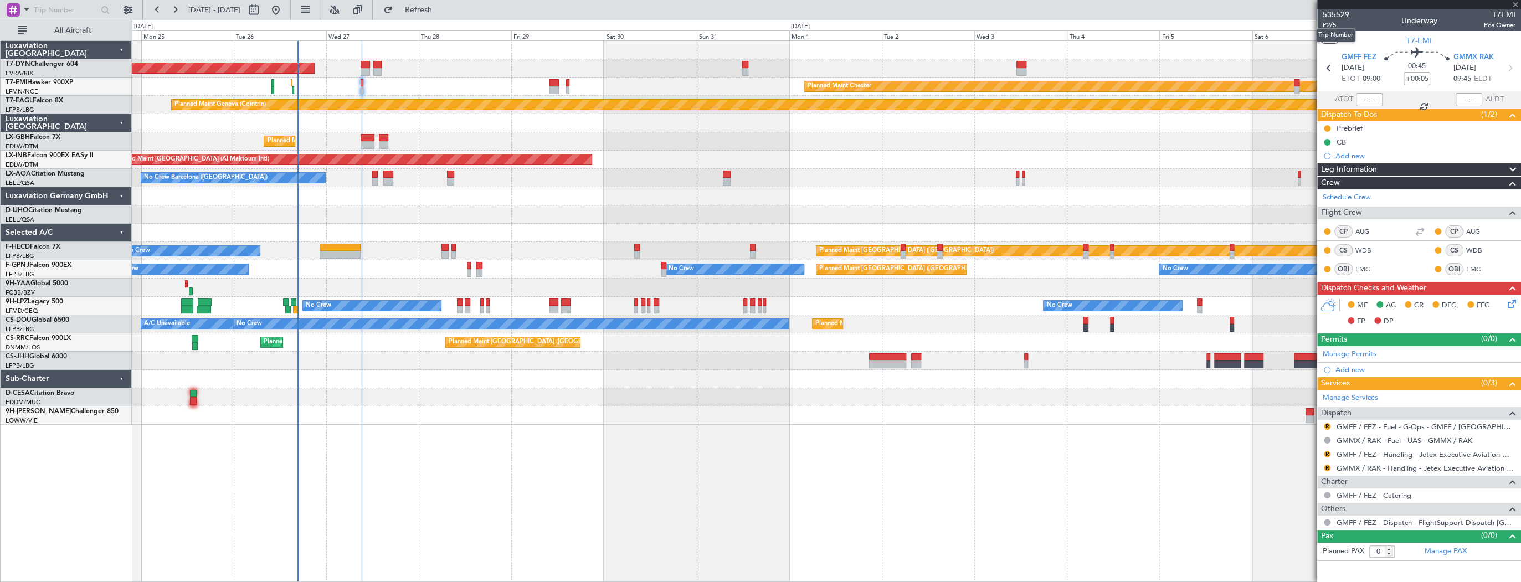
click at [1332, 16] on span "535529" at bounding box center [1336, 15] width 27 height 12
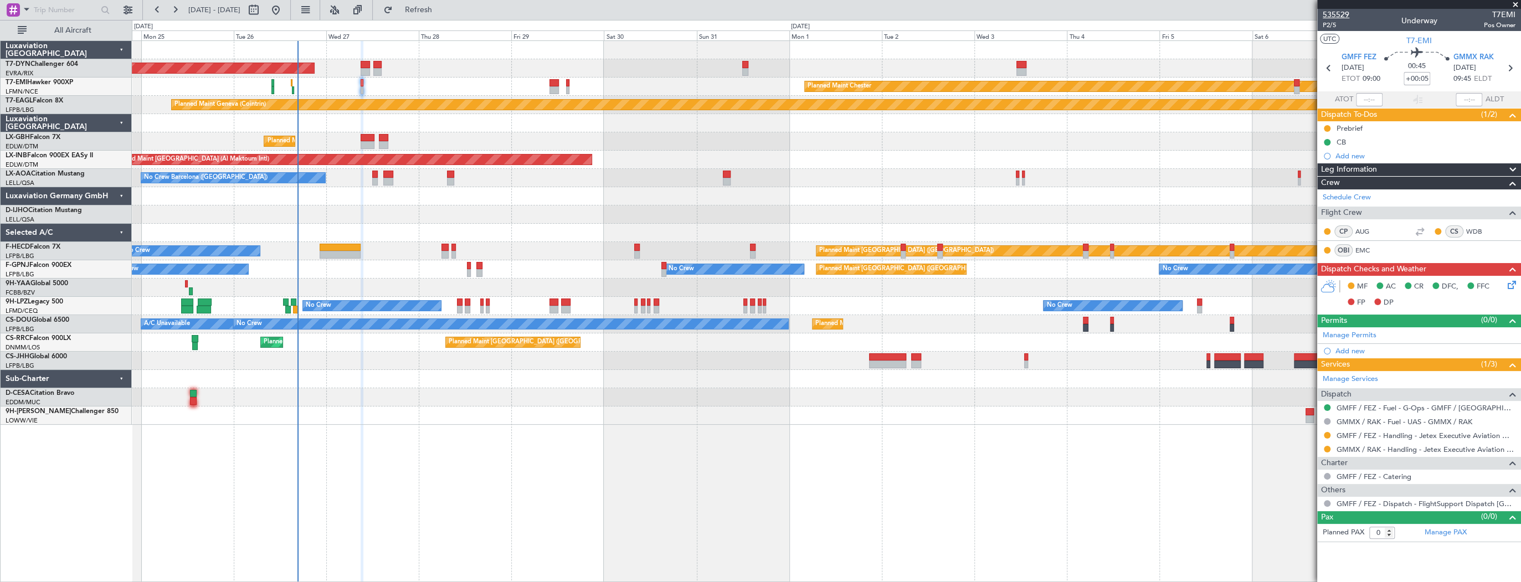
type input "+00:10"
click at [1365, 232] on link "AUG" at bounding box center [1367, 232] width 25 height 10
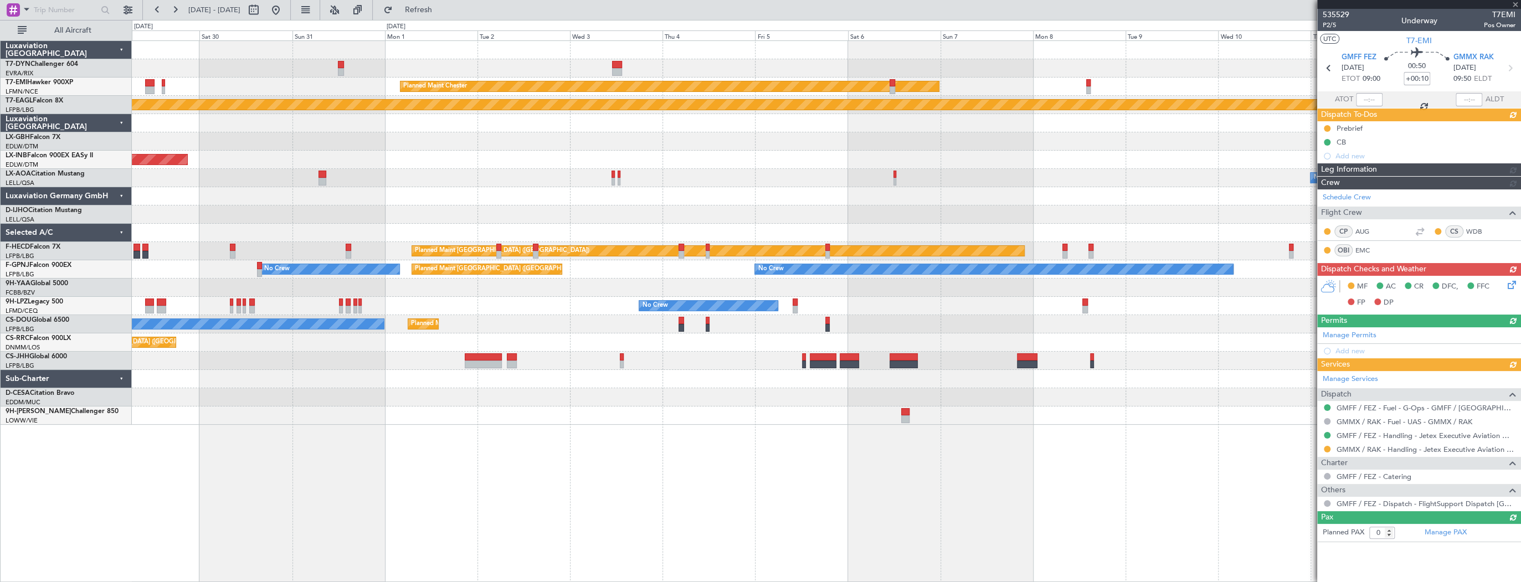
click at [523, 434] on div "Planned Maint [PERSON_NAME] Planned Maint Geneva ([GEOGRAPHIC_DATA]) Unplanned …" at bounding box center [826, 311] width 1389 height 542
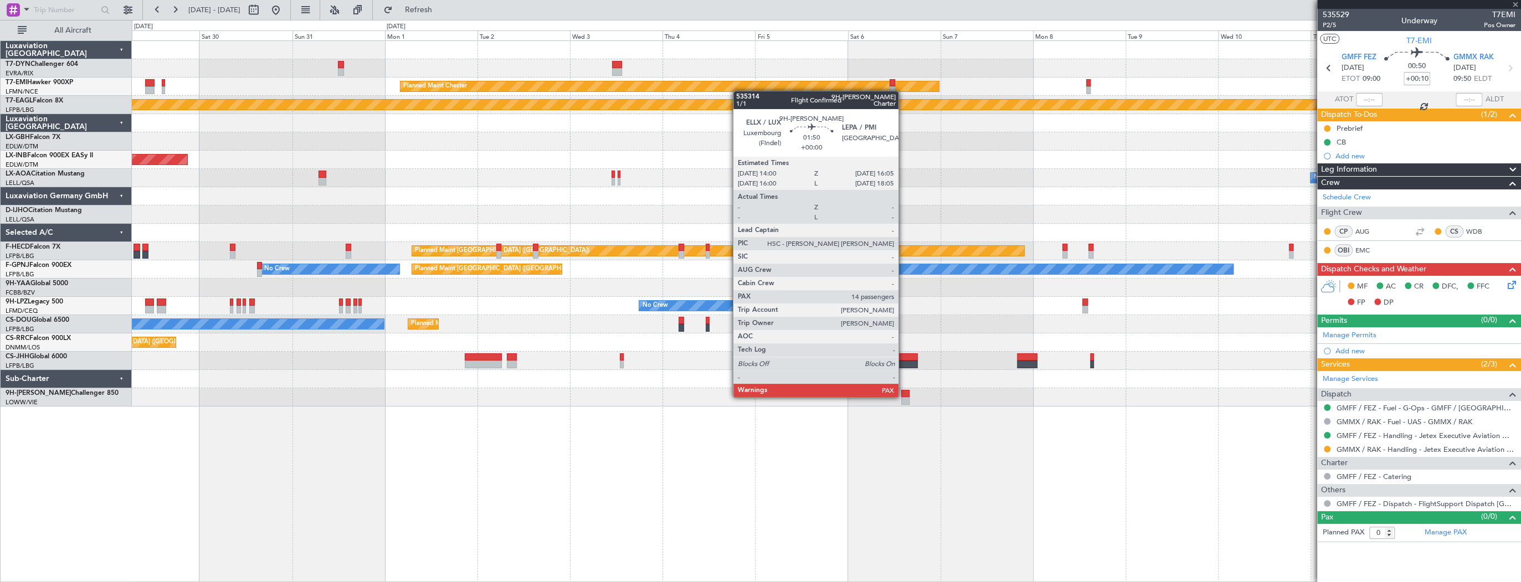
type input "14"
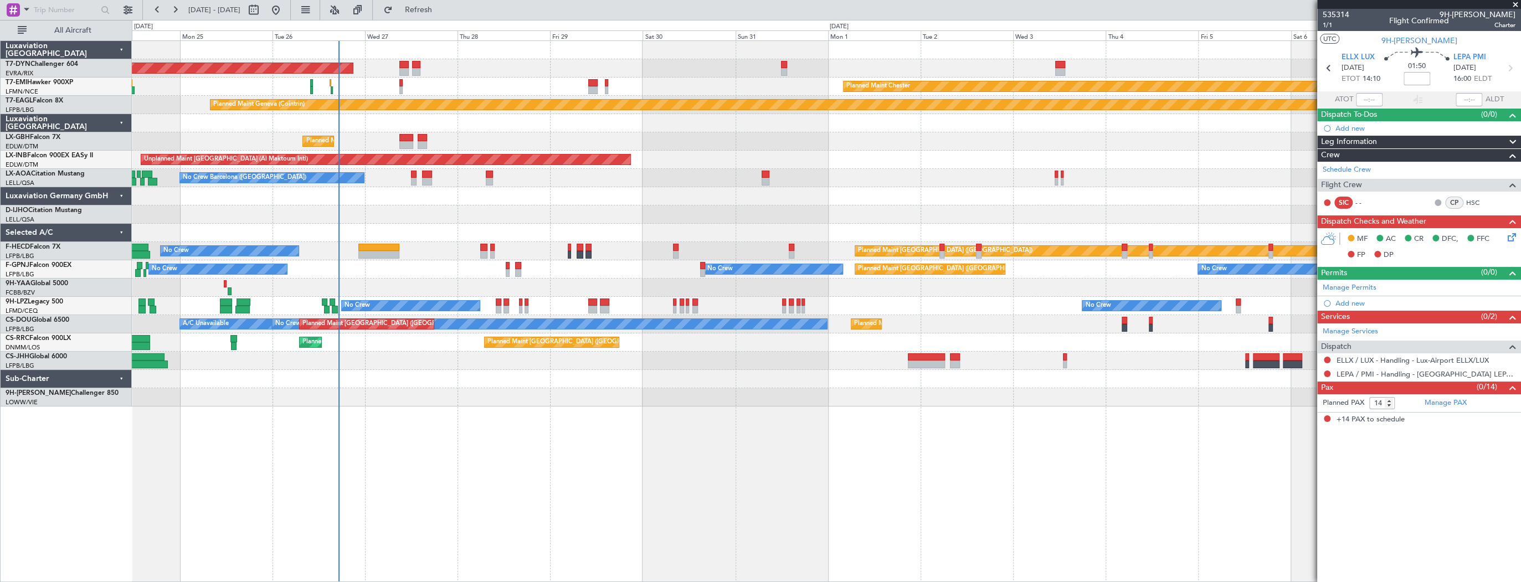
click at [1281, 152] on div "AOG Maint Riga (Riga Intl) Planned Maint [GEOGRAPHIC_DATA]-[GEOGRAPHIC_DATA] Pl…" at bounding box center [826, 224] width 1389 height 366
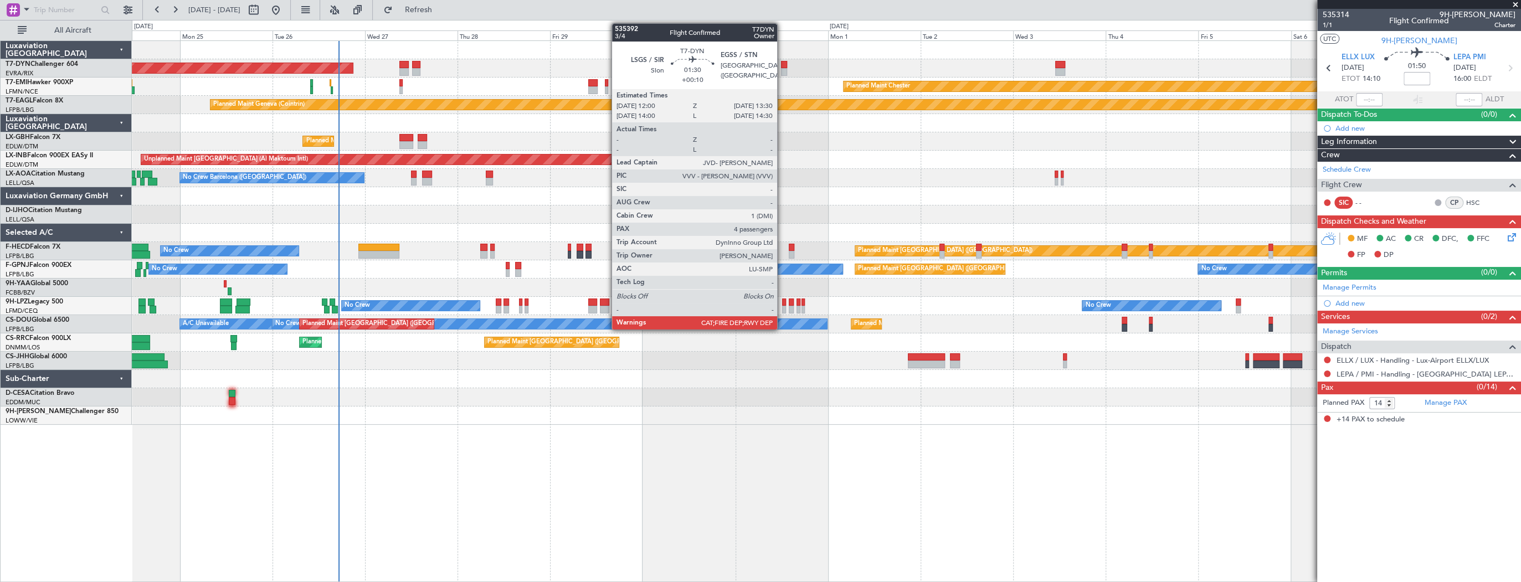
click at [782, 66] on div at bounding box center [784, 65] width 6 height 8
type input "+00:10"
type input "4"
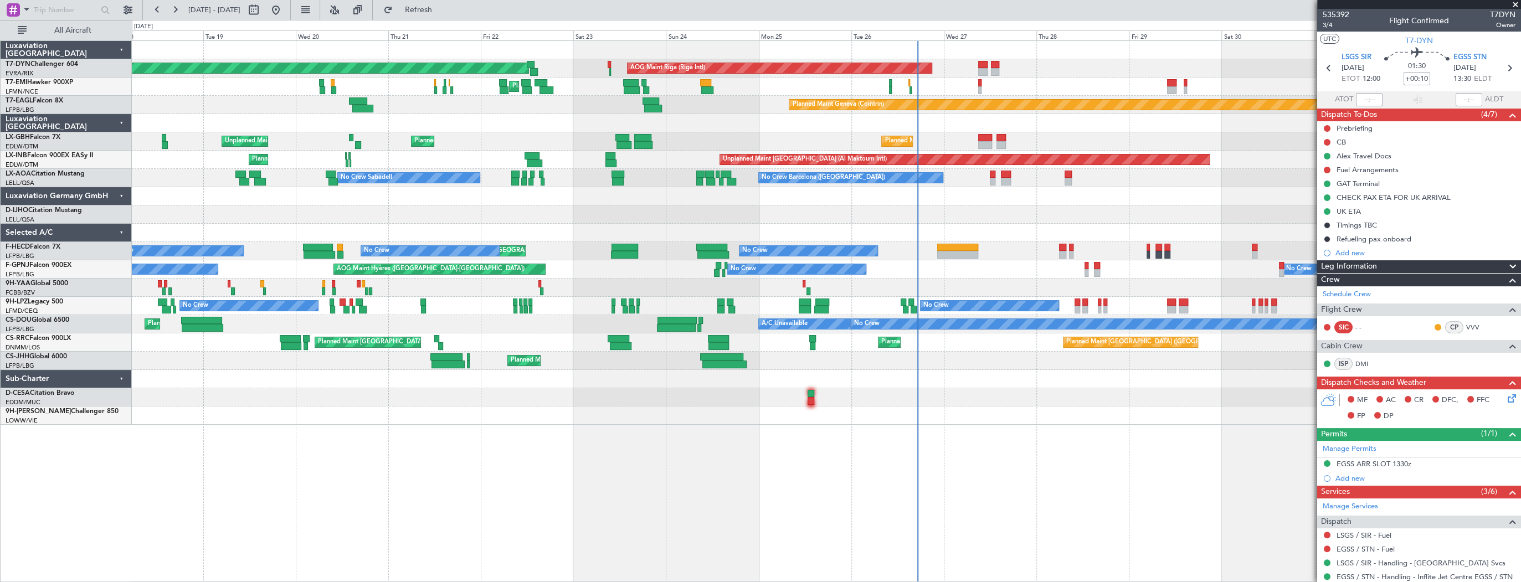
click at [1148, 135] on div "AOG Maint Riga (Riga Intl) Planned Maint [GEOGRAPHIC_DATA]-[GEOGRAPHIC_DATA] Pl…" at bounding box center [826, 233] width 1389 height 384
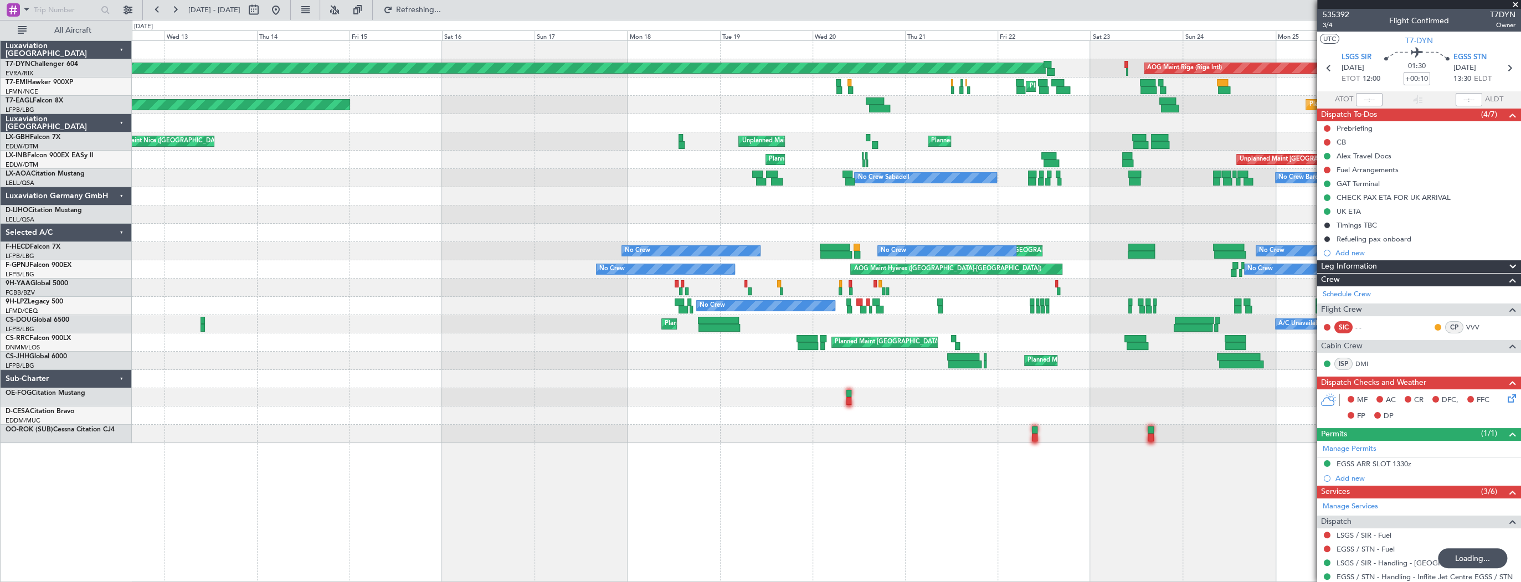
click at [923, 159] on div "AOG Maint Riga (Riga Intl) Planned Maint [GEOGRAPHIC_DATA]-[GEOGRAPHIC_DATA] Pl…" at bounding box center [826, 242] width 1389 height 402
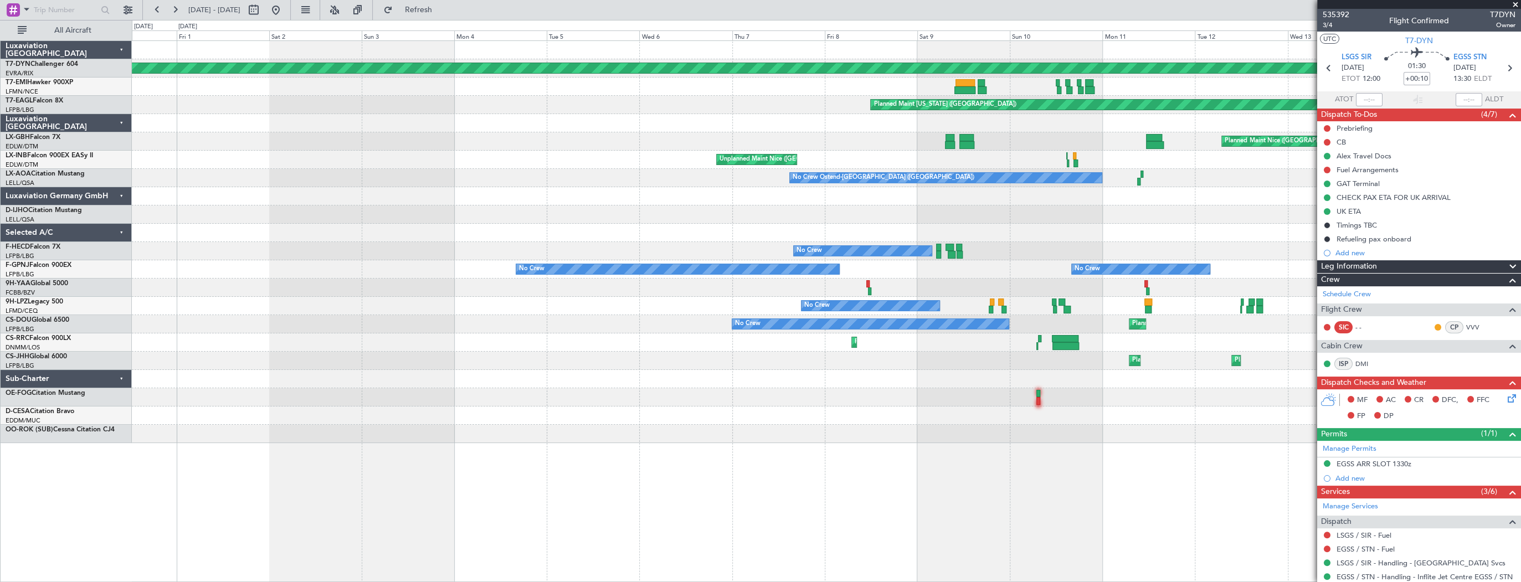
click at [732, 179] on div "No Crew Ostend-[GEOGRAPHIC_DATA] ([GEOGRAPHIC_DATA]) No Crew Luxembourg (Findel)" at bounding box center [826, 178] width 1389 height 18
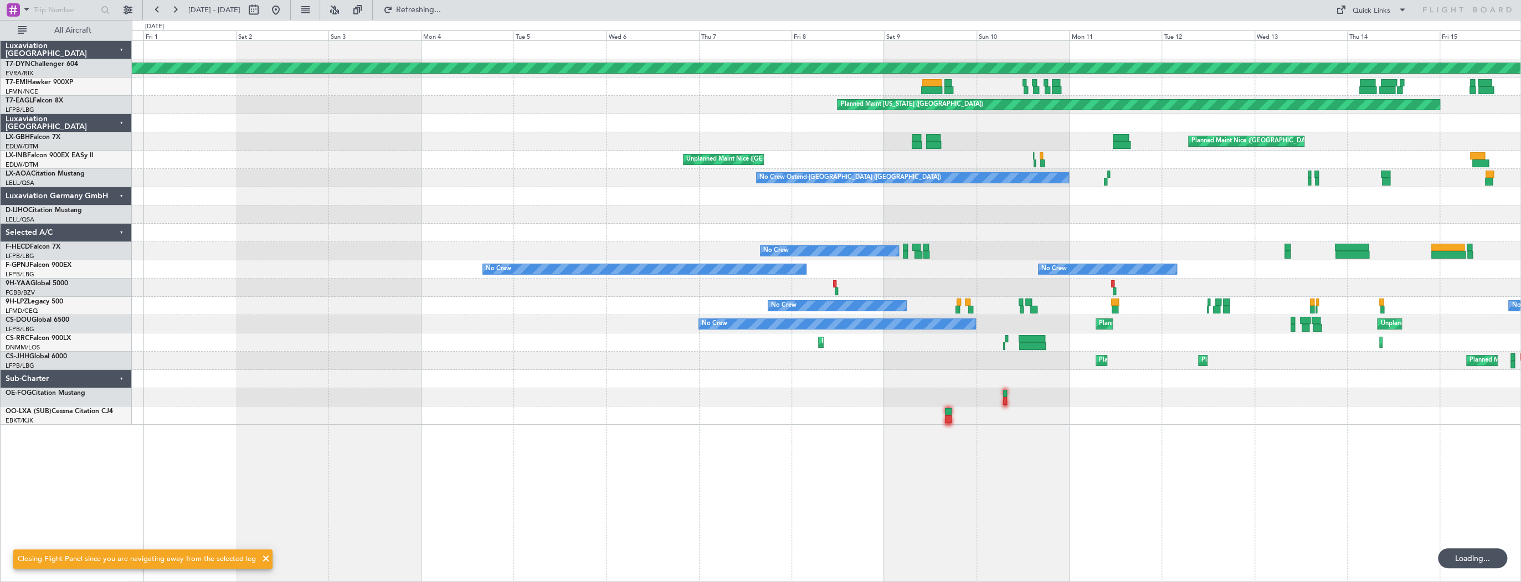
click at [137, 160] on div "Planned Maint [GEOGRAPHIC_DATA]-[GEOGRAPHIC_DATA] Planned Maint [US_STATE] ([GE…" at bounding box center [826, 233] width 1389 height 384
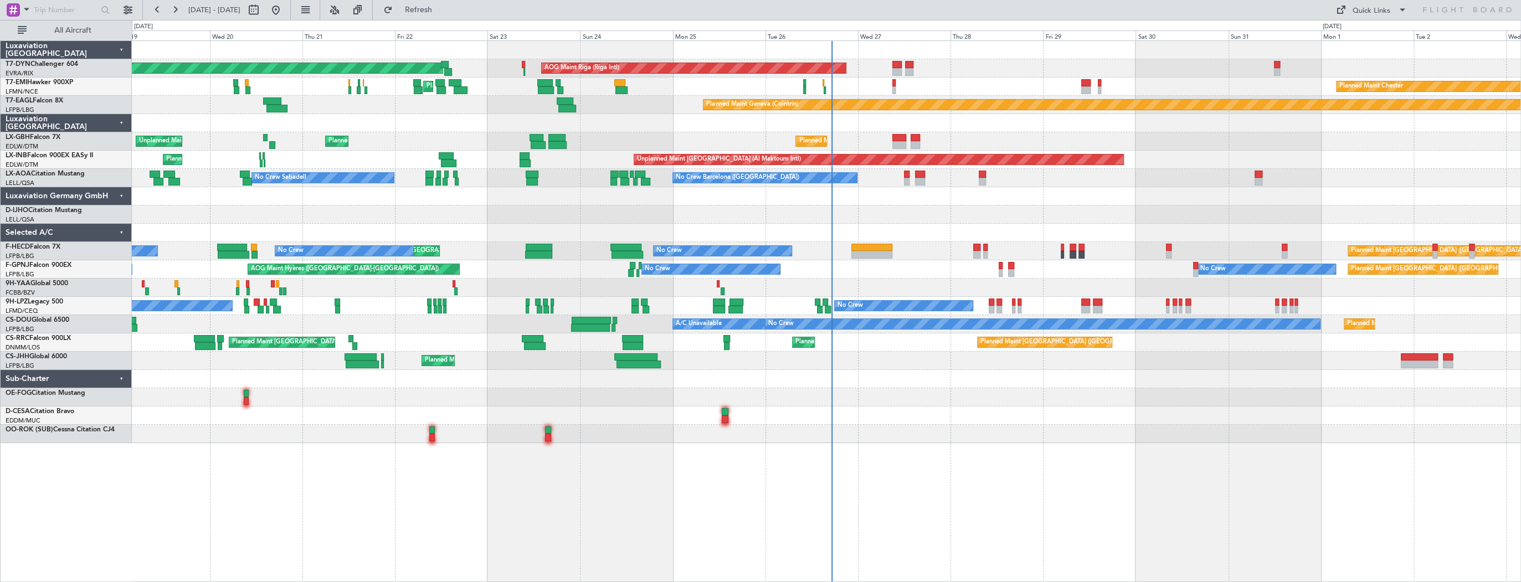
click at [762, 97] on div "AOG Maint Riga (Riga Intl) Planned Maint Basel-Mulhouse Planned Maint Chester P…" at bounding box center [826, 242] width 1389 height 402
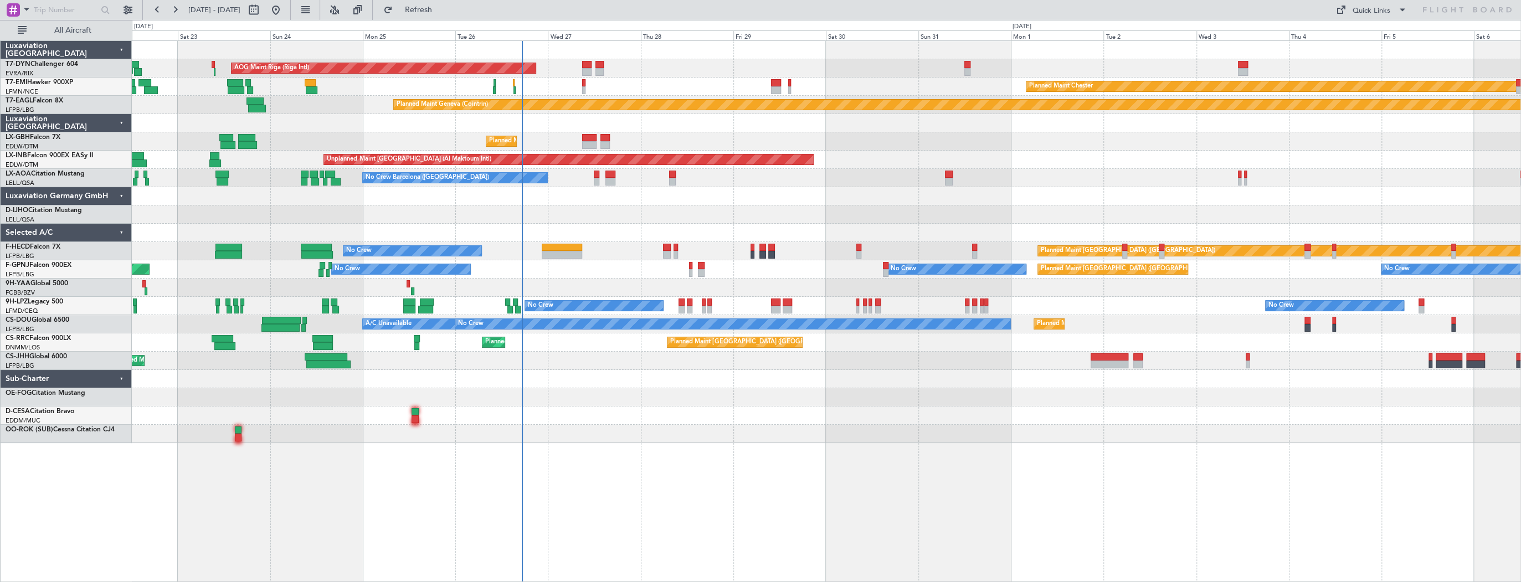
click at [669, 399] on div "AOG Maint Riga (Riga Intl) Planned Maint Basel-Mulhouse Planned Maint Chester P…" at bounding box center [826, 242] width 1389 height 402
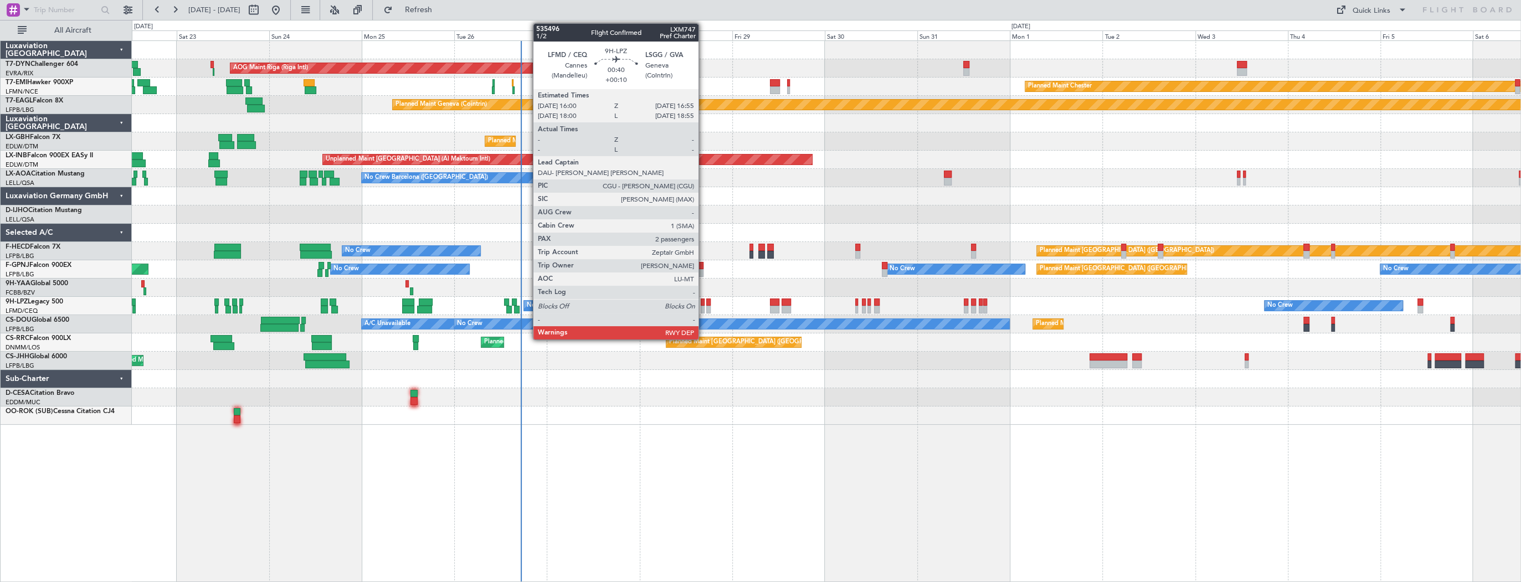
click at [703, 302] on div at bounding box center [703, 303] width 4 height 8
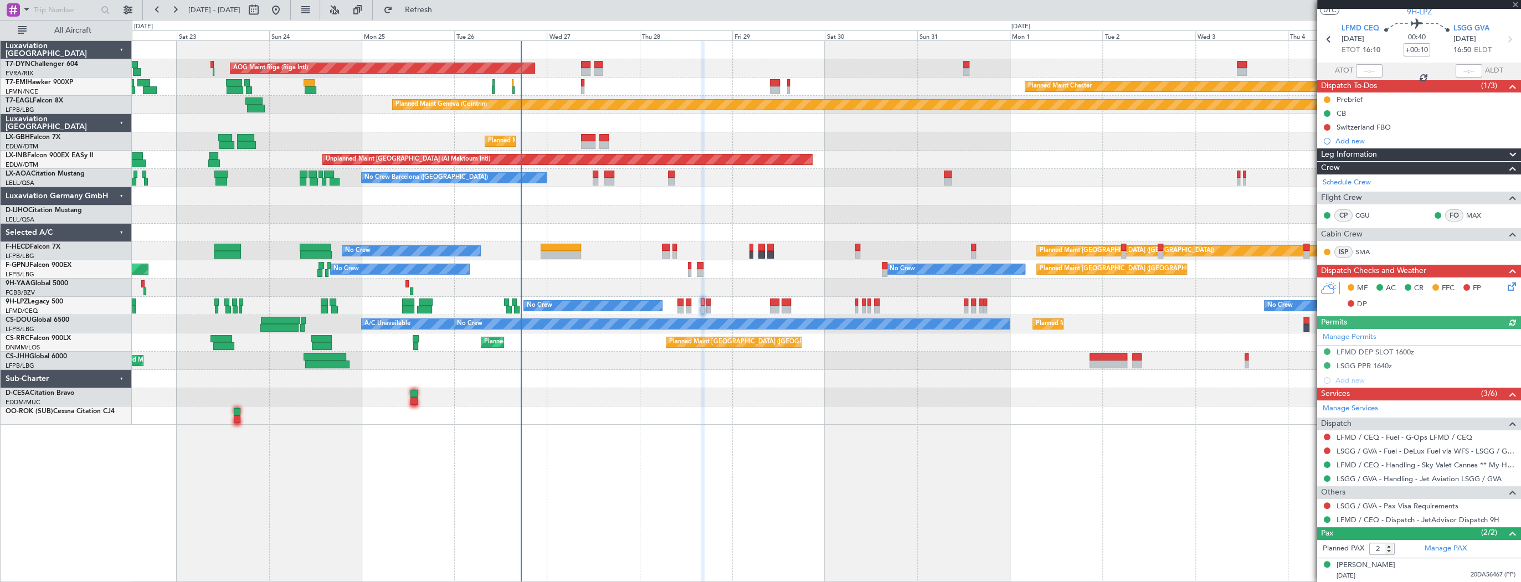
scroll to position [53, 0]
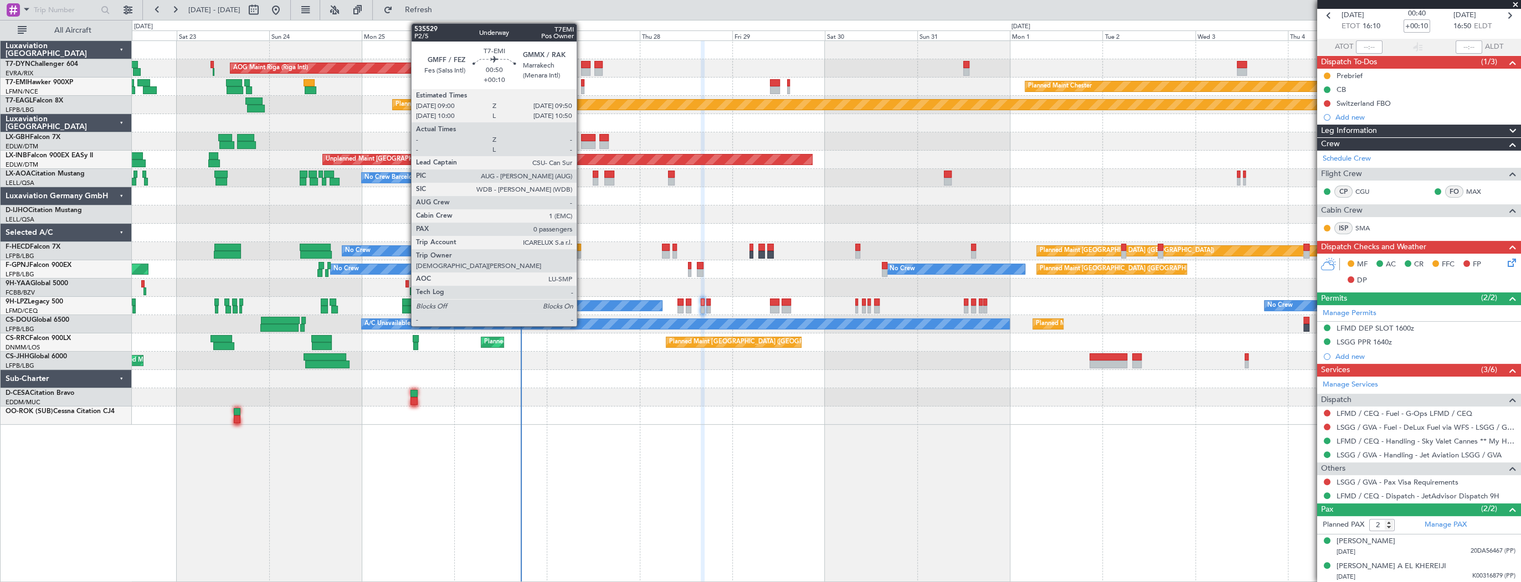
click at [581, 84] on div at bounding box center [582, 83] width 3 height 8
type input "0"
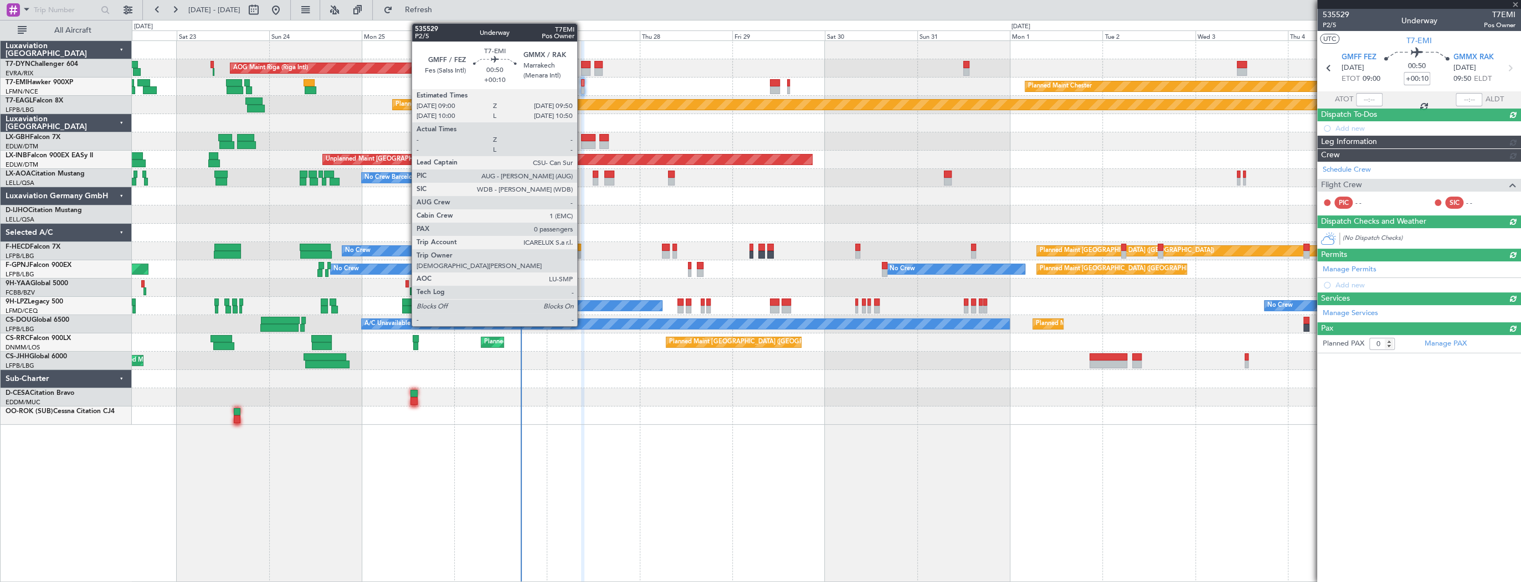
scroll to position [0, 0]
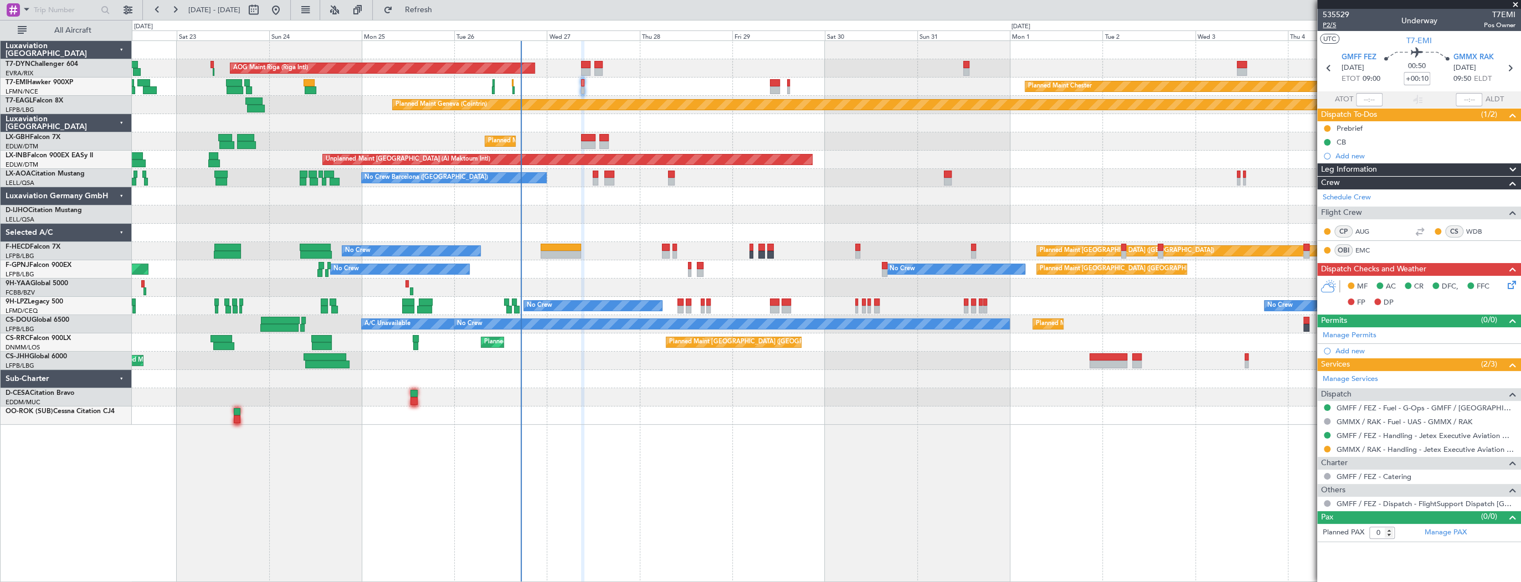
click at [1333, 27] on span "P2/5" at bounding box center [1336, 24] width 27 height 9
click at [1514, 286] on icon at bounding box center [1509, 283] width 9 height 9
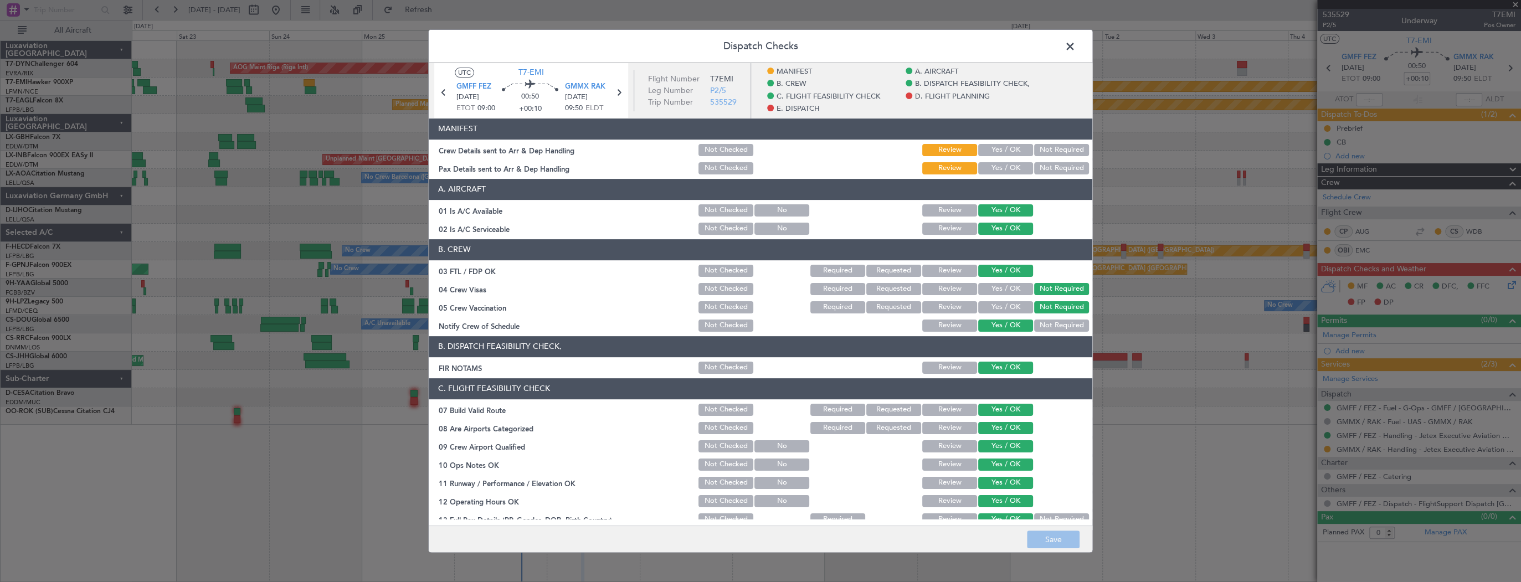
click at [1006, 142] on div "Yes / OK" at bounding box center [1004, 150] width 56 height 16
click at [1006, 146] on button "Yes / OK" at bounding box center [1005, 150] width 55 height 12
click at [1000, 162] on button "Yes / OK" at bounding box center [1005, 168] width 55 height 12
click at [1069, 541] on button "Save" at bounding box center [1053, 540] width 53 height 18
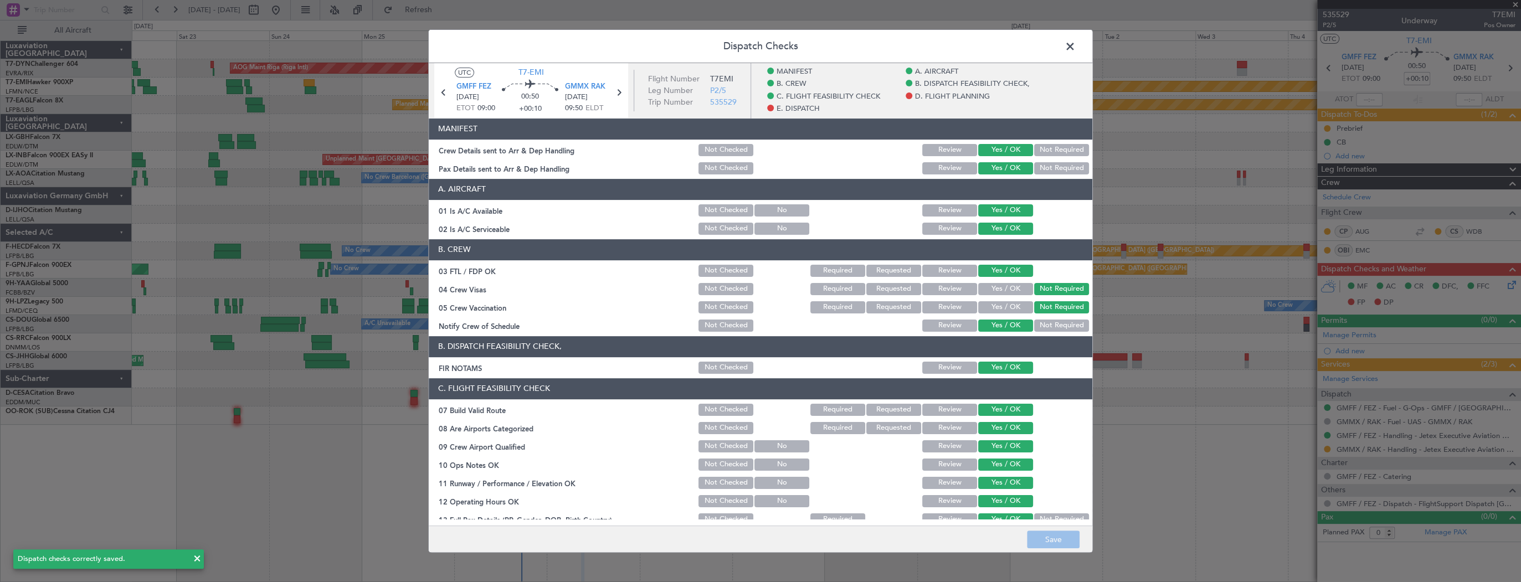
click at [1076, 44] on span at bounding box center [1076, 49] width 0 height 22
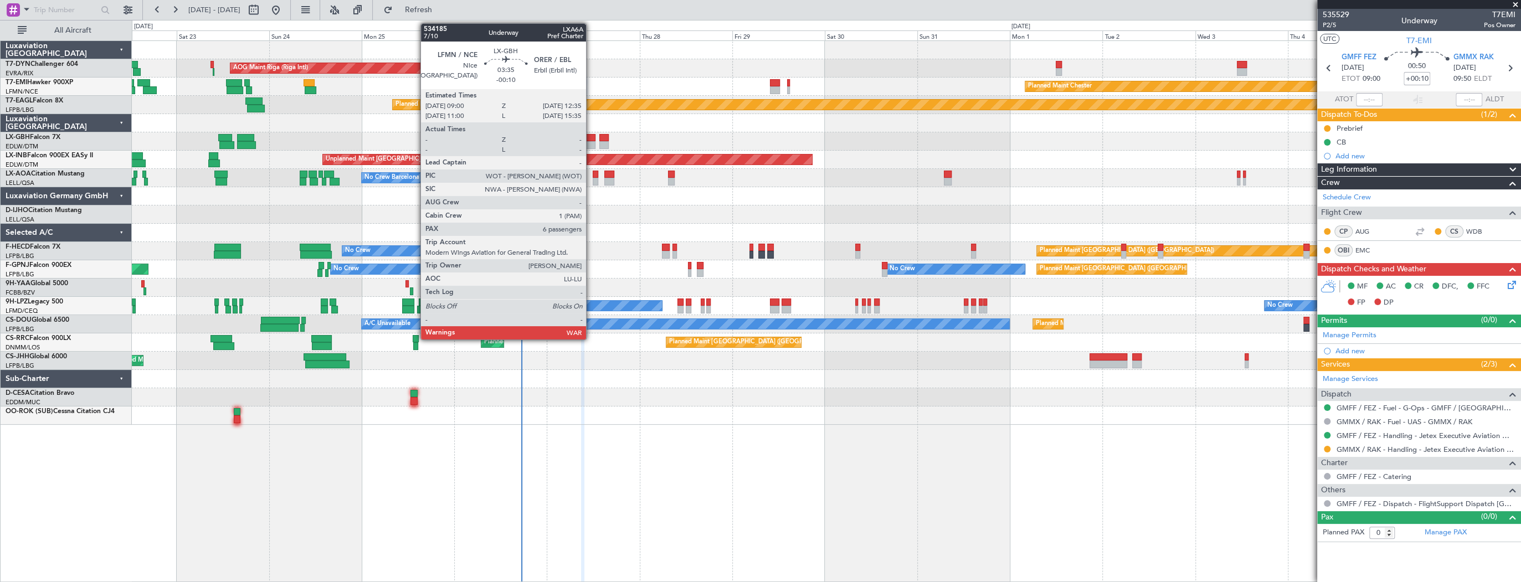
click at [591, 135] on div at bounding box center [588, 138] width 14 height 8
type input "-00:10"
type input "6"
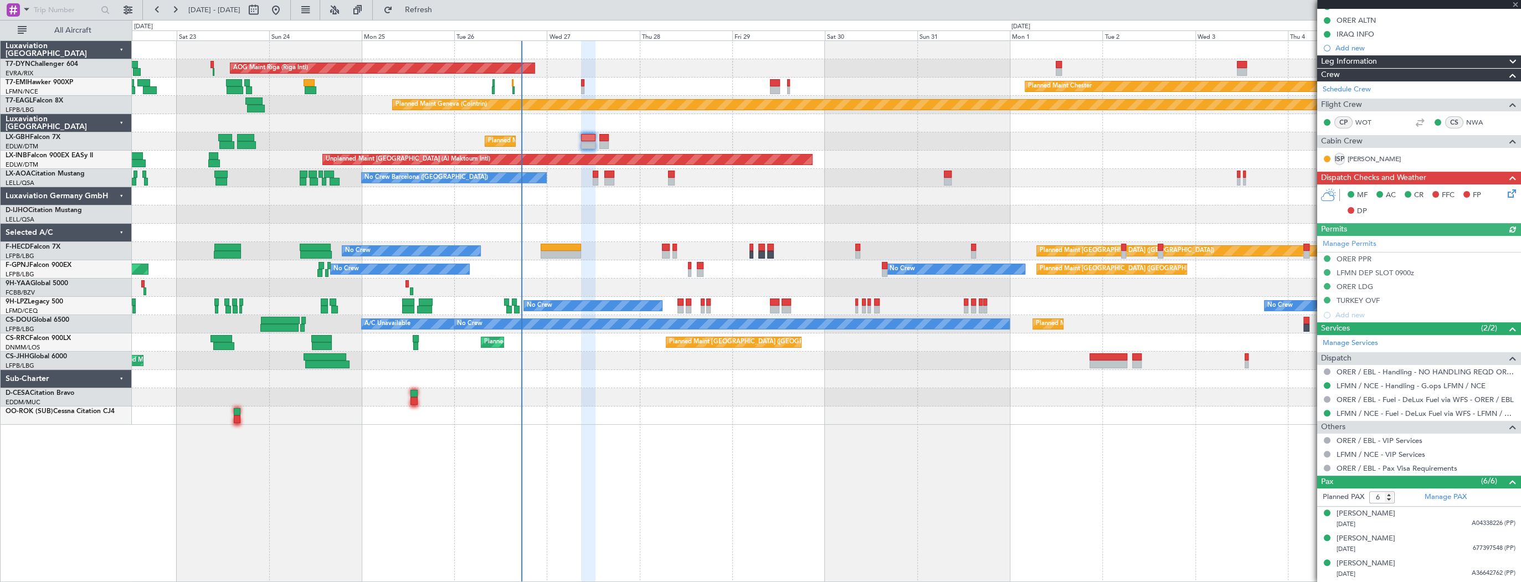
scroll to position [249, 0]
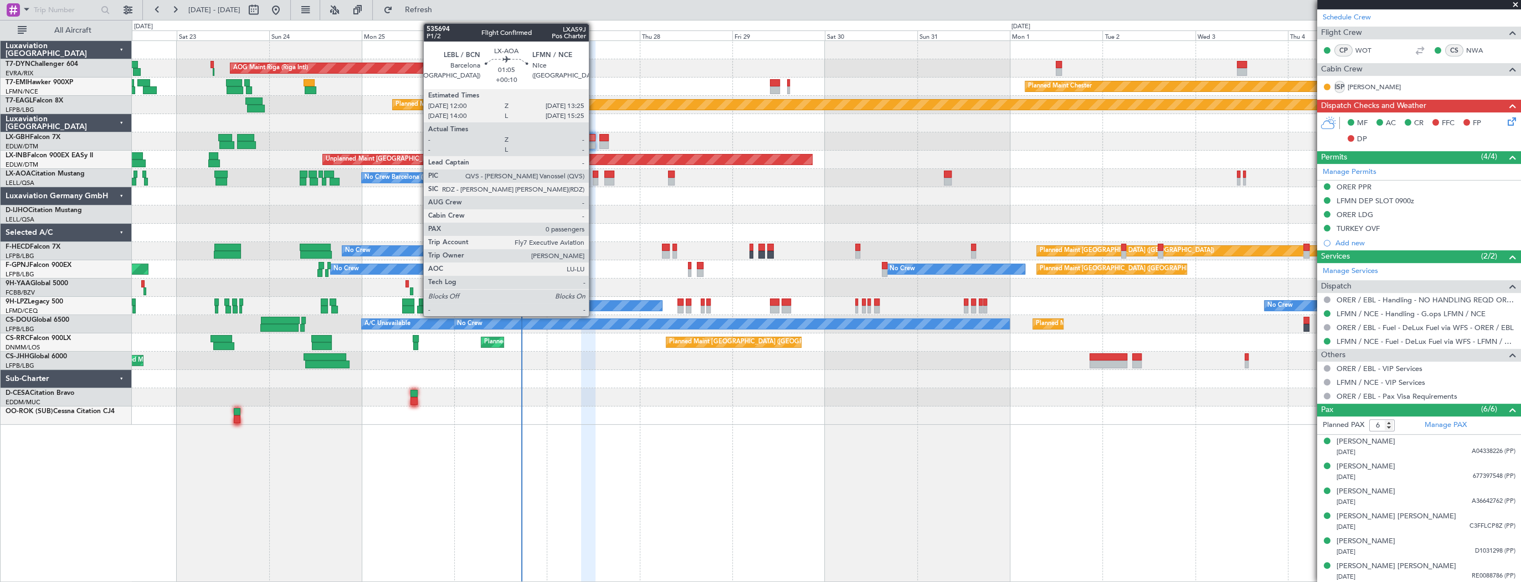
click at [594, 172] on div at bounding box center [596, 175] width 6 height 8
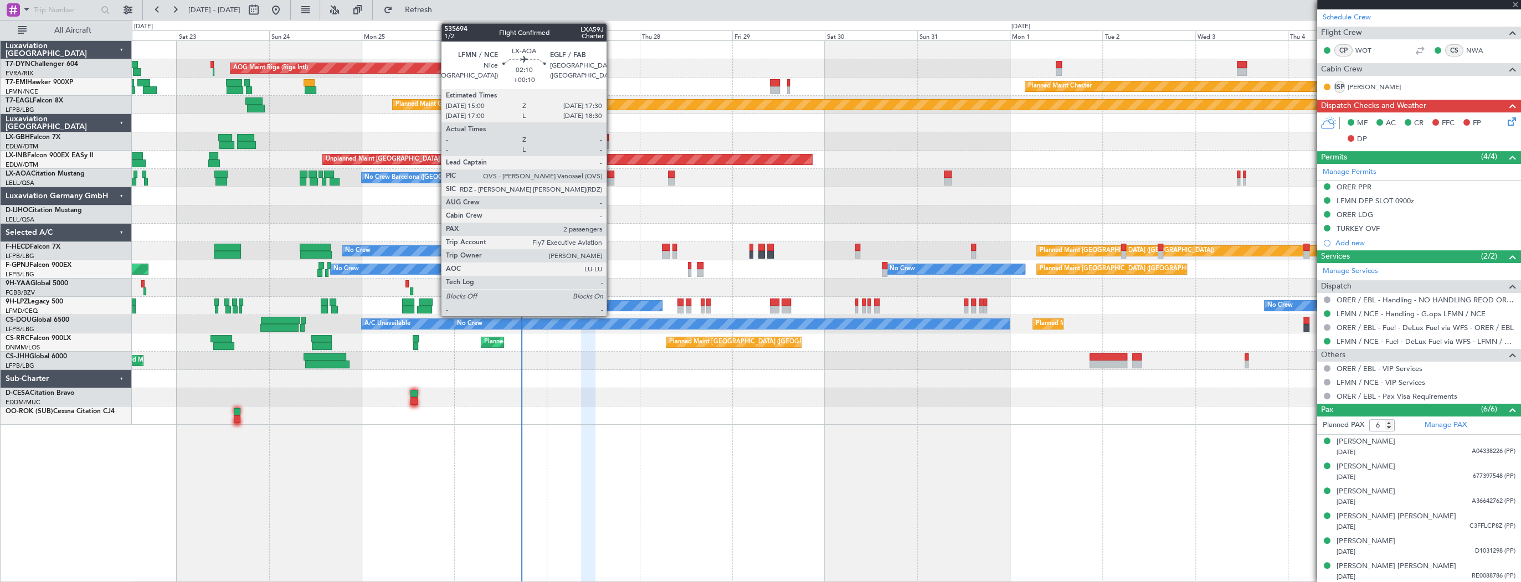
type input "+00:10"
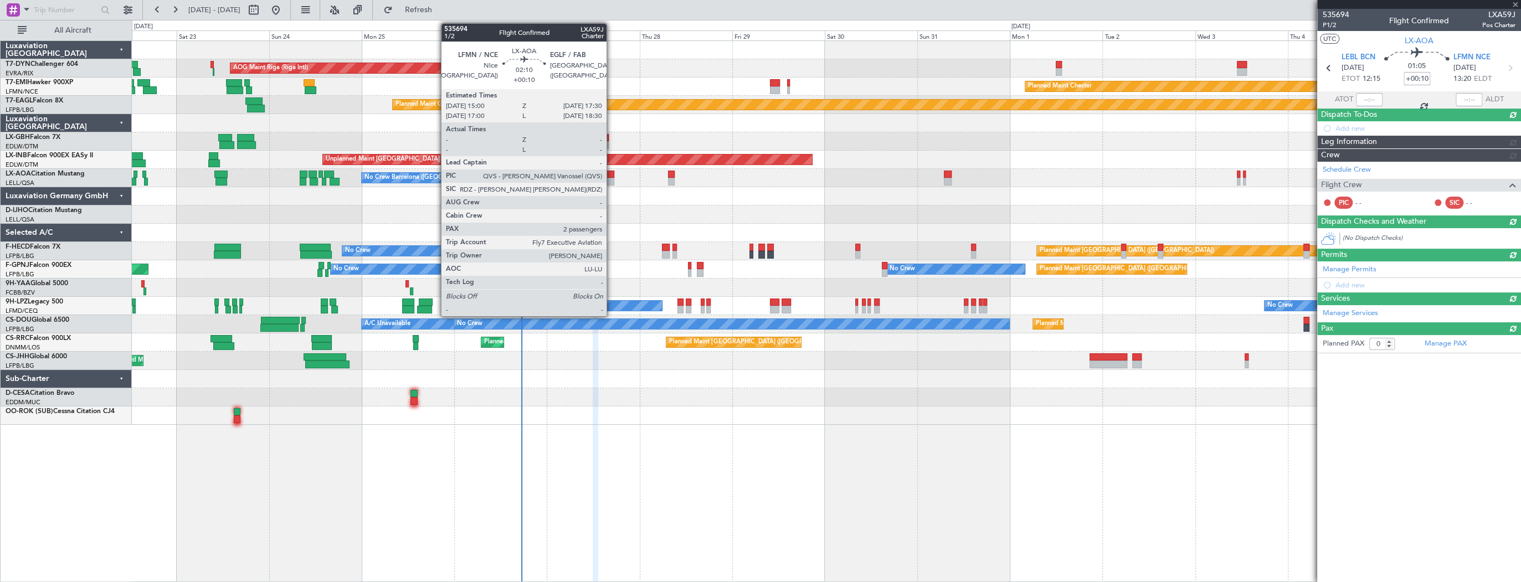
scroll to position [0, 0]
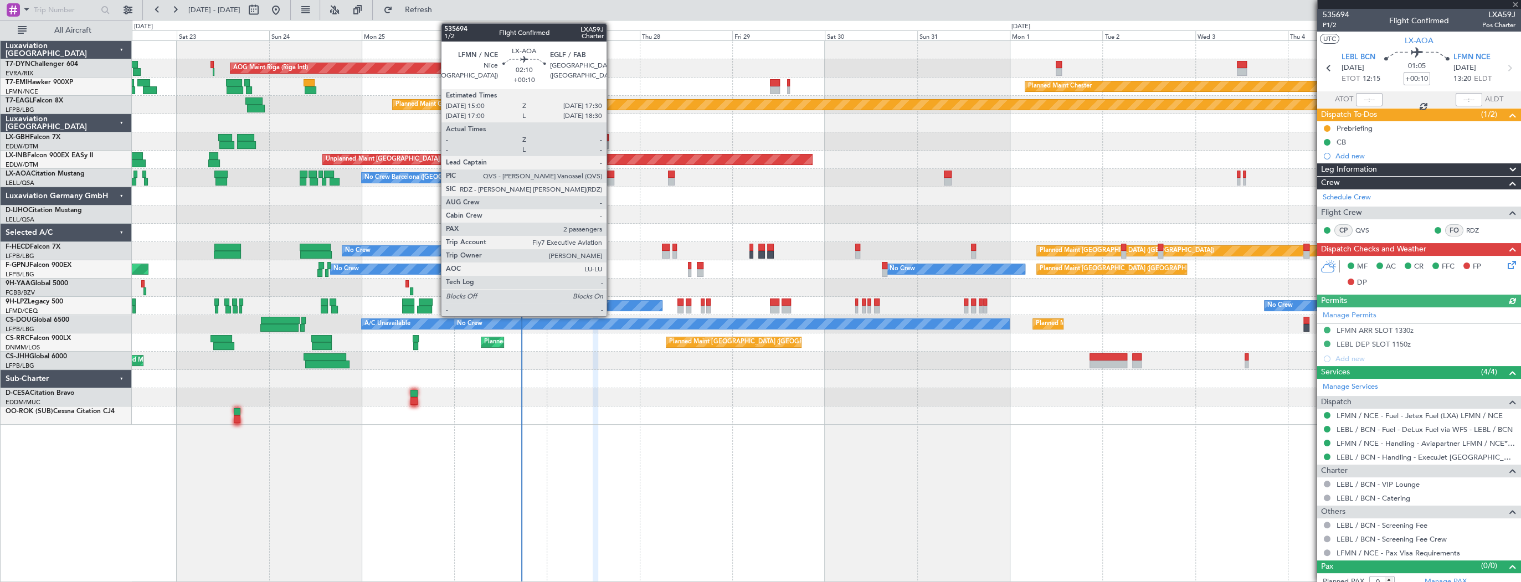
click at [611, 178] on div at bounding box center [609, 182] width 10 height 8
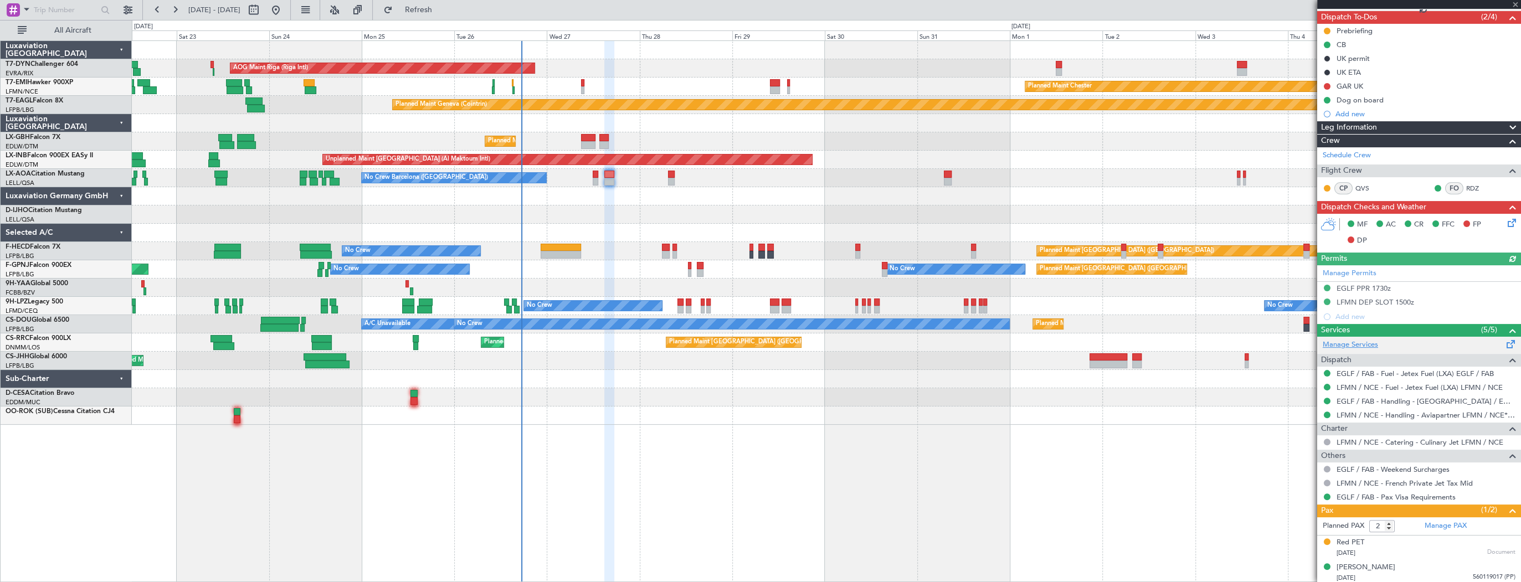
scroll to position [99, 0]
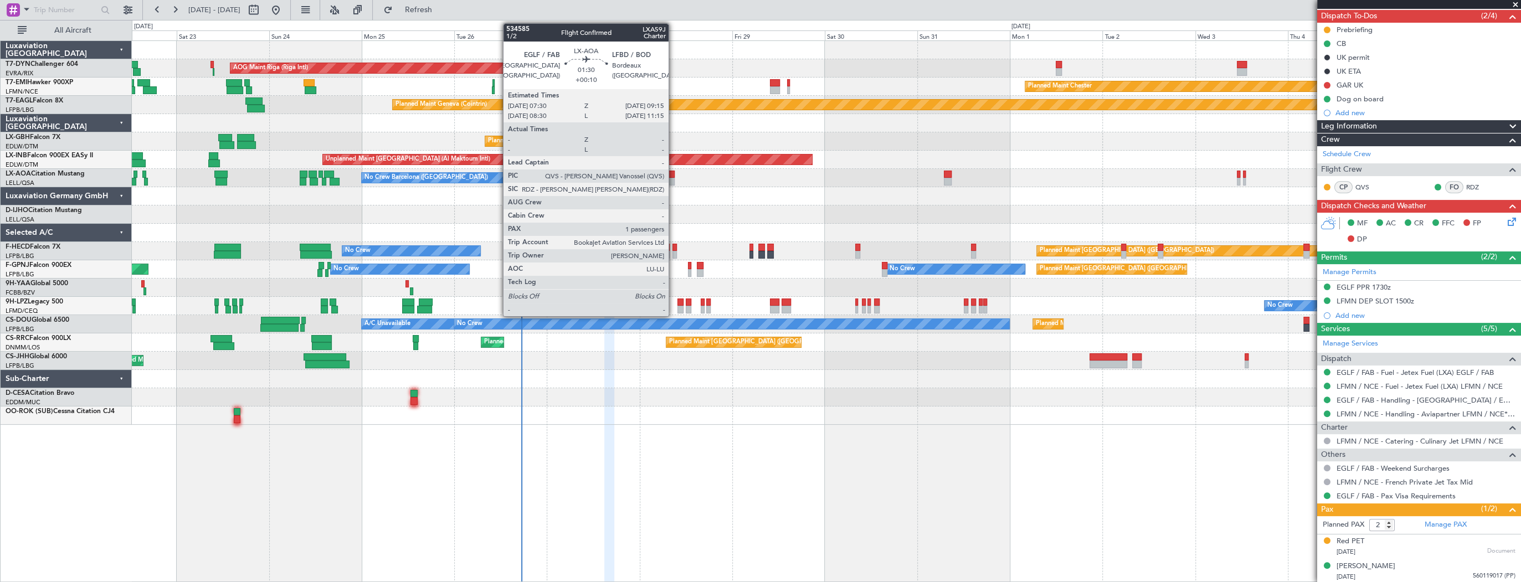
click at [674, 175] on div at bounding box center [671, 175] width 7 height 8
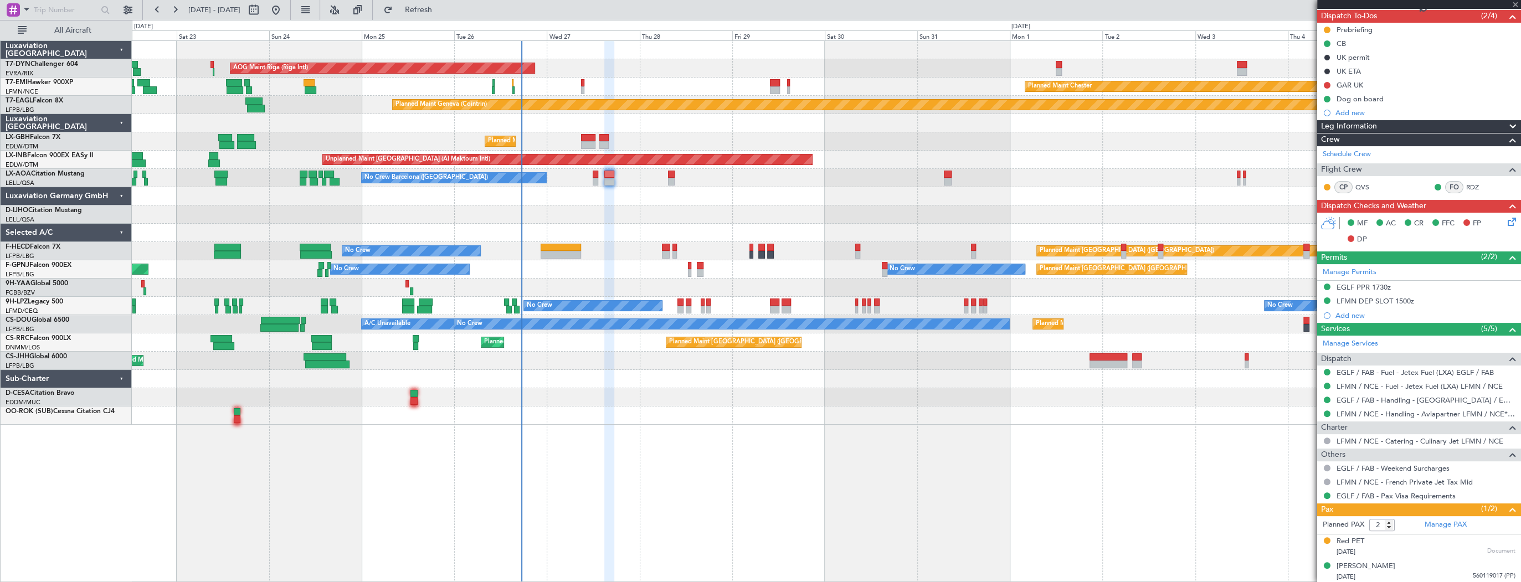
type input "1"
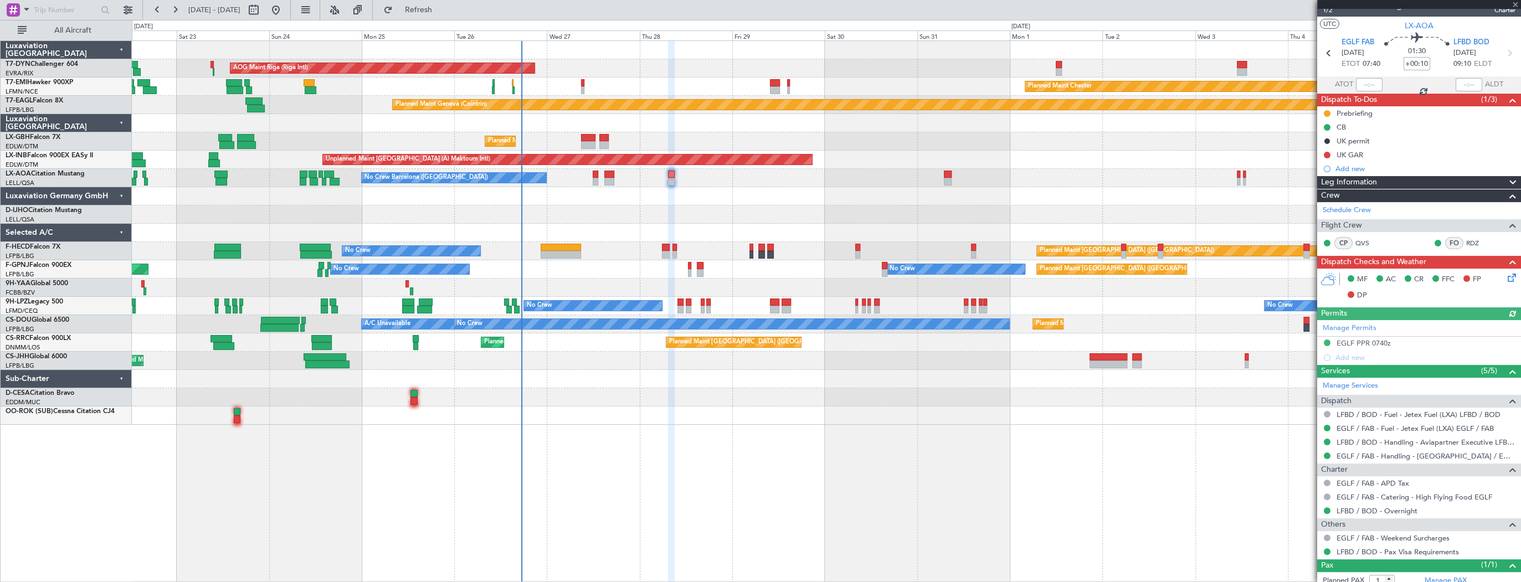
scroll to position [46, 0]
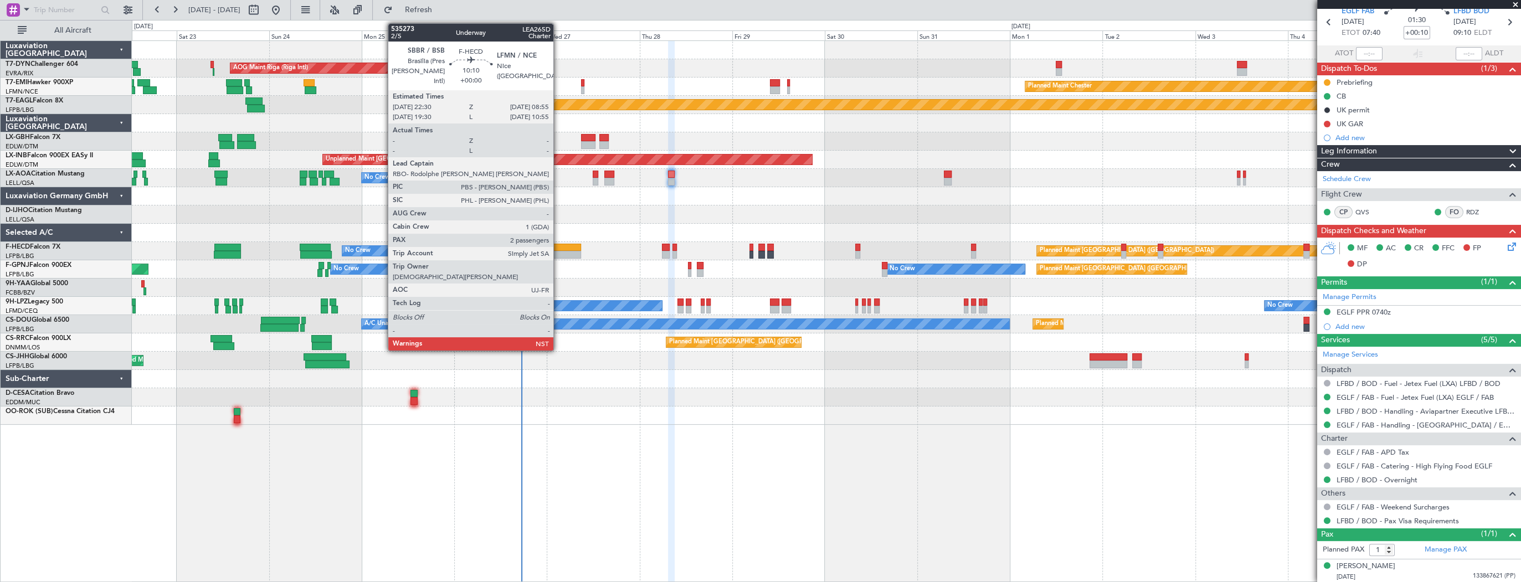
click at [558, 246] on div at bounding box center [561, 248] width 40 height 8
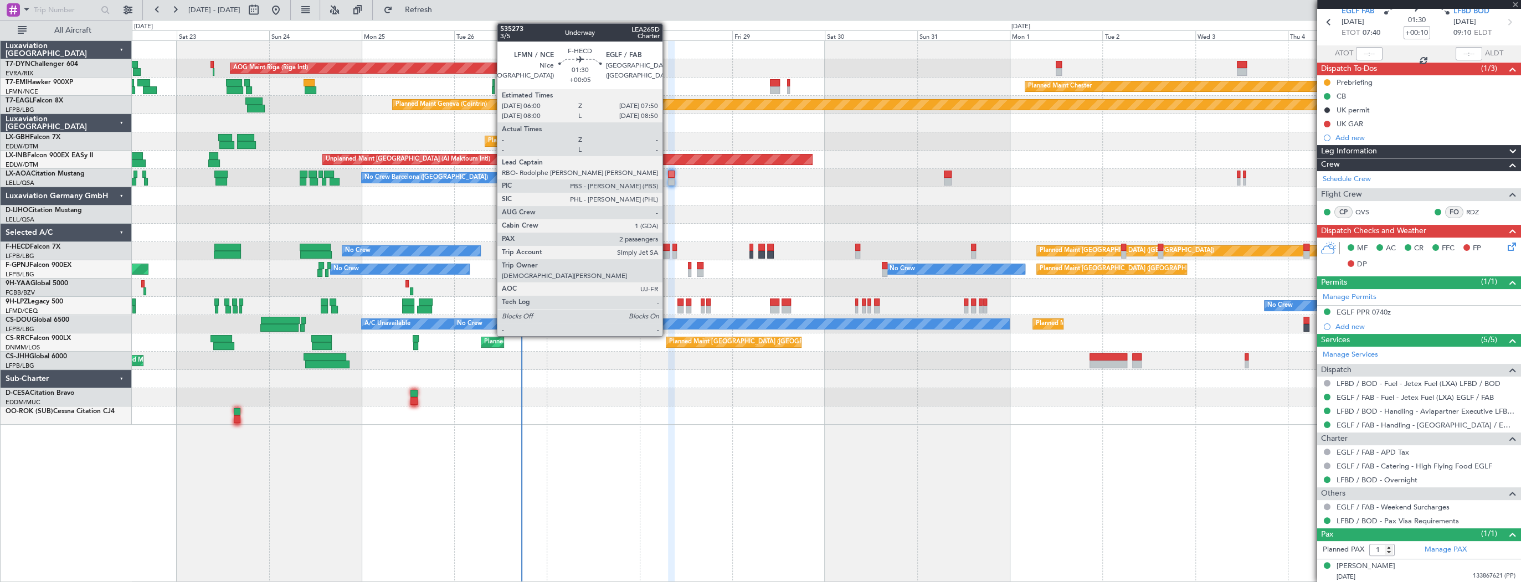
type input "2"
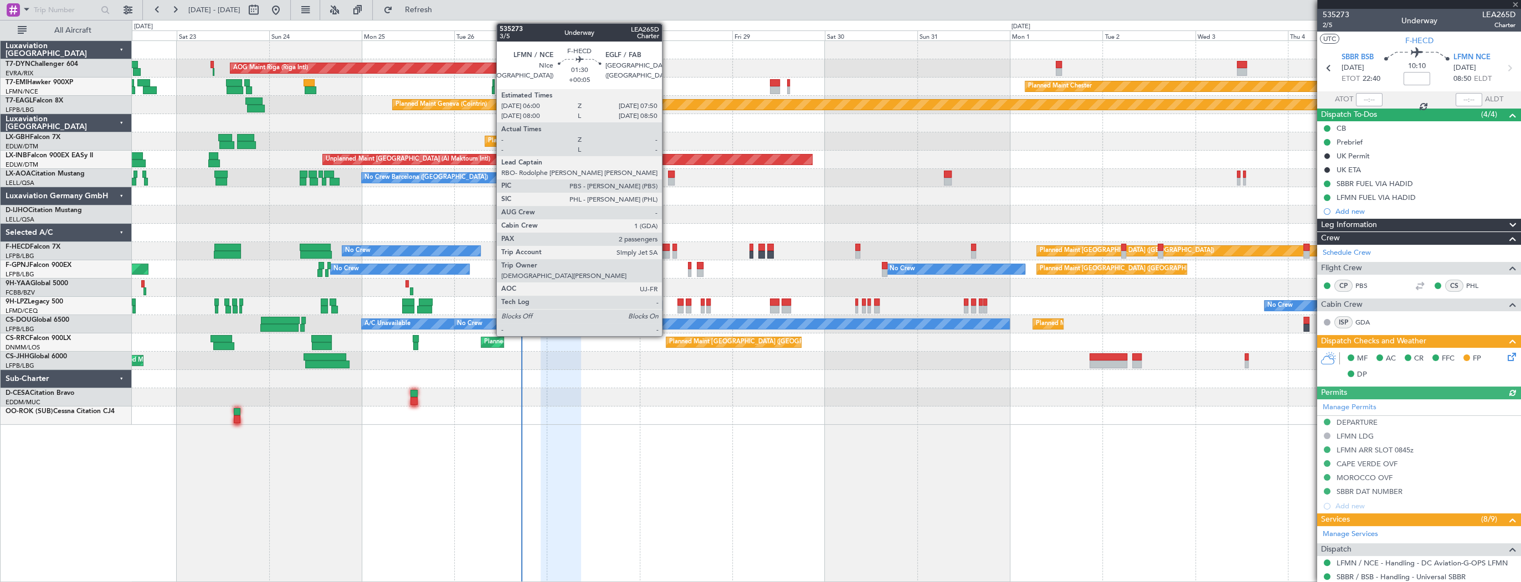
click at [667, 248] on div at bounding box center [665, 248] width 7 height 8
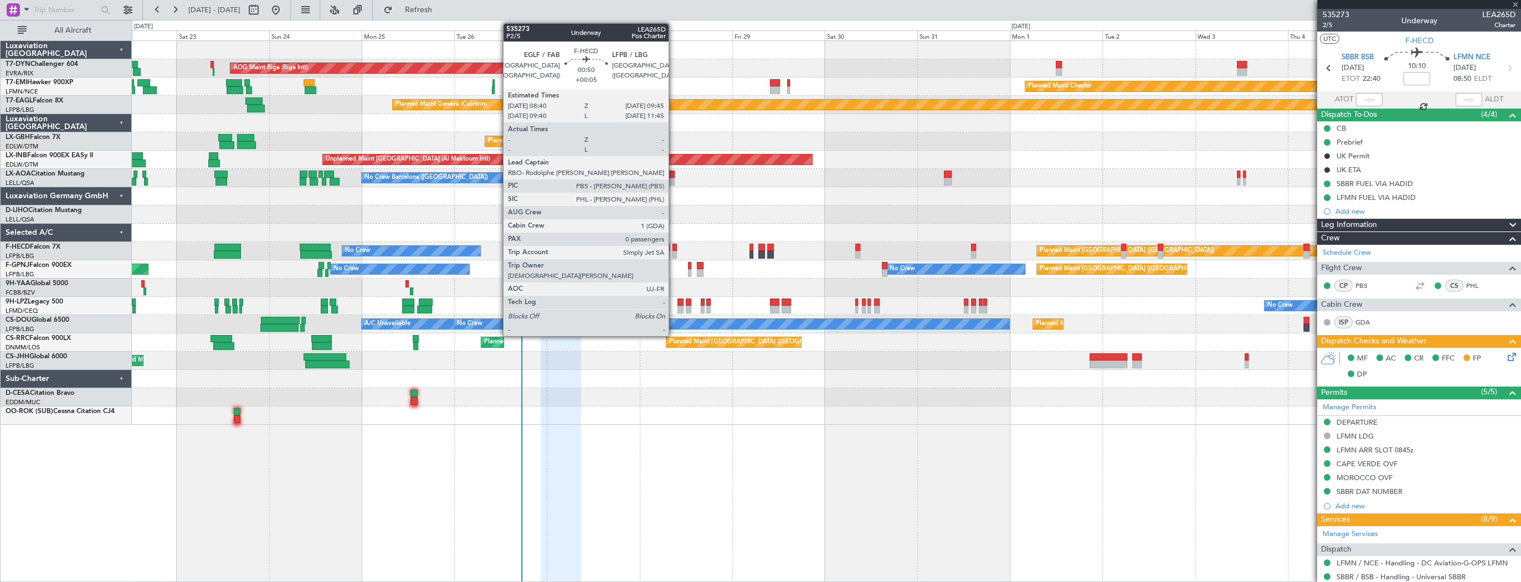
type input "+00:05"
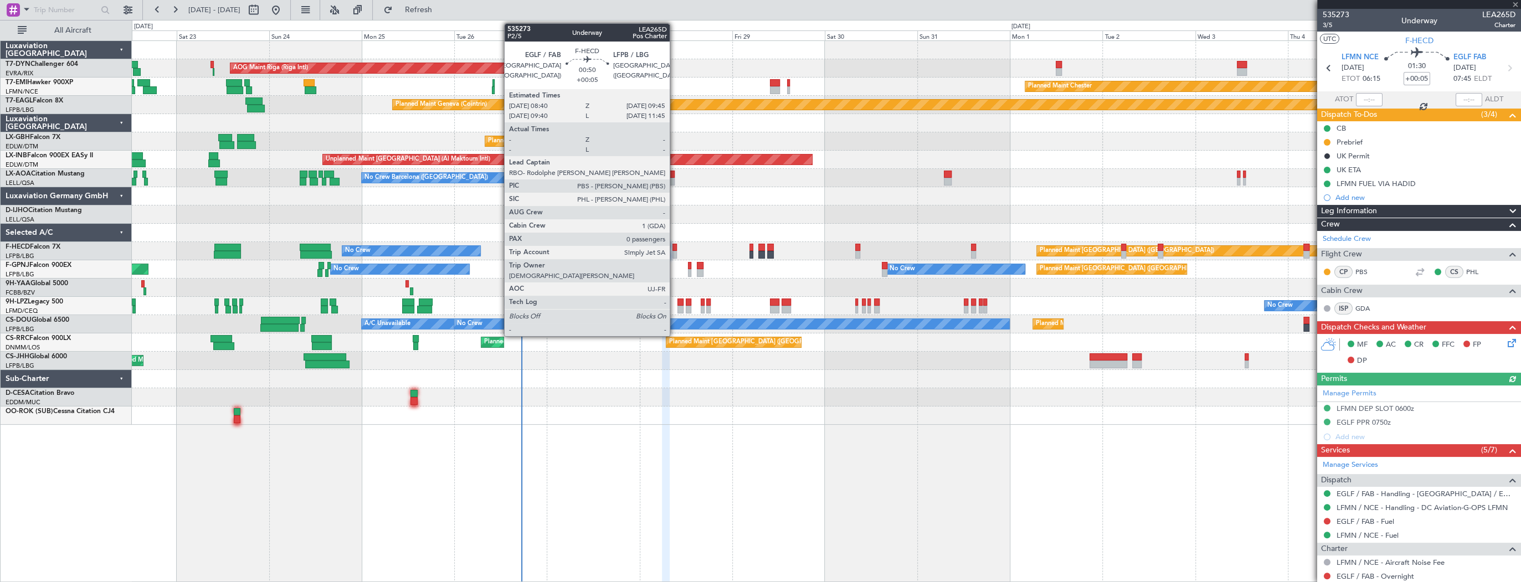
click at [675, 248] on div at bounding box center [674, 248] width 4 height 8
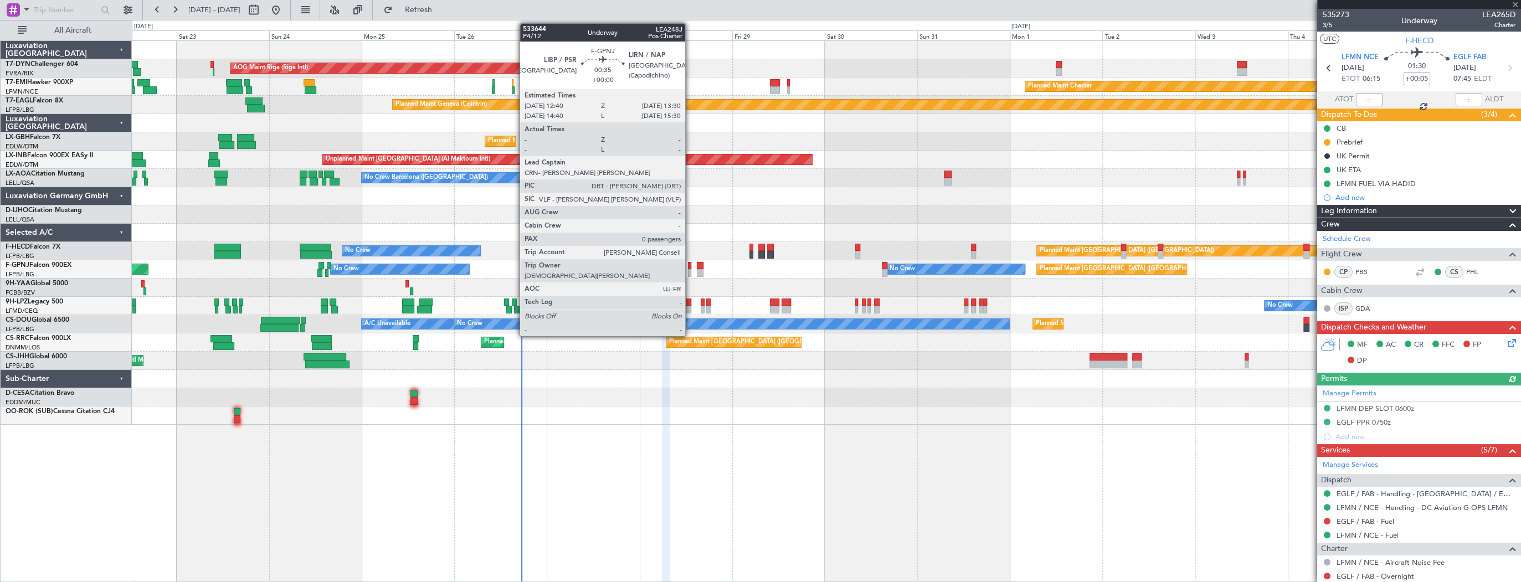
type input "0"
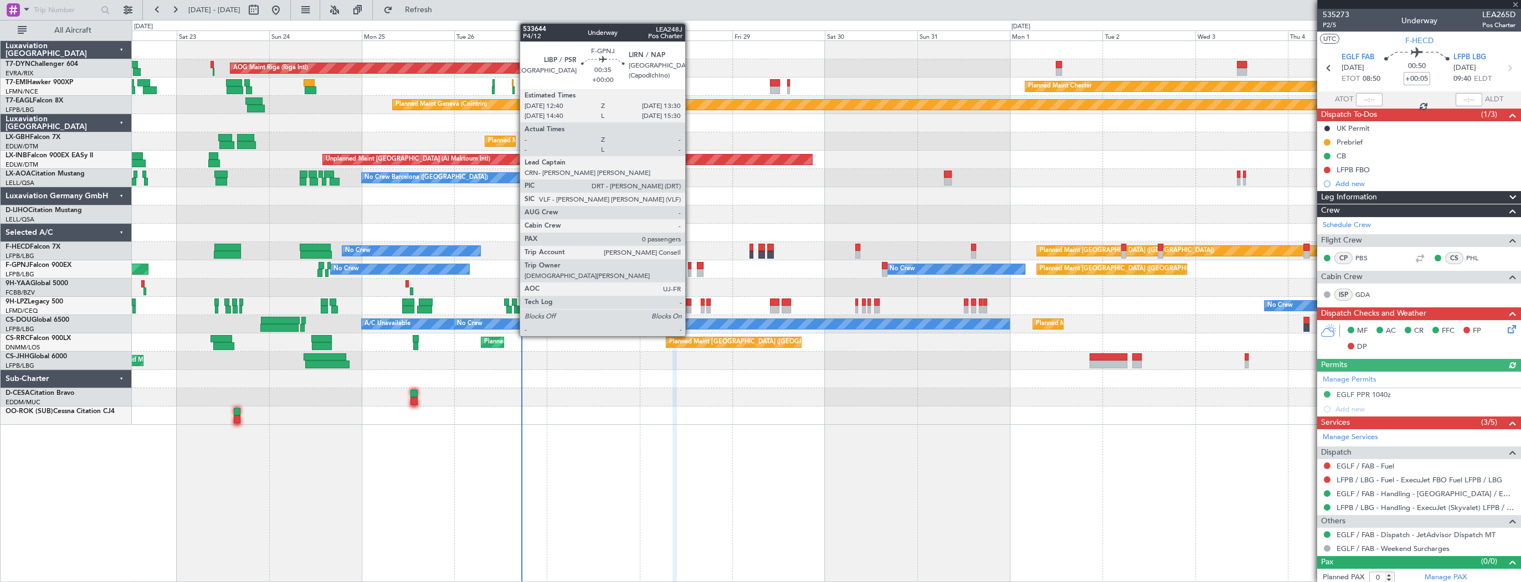
click at [690, 264] on div at bounding box center [689, 266] width 3 height 8
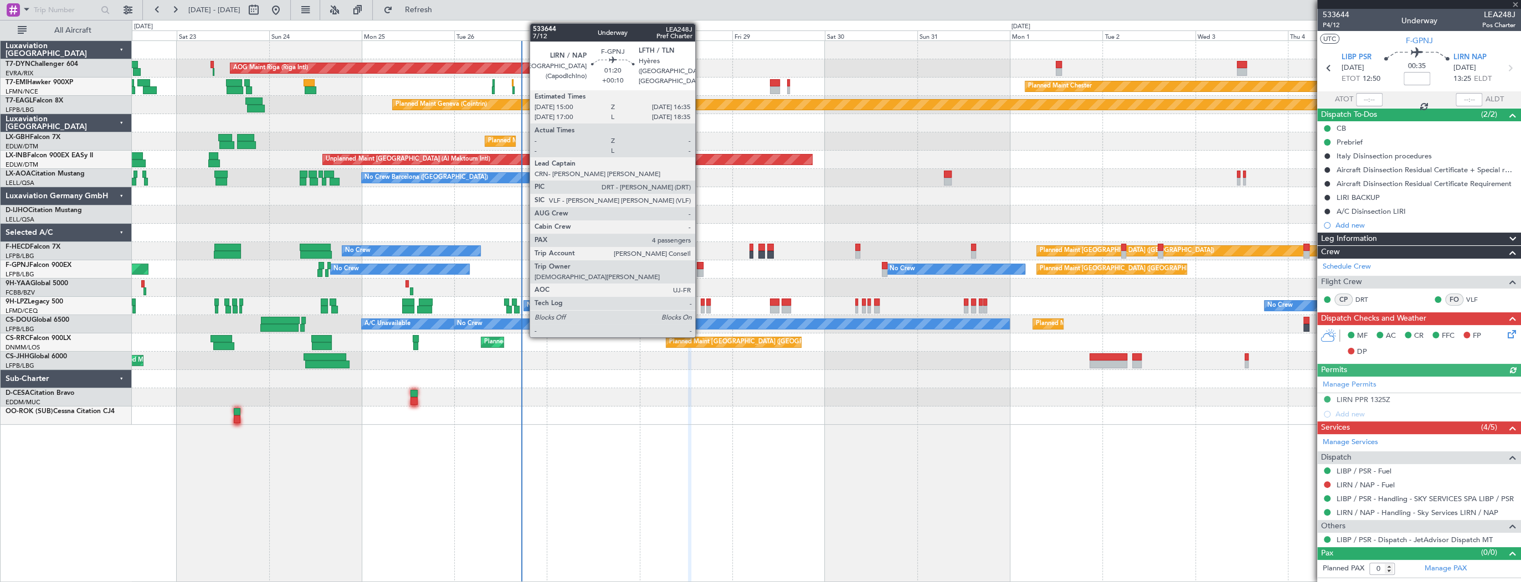
click at [700, 265] on div at bounding box center [700, 266] width 7 height 8
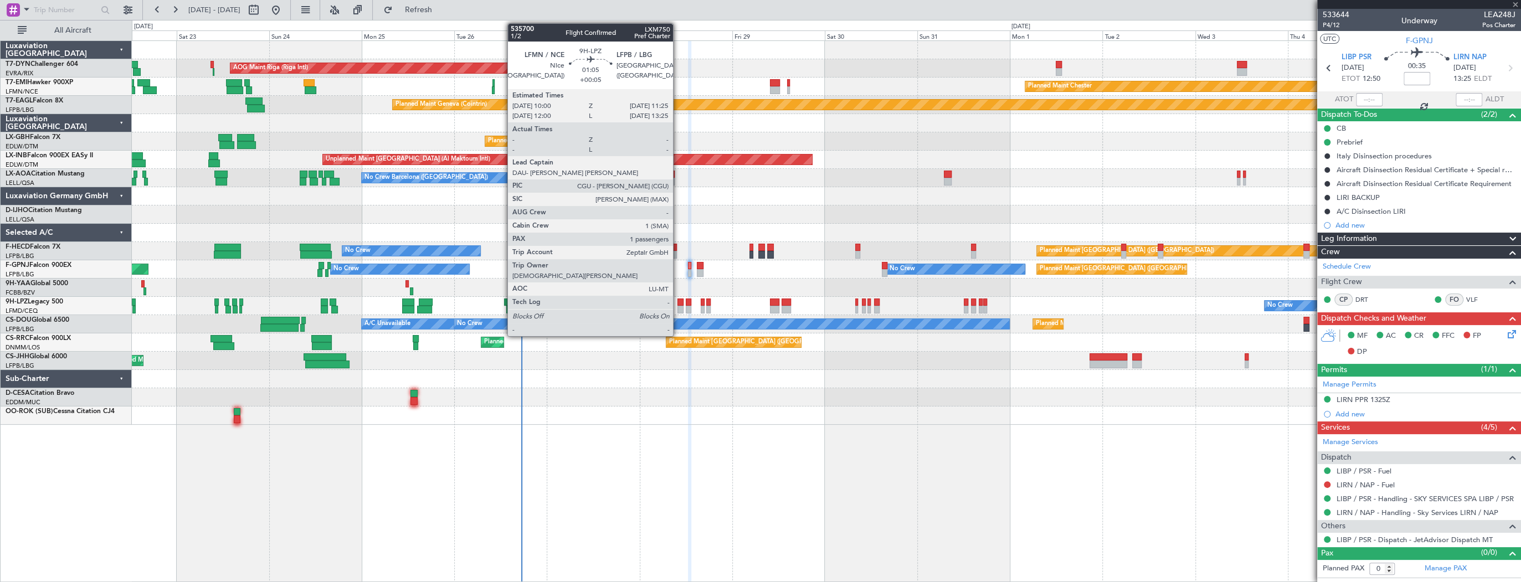
type input "+00:10"
type input "4"
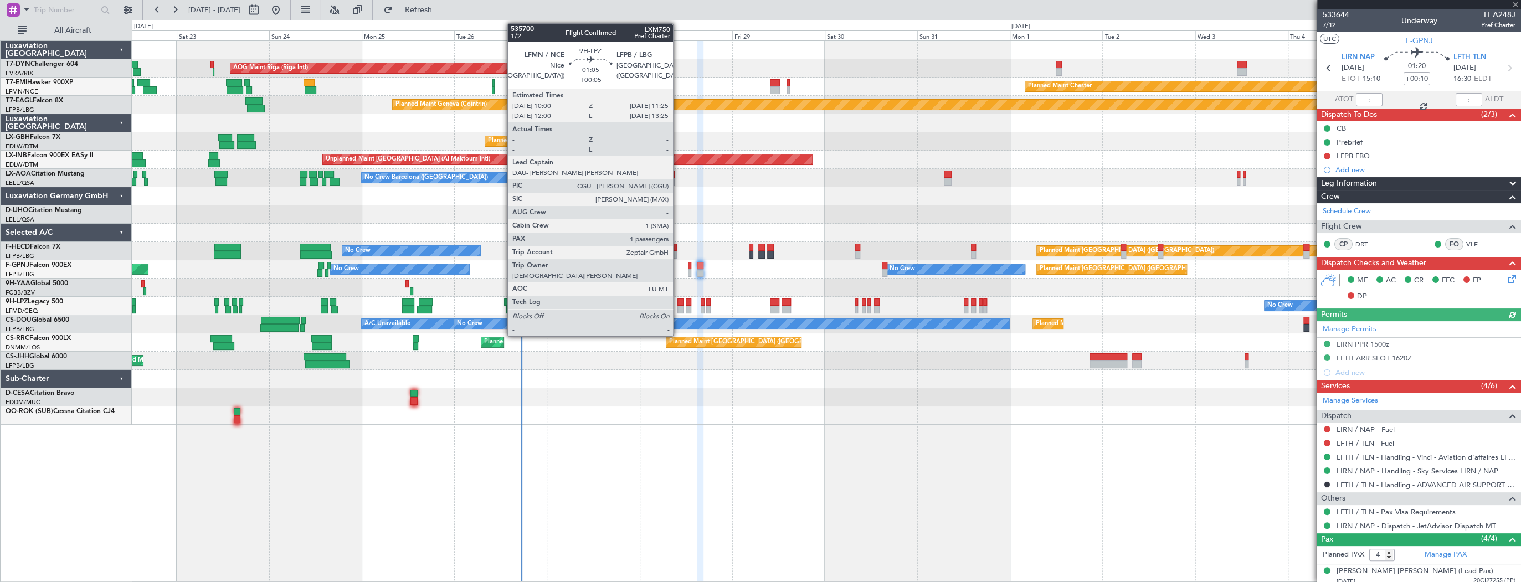
click at [678, 304] on div at bounding box center [680, 303] width 6 height 8
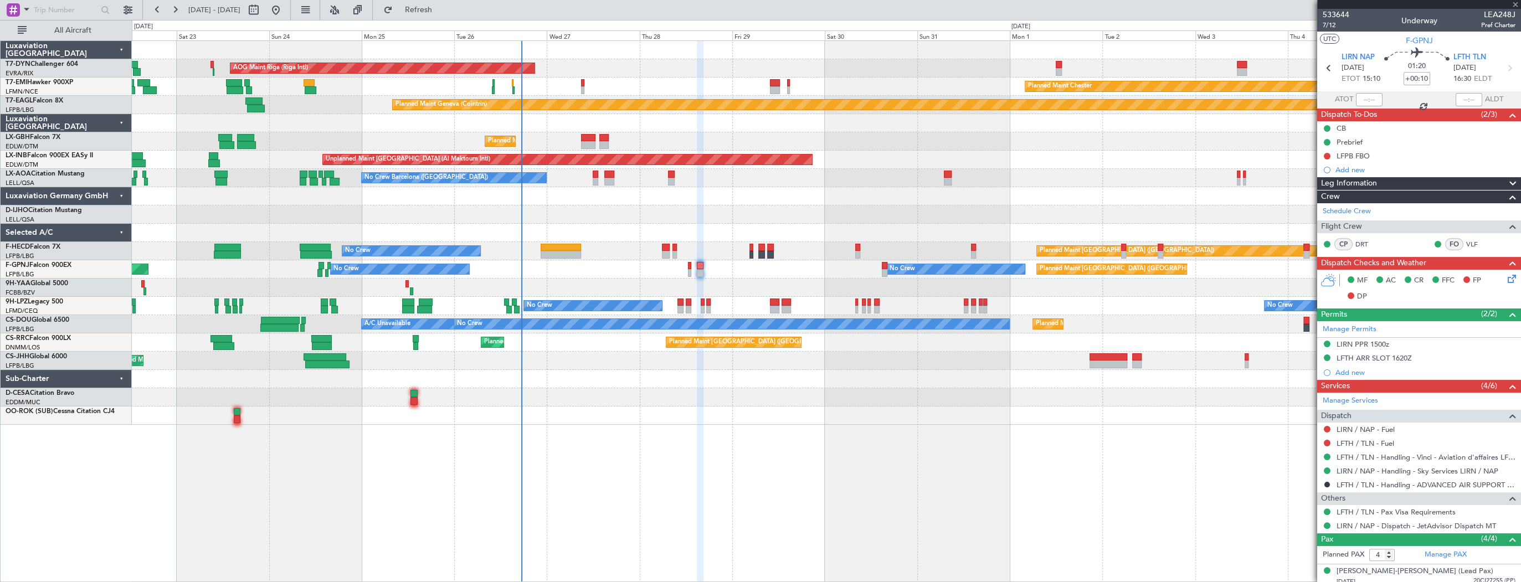
type input "+00:05"
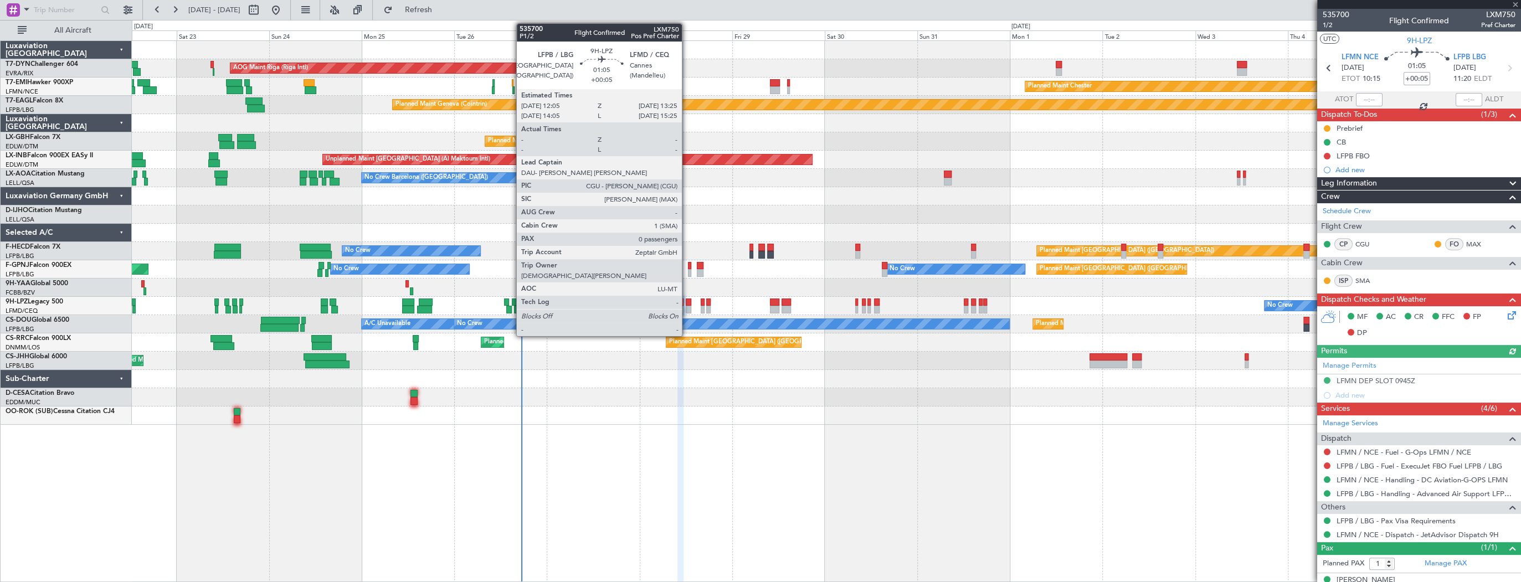
click at [687, 304] on div at bounding box center [689, 303] width 6 height 8
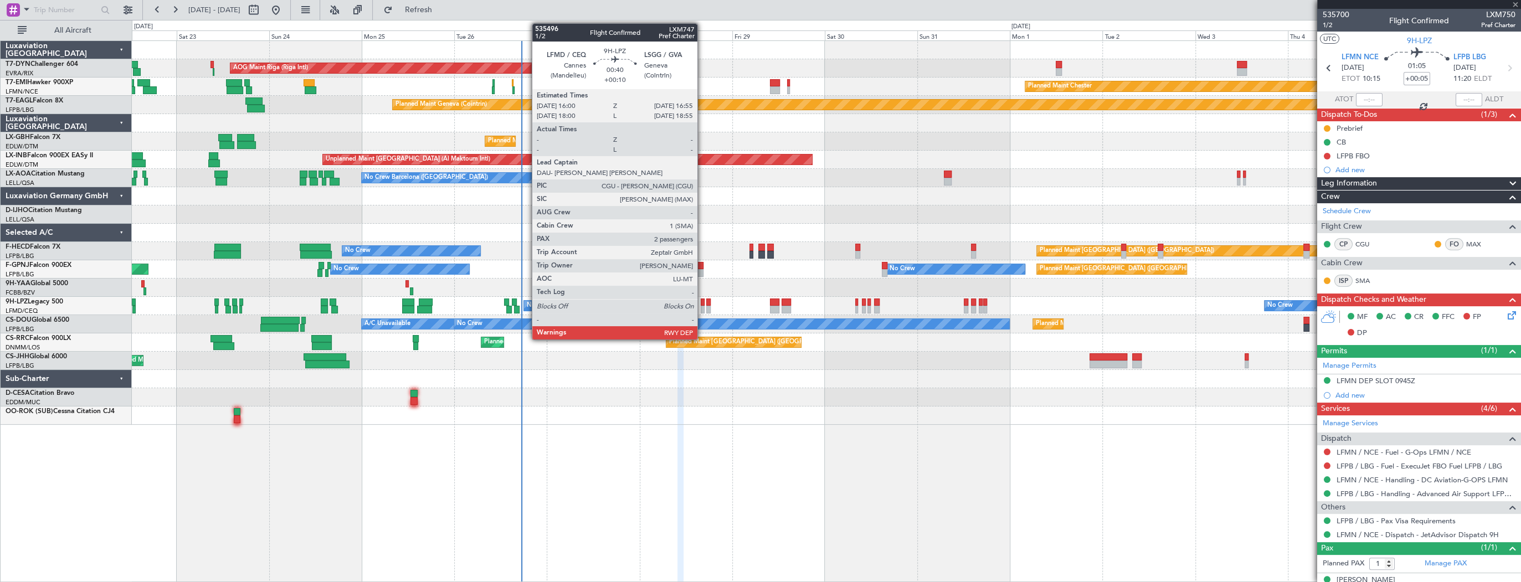
type input "0"
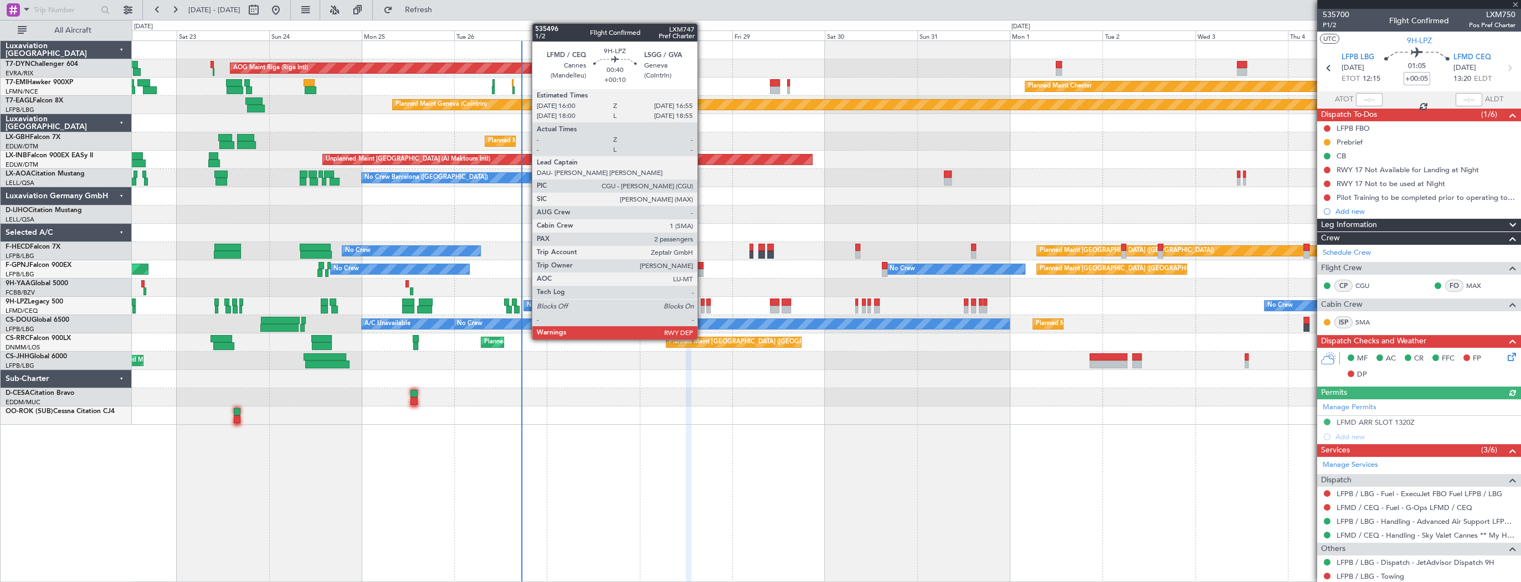
click at [702, 304] on div at bounding box center [703, 303] width 4 height 8
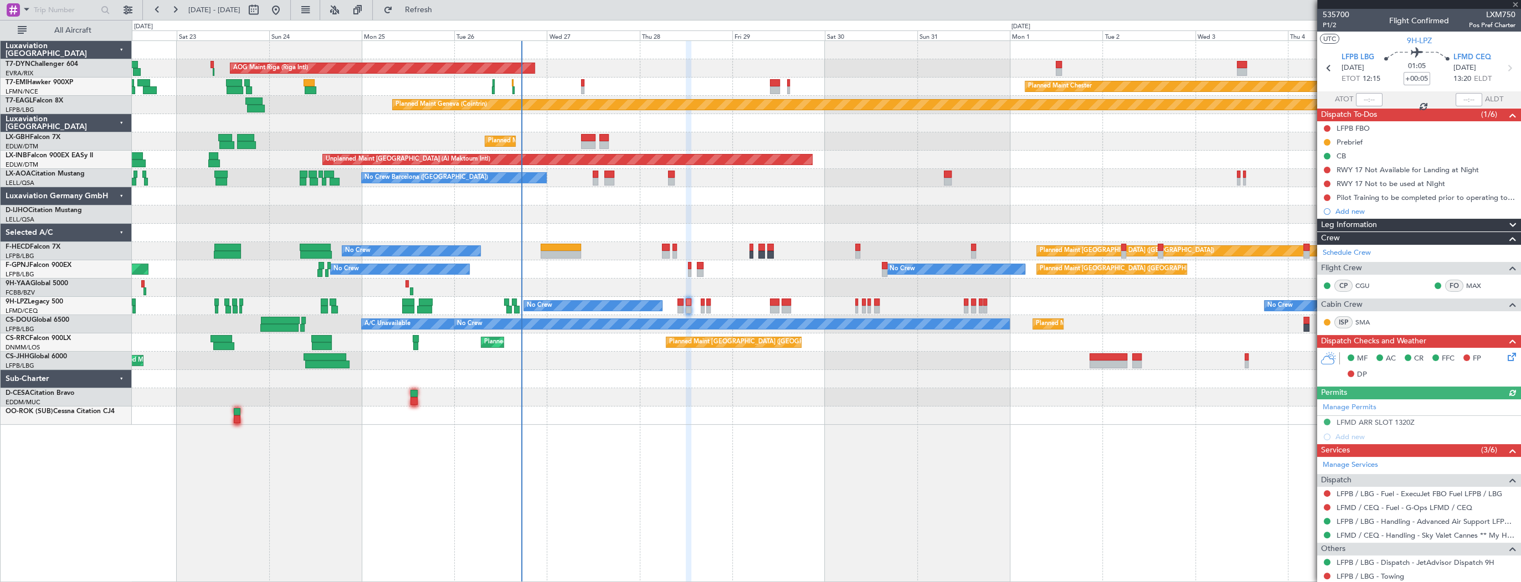
type input "+00:10"
type input "2"
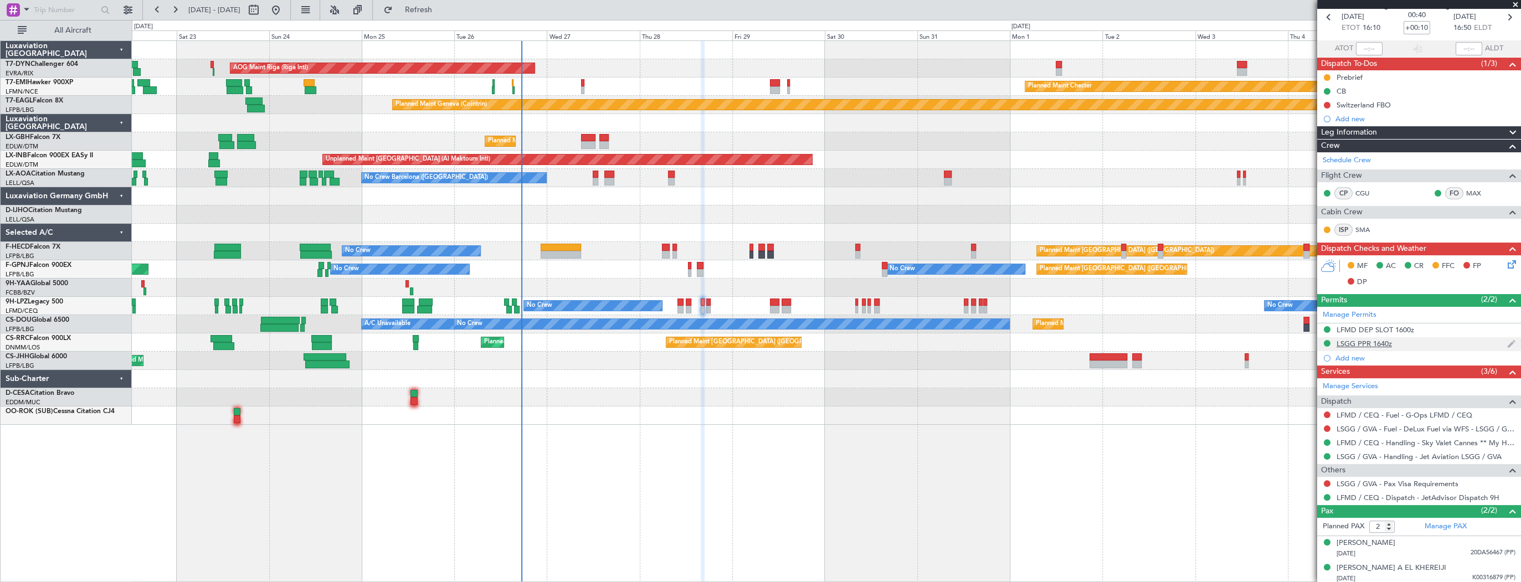
scroll to position [53, 0]
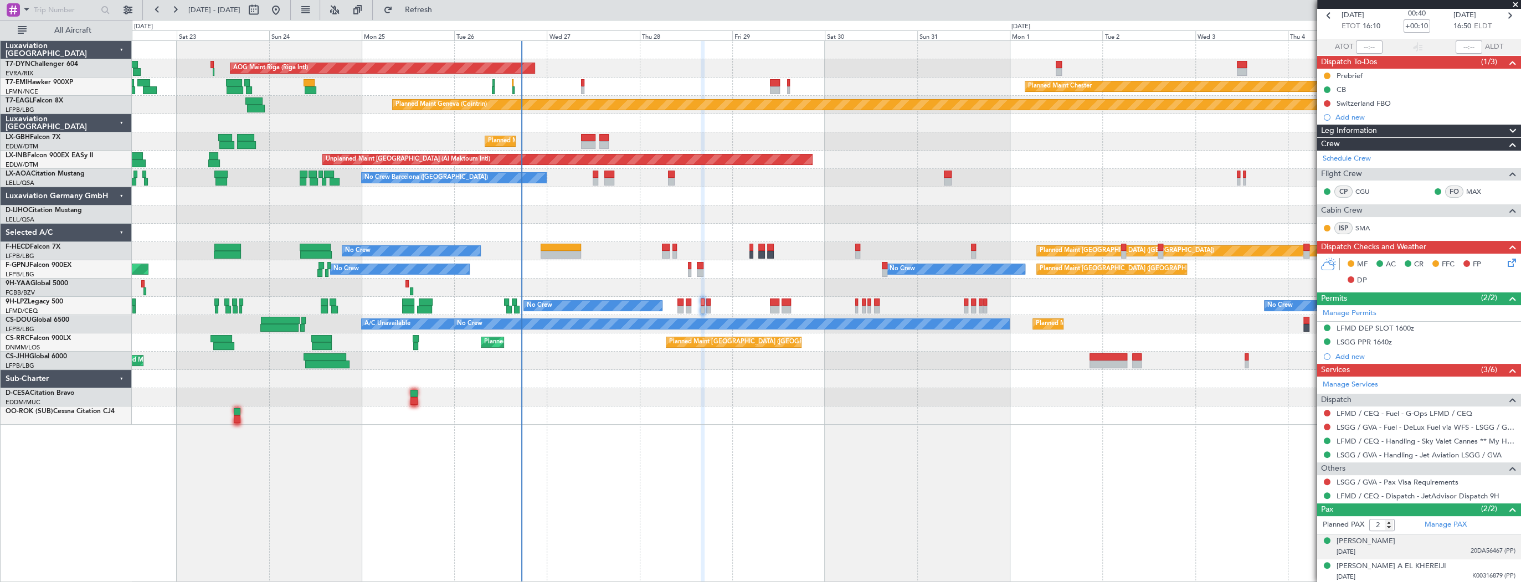
click at [1396, 547] on div "15/04/1990 20DA56467 (PP)" at bounding box center [1426, 552] width 179 height 11
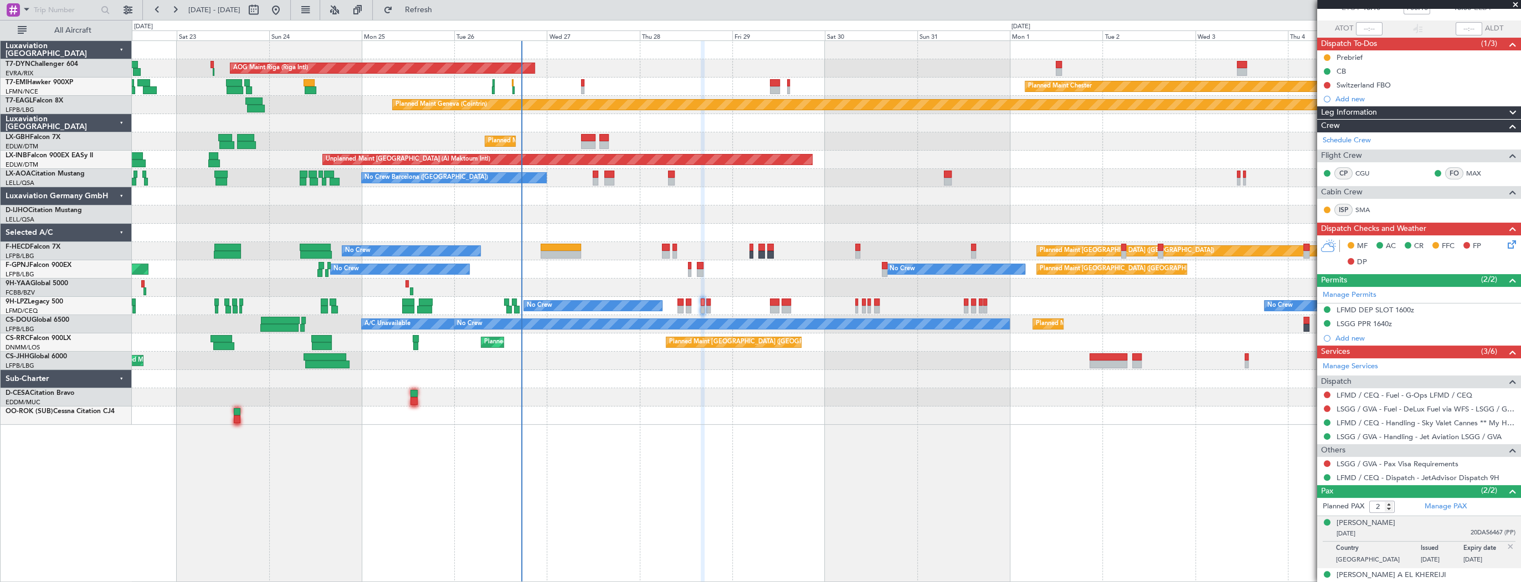
scroll to position [80, 0]
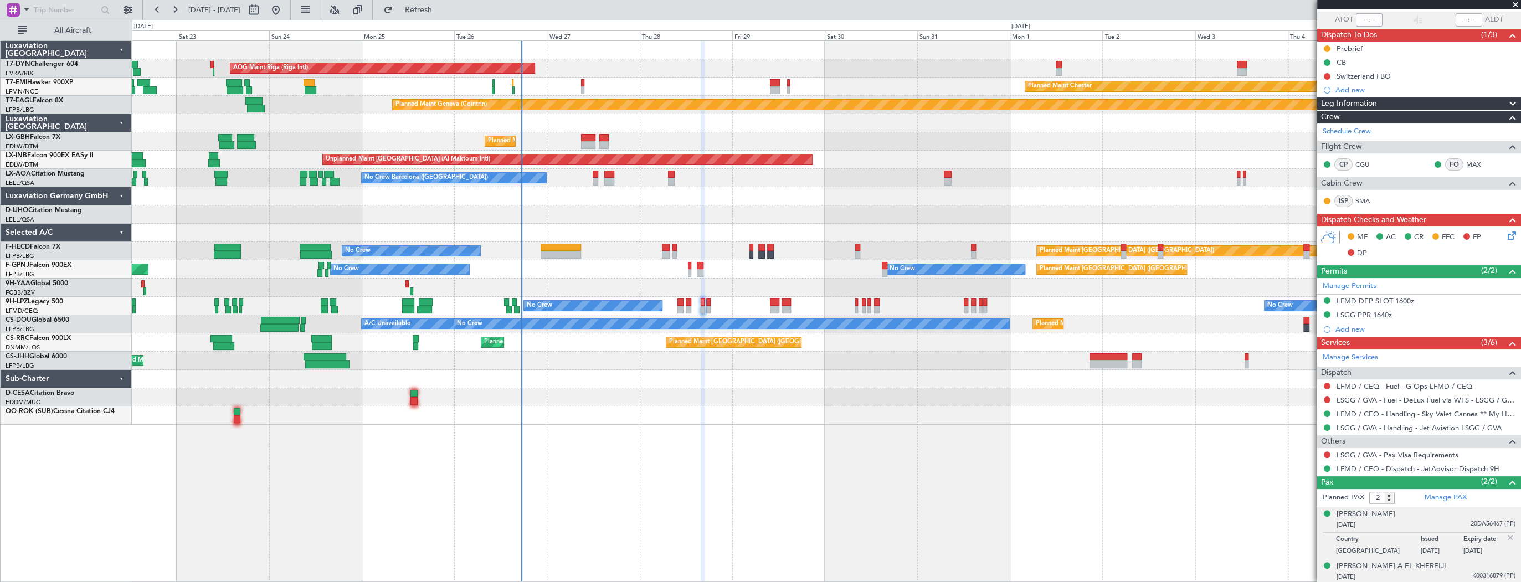
click at [1390, 572] on div "08/05/1971 K00316879 (PP)" at bounding box center [1426, 577] width 179 height 11
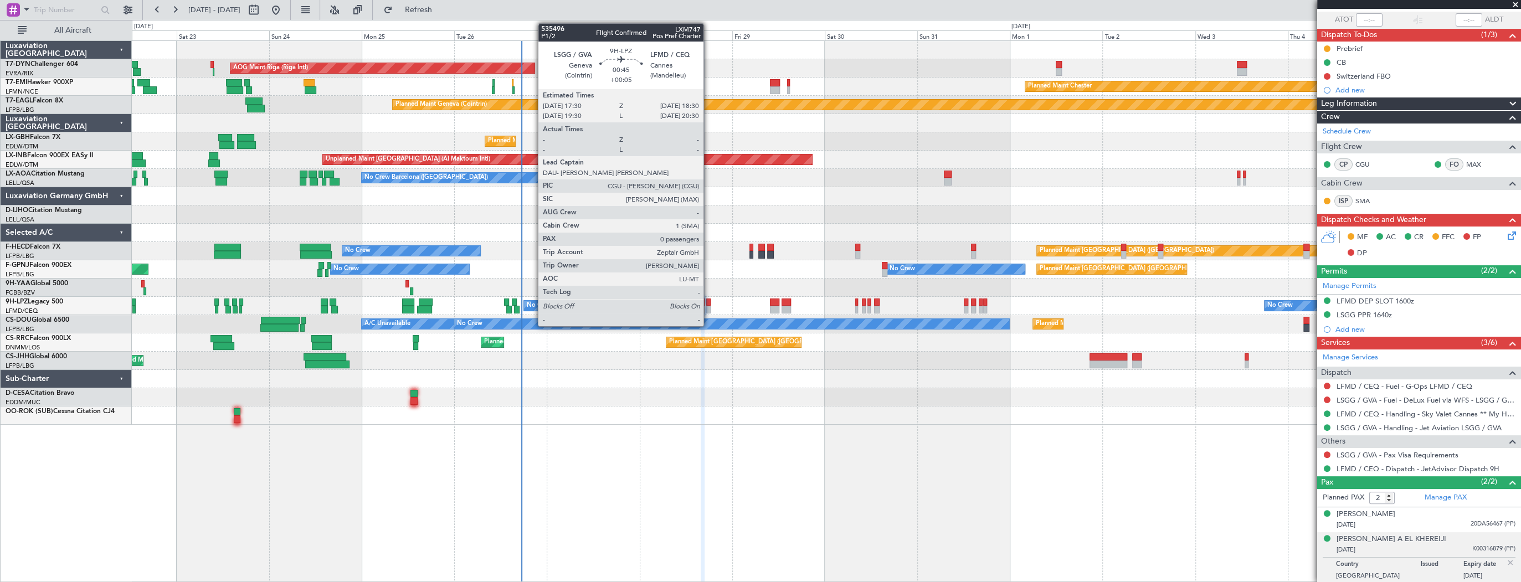
click at [708, 303] on div at bounding box center [708, 303] width 4 height 8
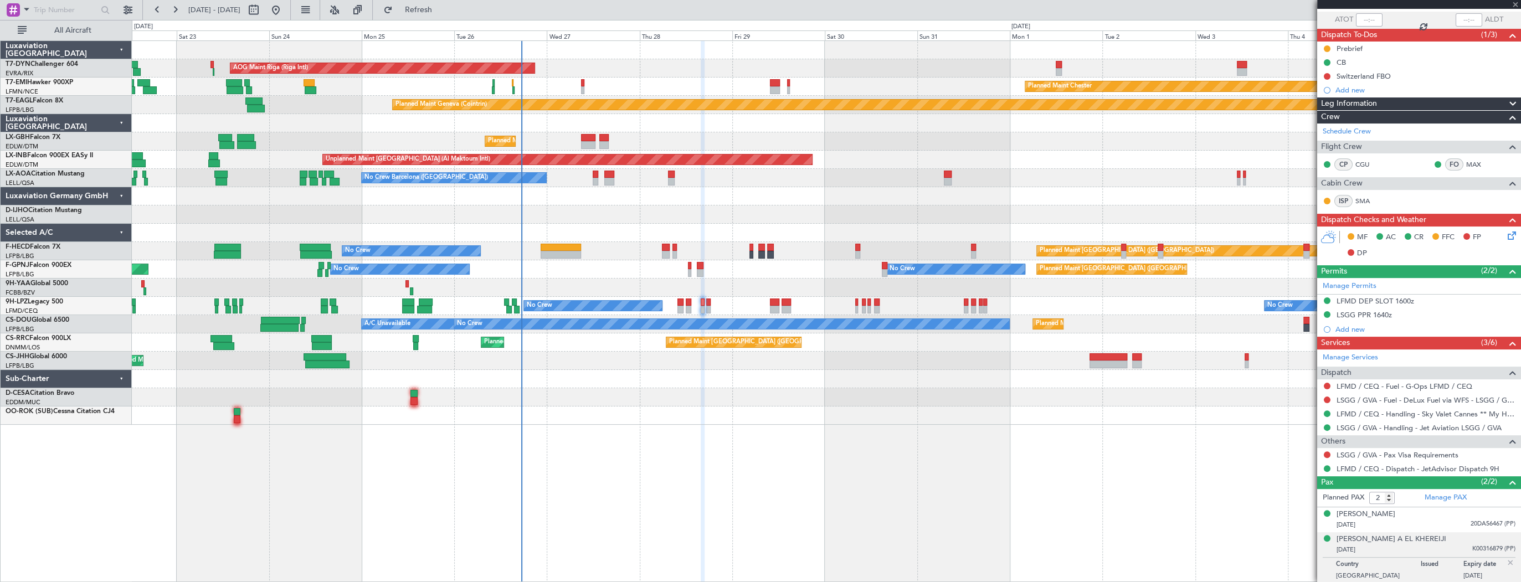
type input "+00:05"
type input "0"
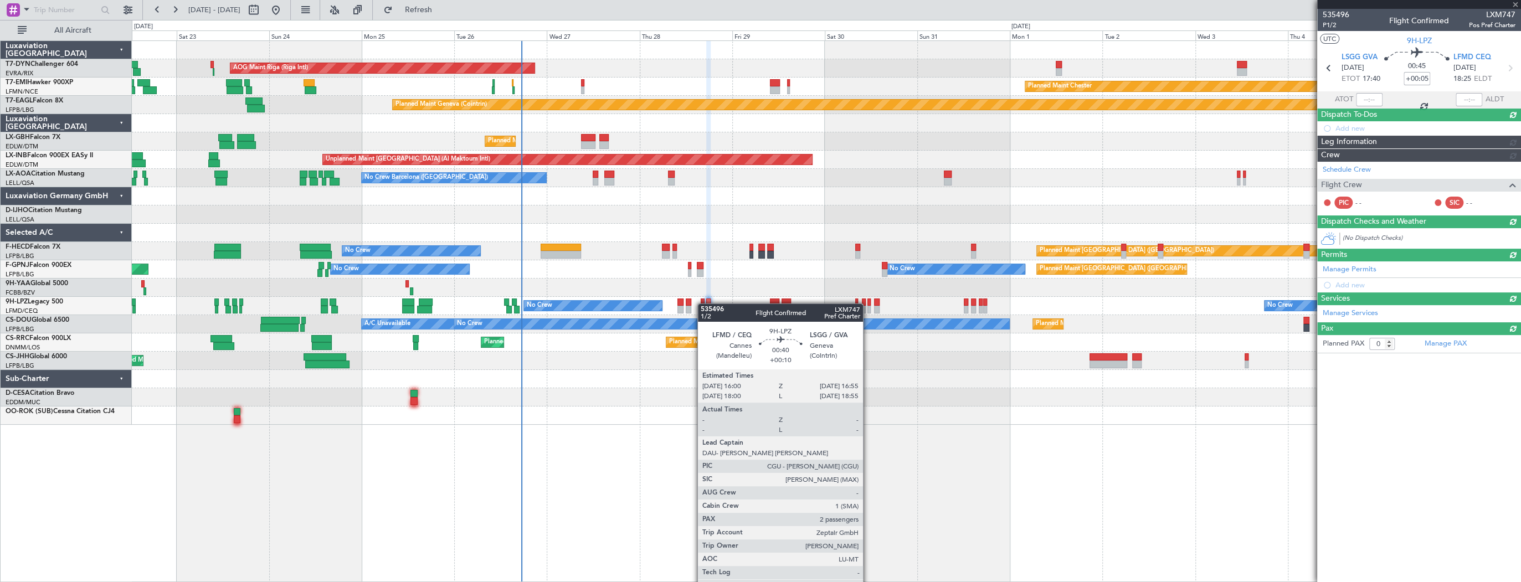
scroll to position [0, 0]
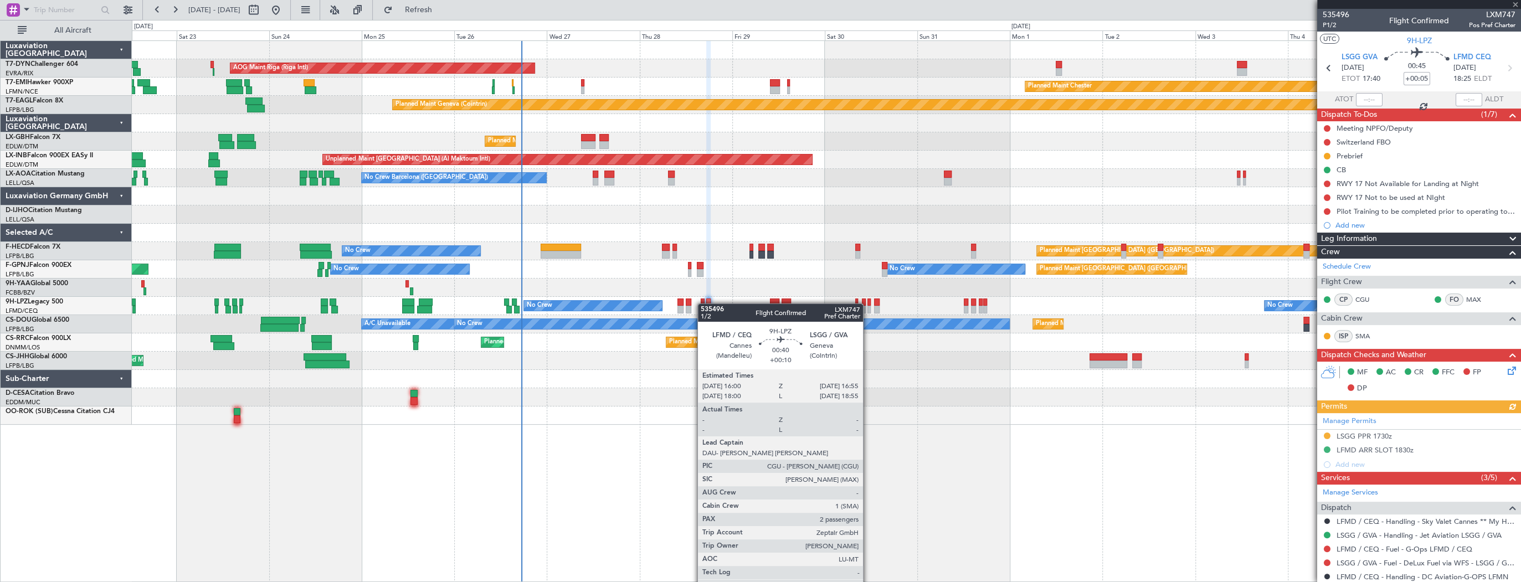
click at [703, 304] on div at bounding box center [703, 303] width 4 height 8
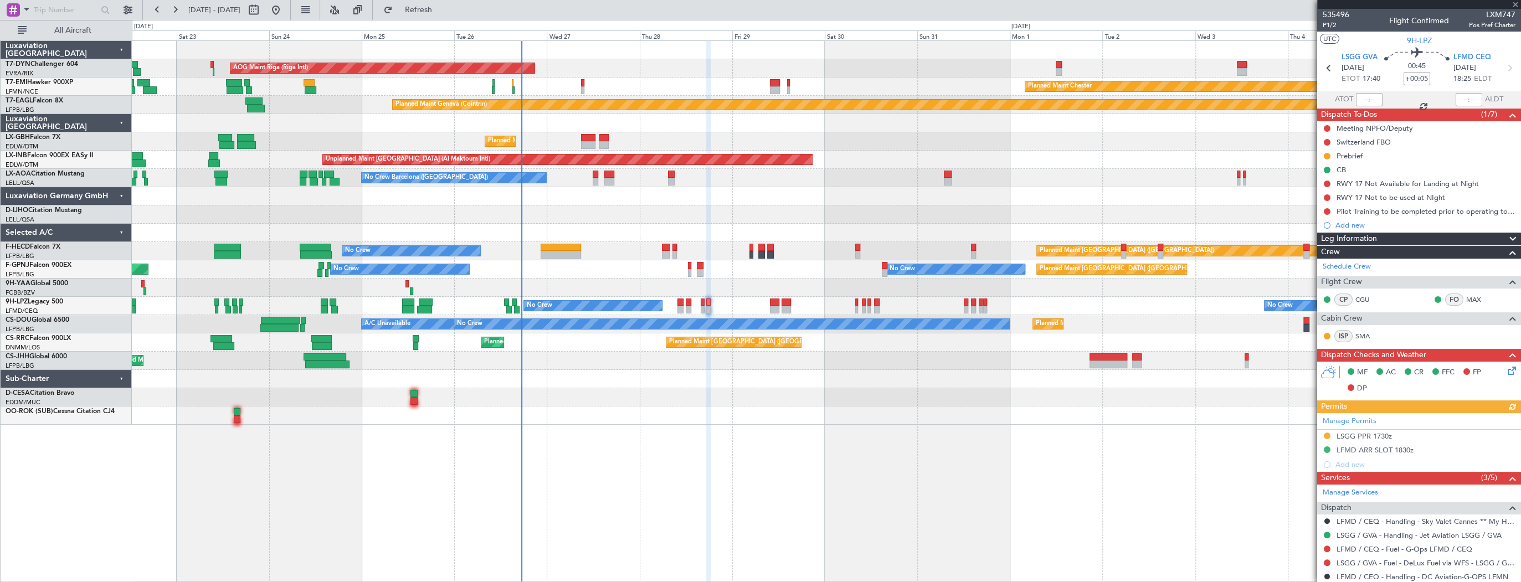
type input "+00:10"
type input "2"
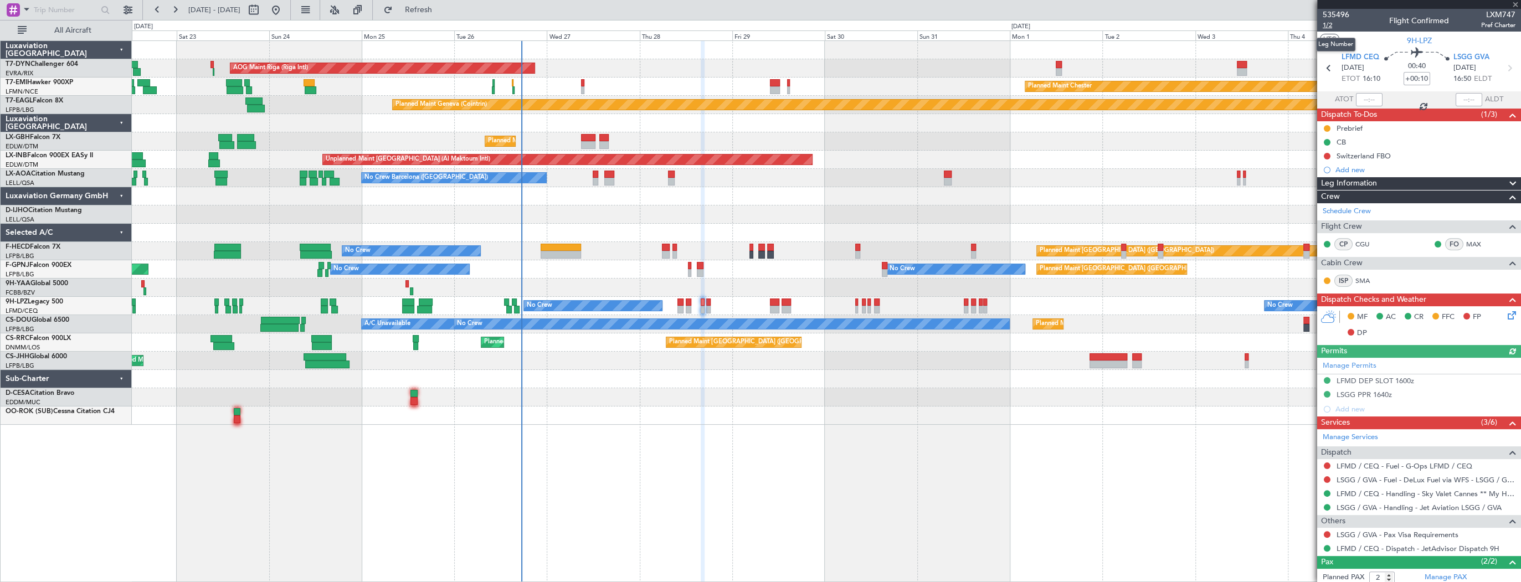
click at [1327, 23] on span "1/2" at bounding box center [1336, 24] width 27 height 9
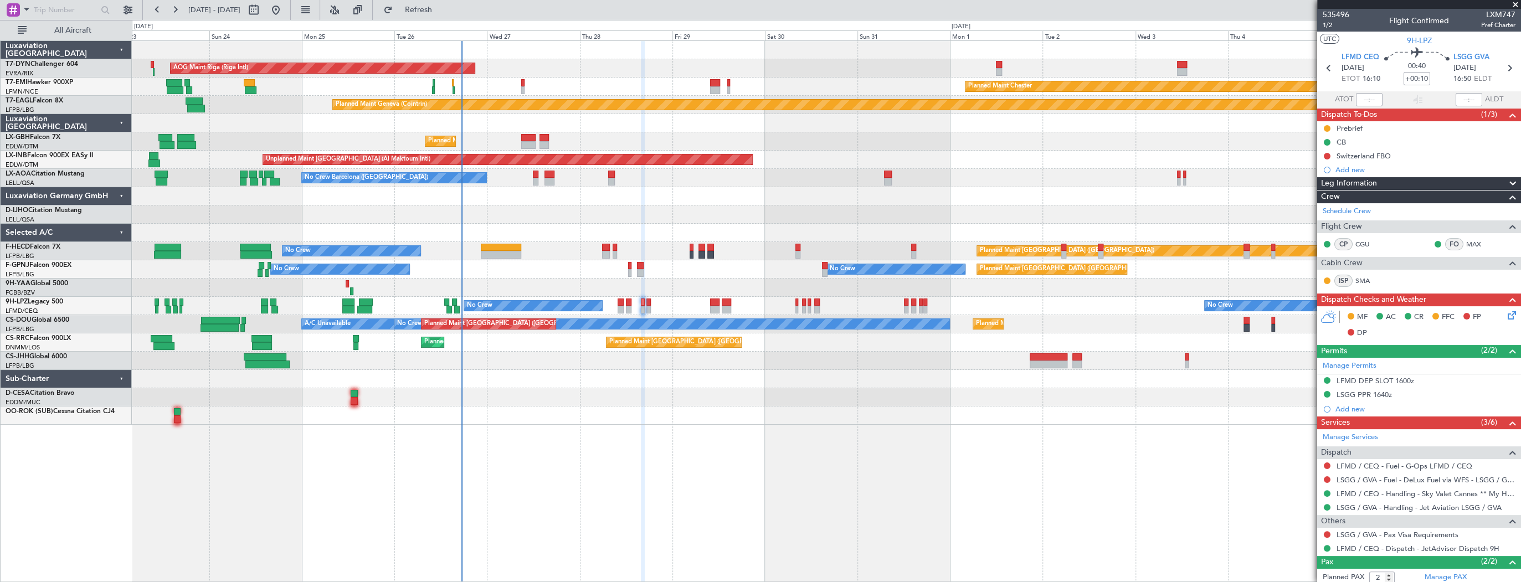
click at [1082, 142] on div "AOG Maint Riga (Riga Intl) Planned Maint Basel-Mulhouse Planned Maint Chester P…" at bounding box center [826, 233] width 1389 height 384
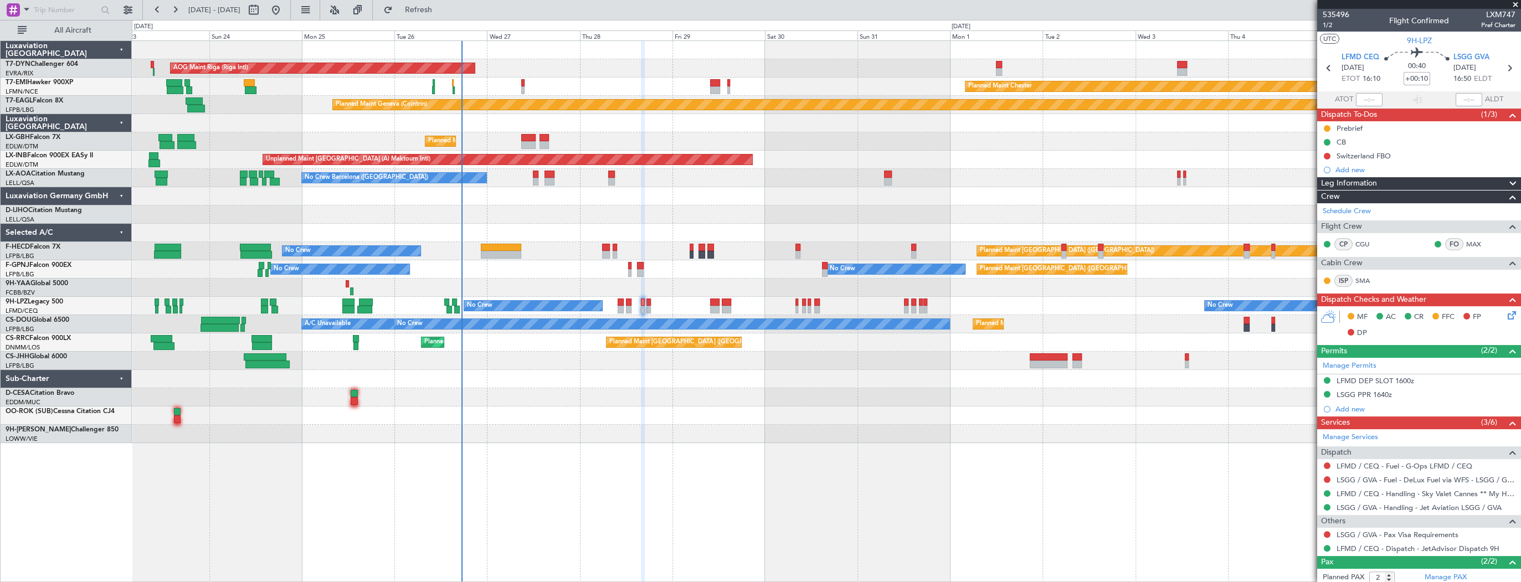
scroll to position [80, 0]
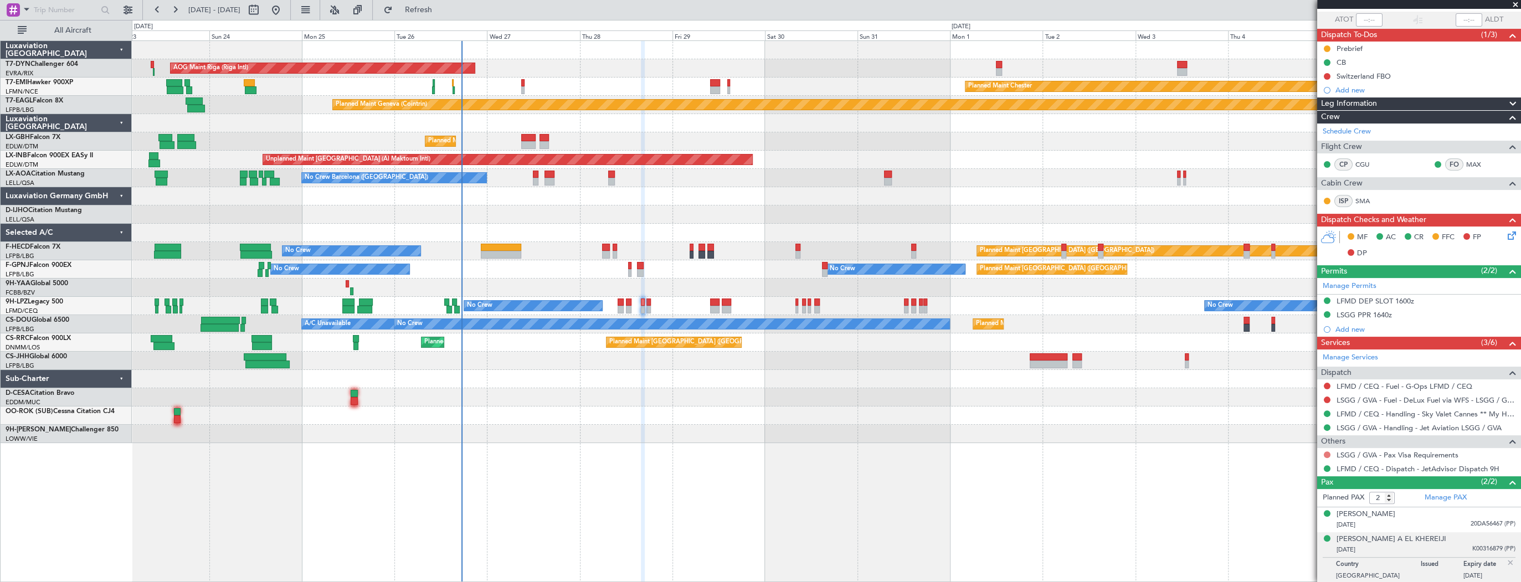
click at [1324, 455] on button at bounding box center [1327, 454] width 7 height 7
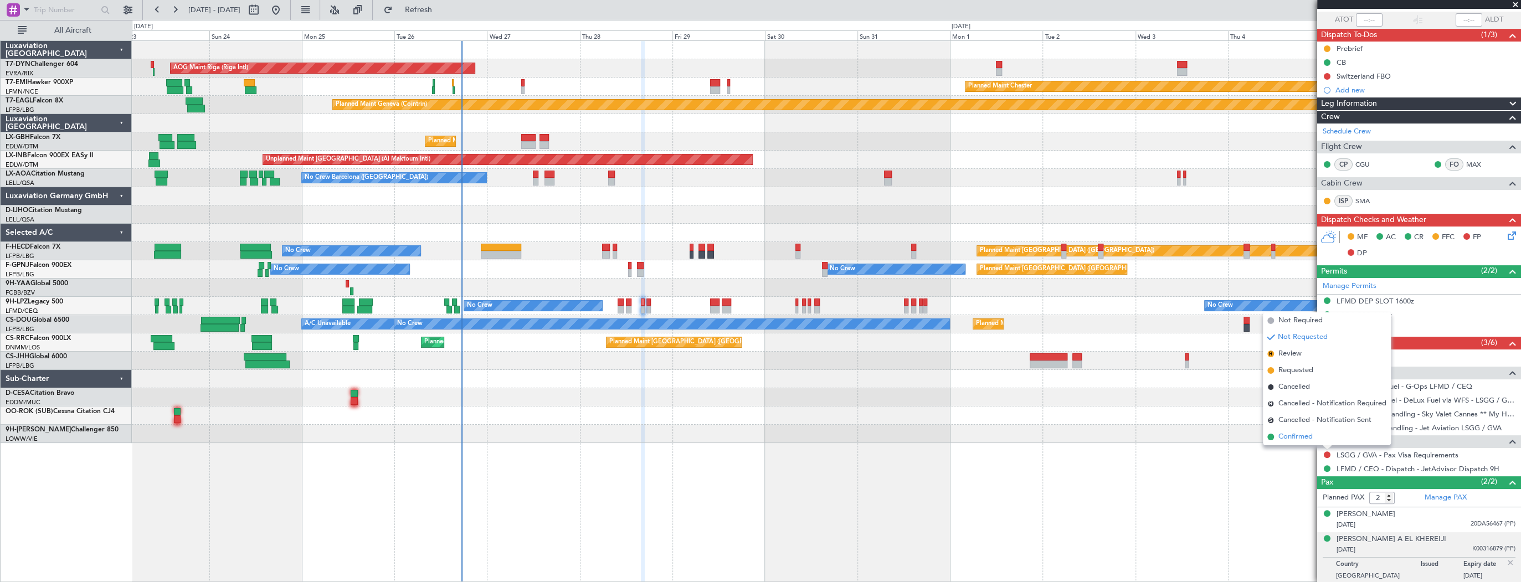
click at [1303, 439] on span "Confirmed" at bounding box center [1295, 436] width 34 height 11
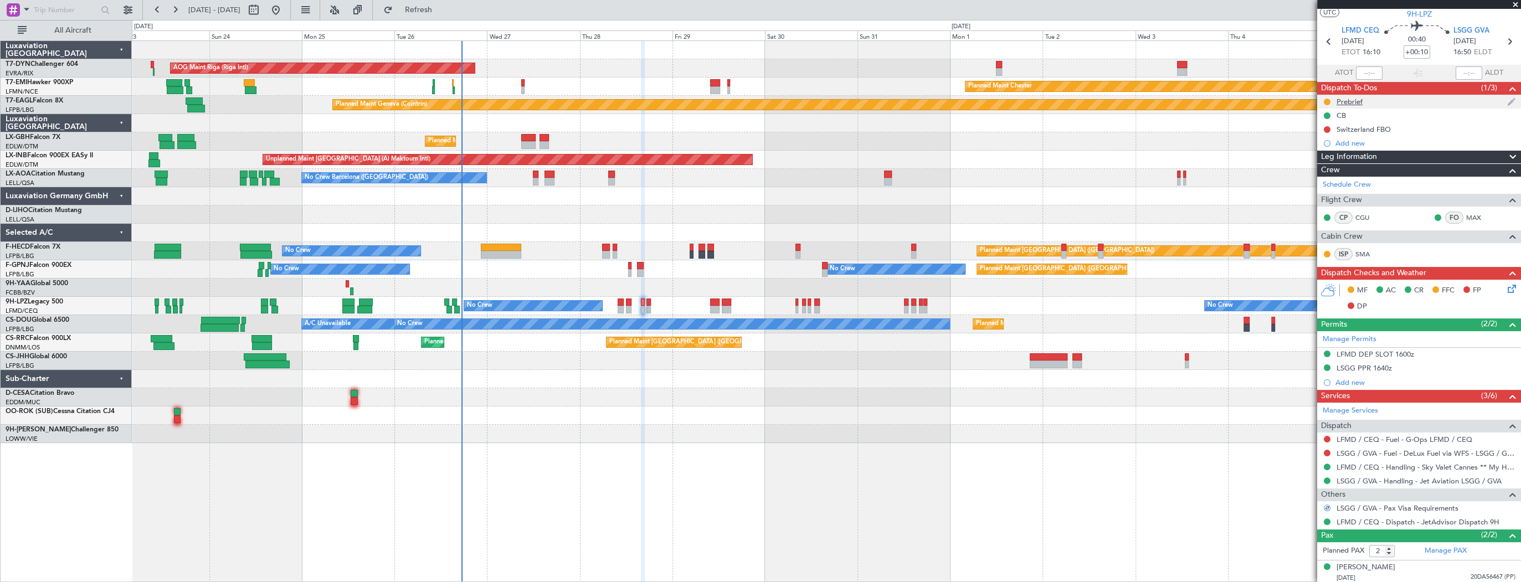
scroll to position [0, 0]
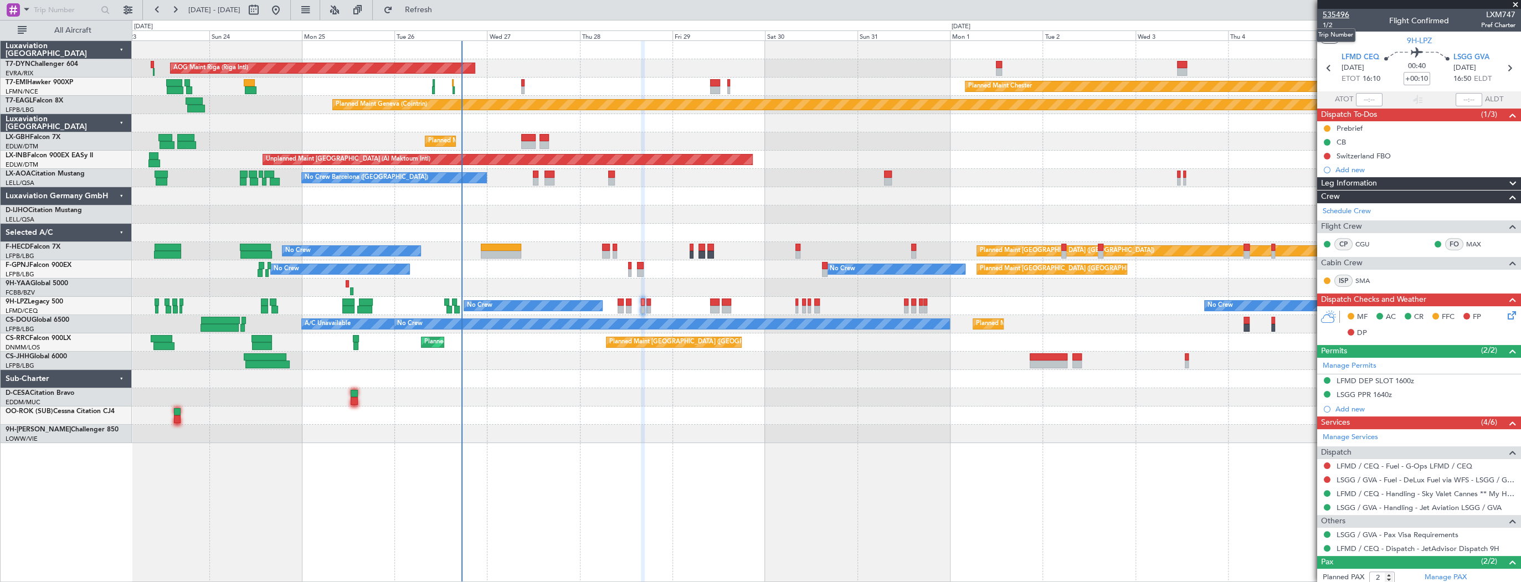
click at [1337, 16] on span "535496" at bounding box center [1336, 15] width 27 height 12
click at [1446, 492] on link "LFMD / CEQ - Handling - Sky Valet Cannes ** My Handling**LFMD / CEQ" at bounding box center [1426, 493] width 179 height 9
click at [1507, 316] on icon at bounding box center [1509, 313] width 9 height 9
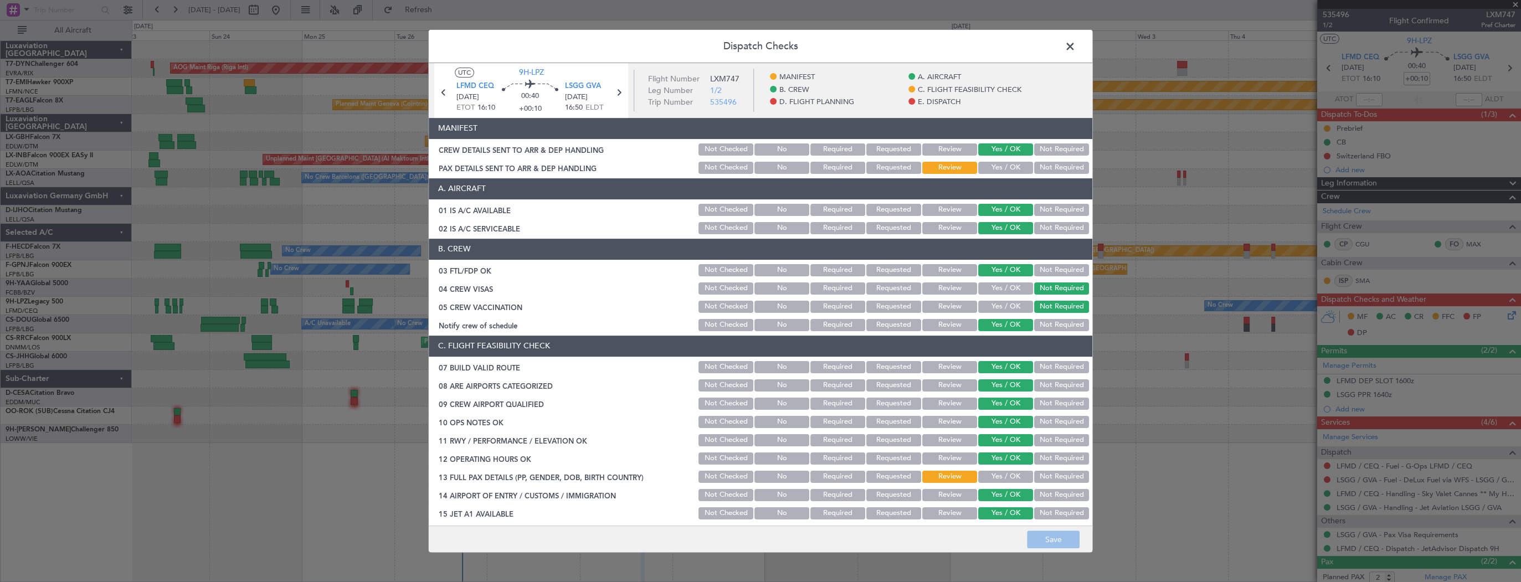
click at [1003, 166] on button "Yes / OK" at bounding box center [1005, 168] width 55 height 12
click at [1053, 540] on button "Save" at bounding box center [1053, 540] width 53 height 18
click at [993, 475] on button "Yes / OK" at bounding box center [1005, 477] width 55 height 12
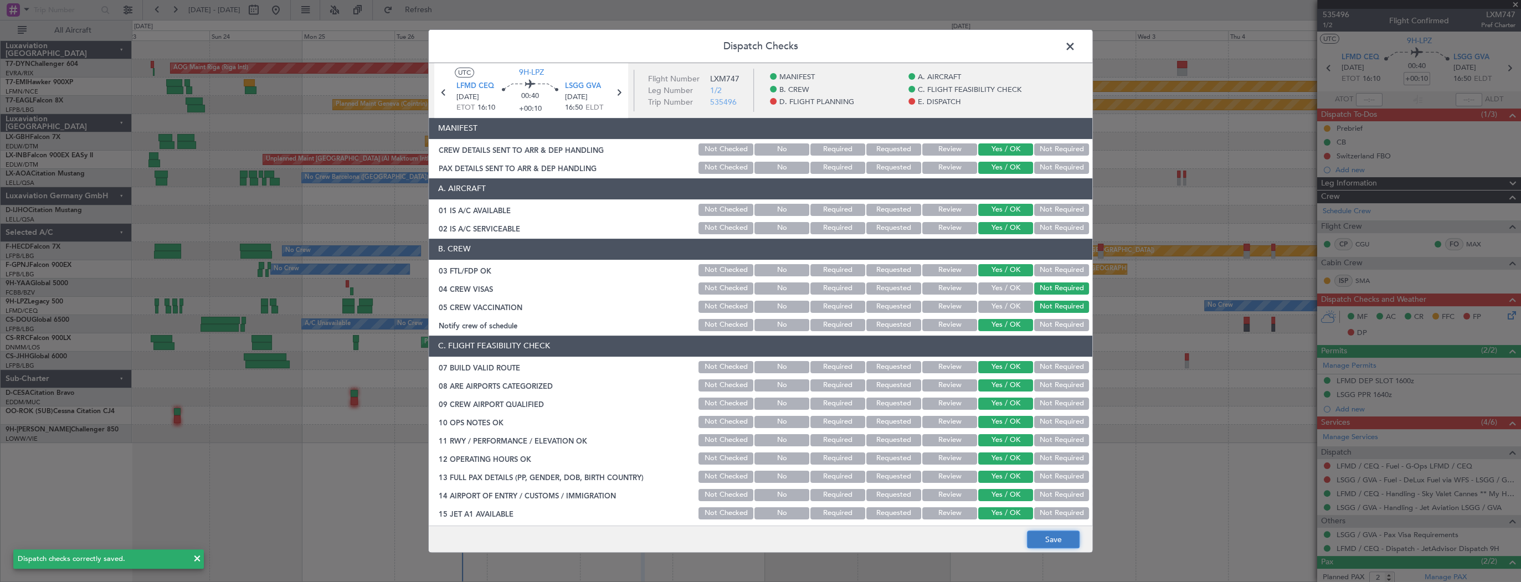
click at [1052, 545] on button "Save" at bounding box center [1053, 540] width 53 height 18
click at [1076, 48] on span at bounding box center [1076, 49] width 0 height 22
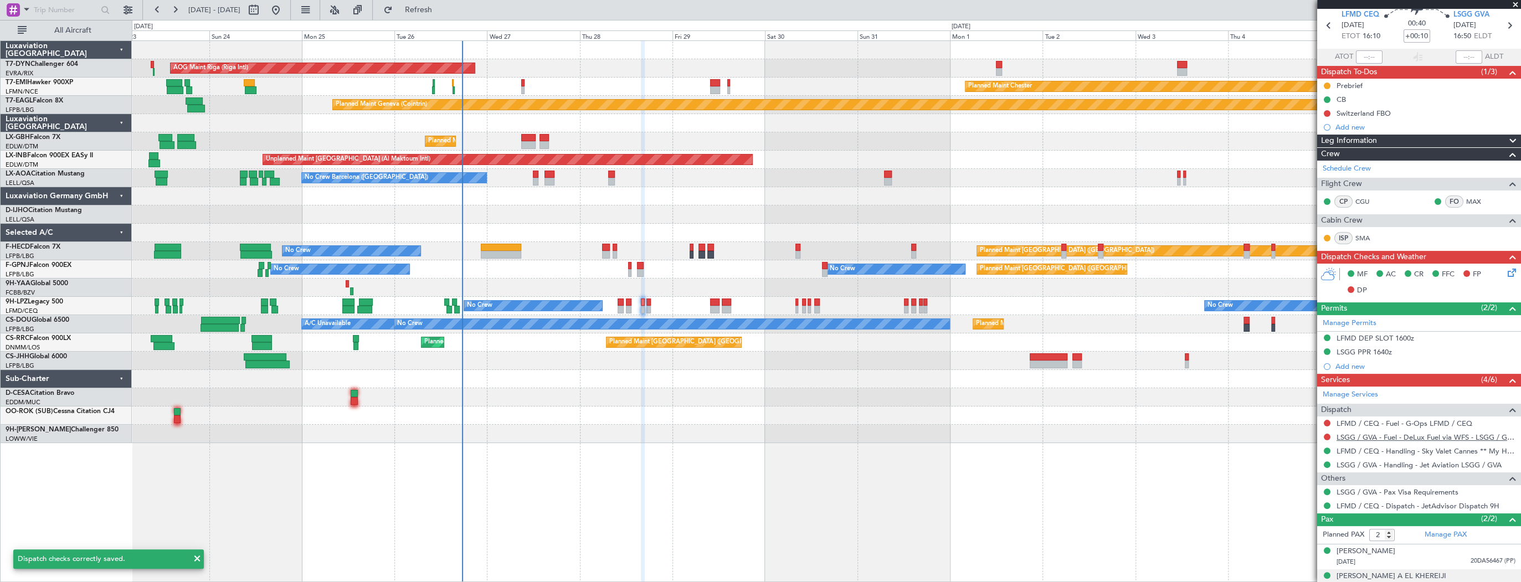
scroll to position [80, 0]
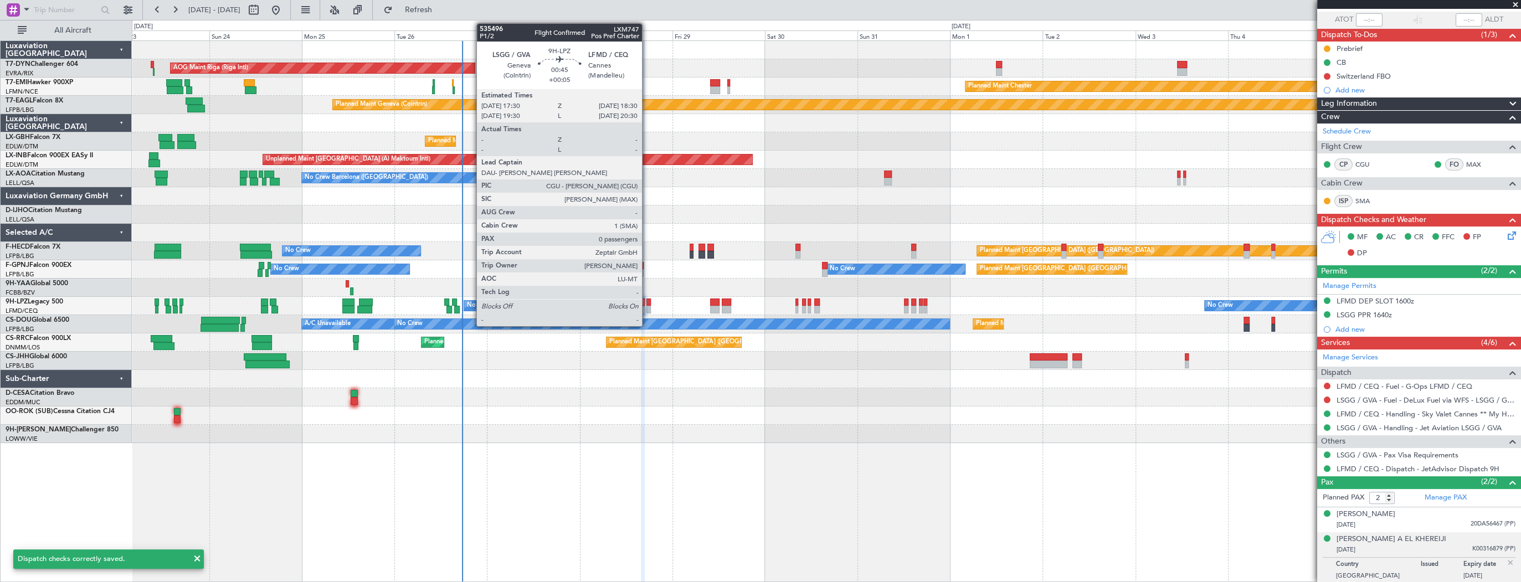
click at [647, 304] on div at bounding box center [648, 303] width 4 height 8
type input "+00:05"
type input "0"
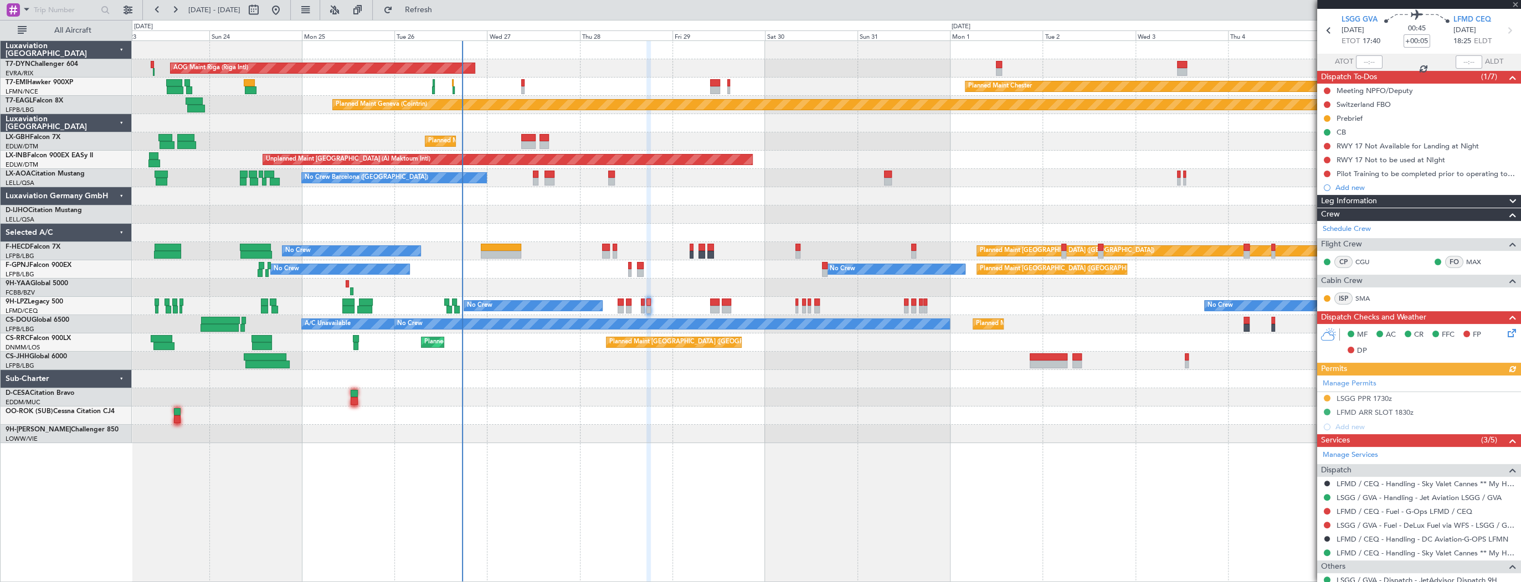
scroll to position [86, 0]
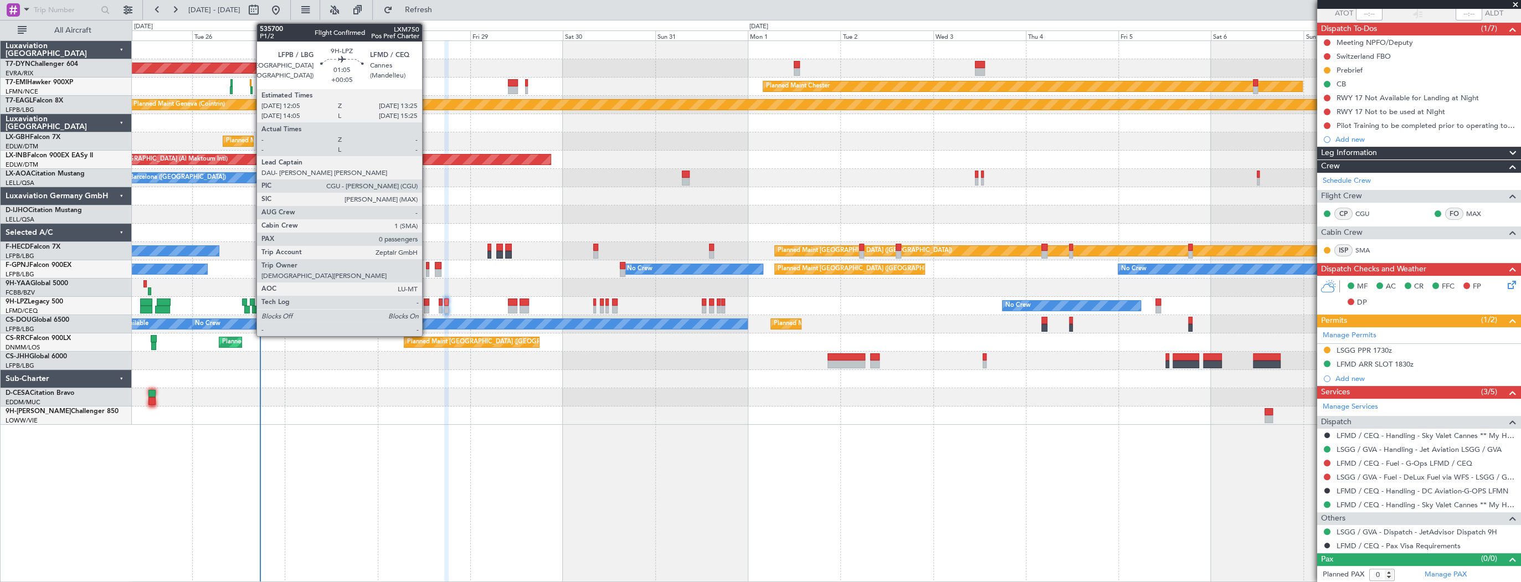
click at [427, 302] on div at bounding box center [427, 303] width 6 height 8
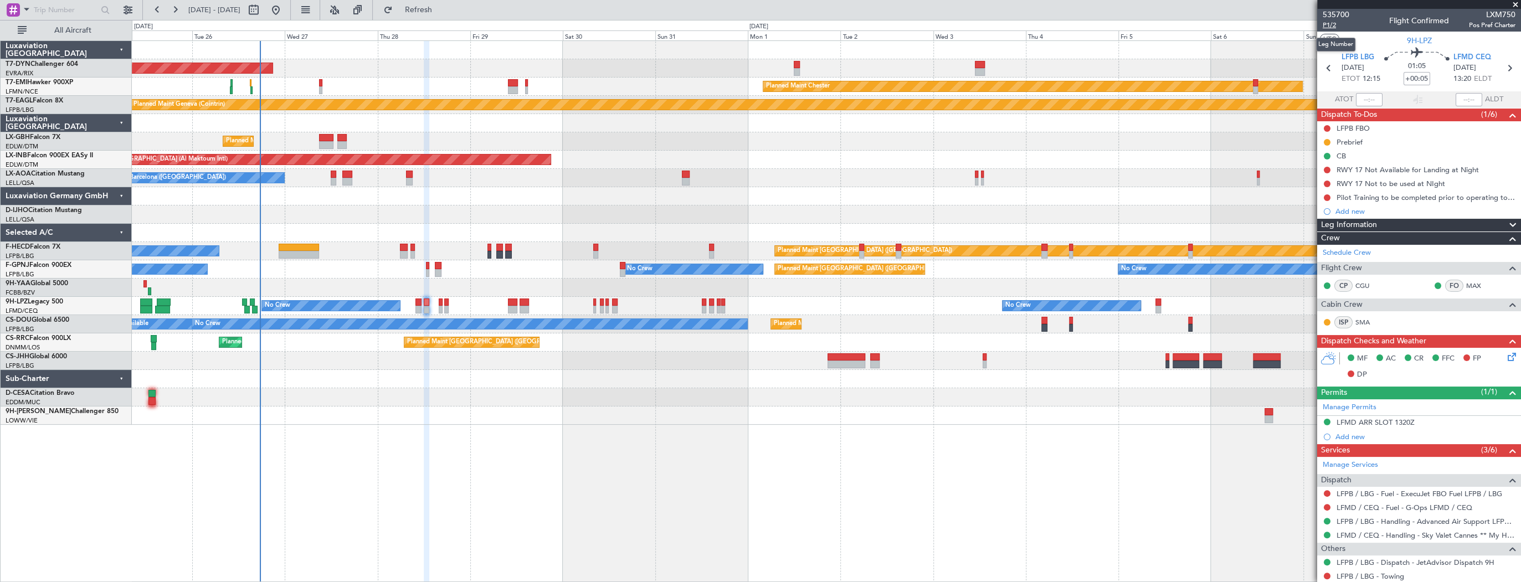
click at [1337, 21] on span "P1/2" at bounding box center [1336, 24] width 27 height 9
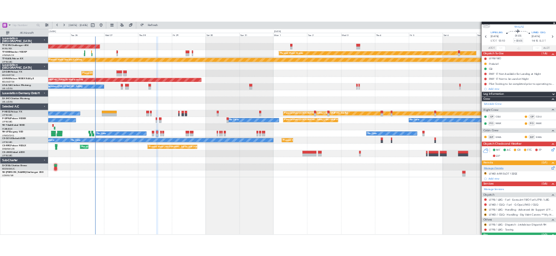
scroll to position [50, 0]
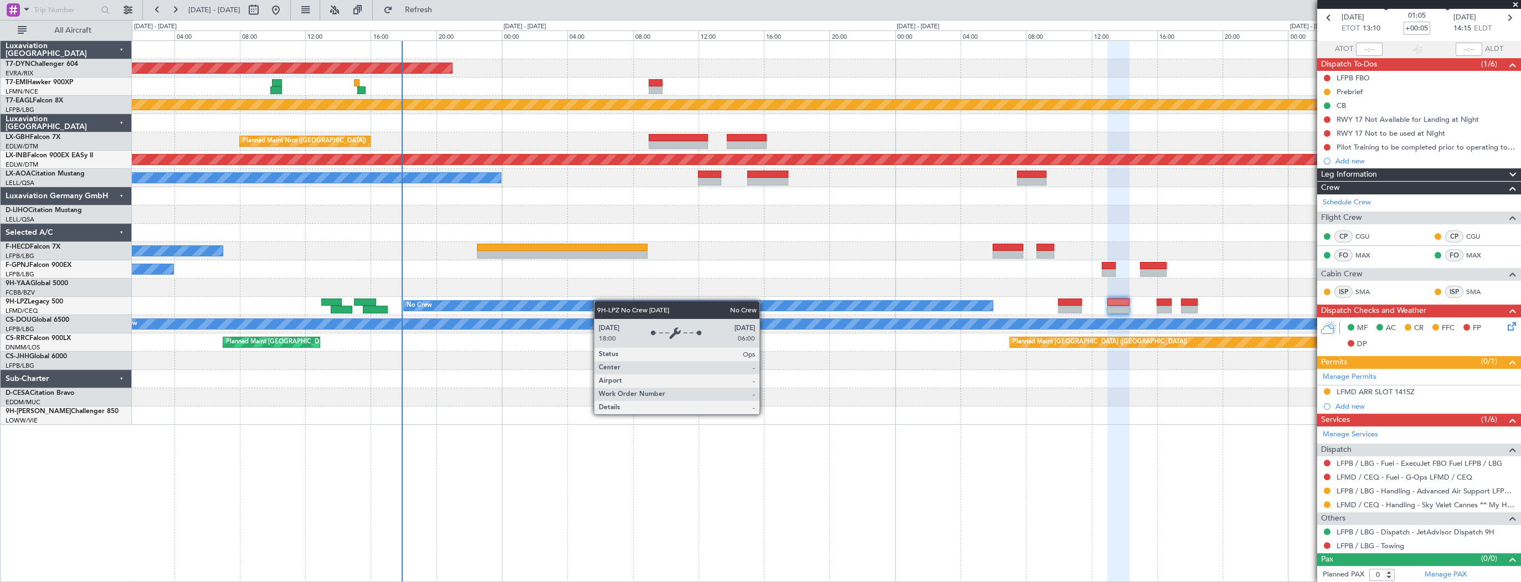
click at [625, 302] on div "AOG Maint Riga (Riga Intl) Planned Maint Geneva (Cointrin) Planned Maint Nice (…" at bounding box center [826, 233] width 1389 height 384
